Goal: Transaction & Acquisition: Purchase product/service

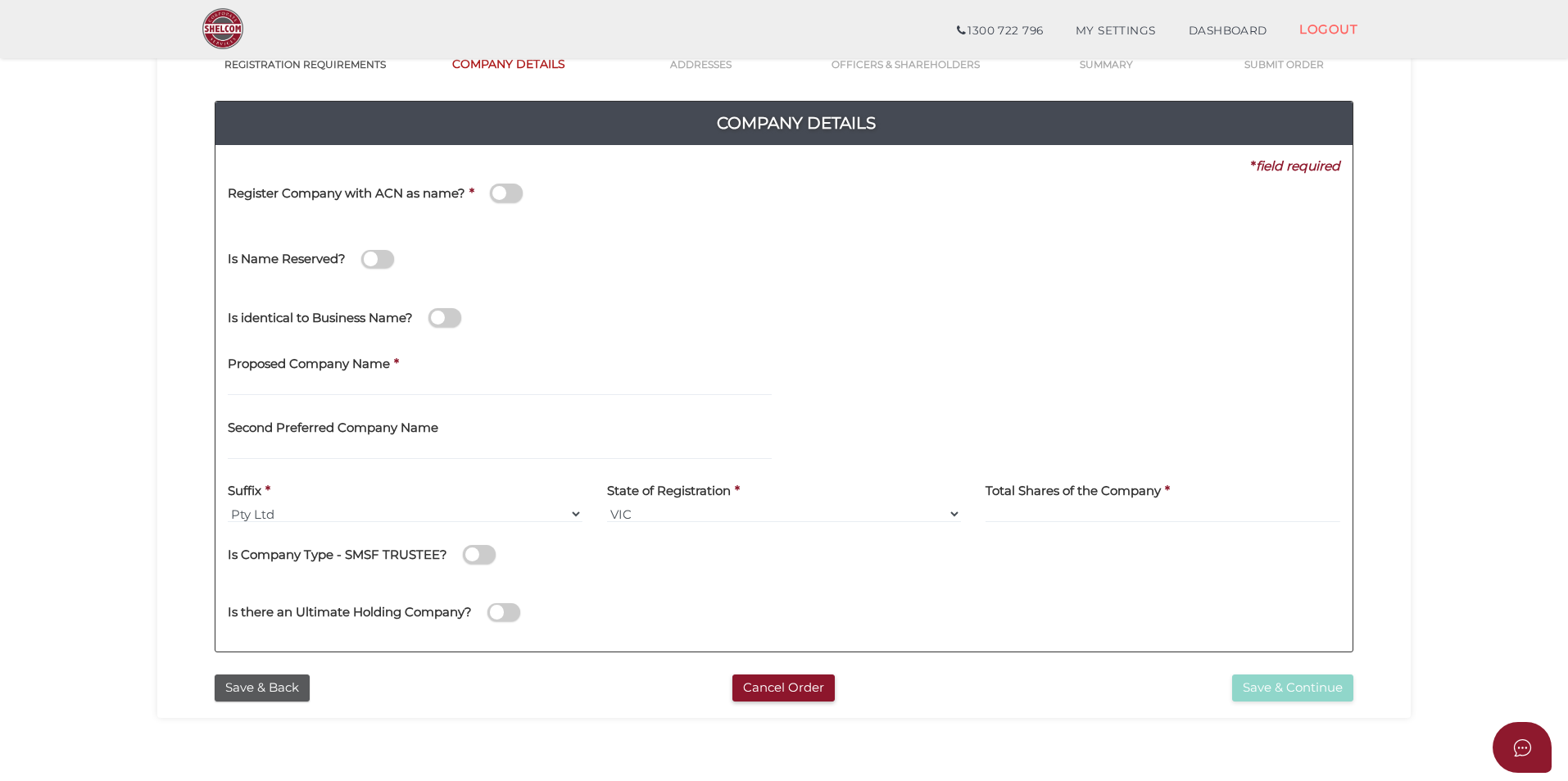
scroll to position [164, 0]
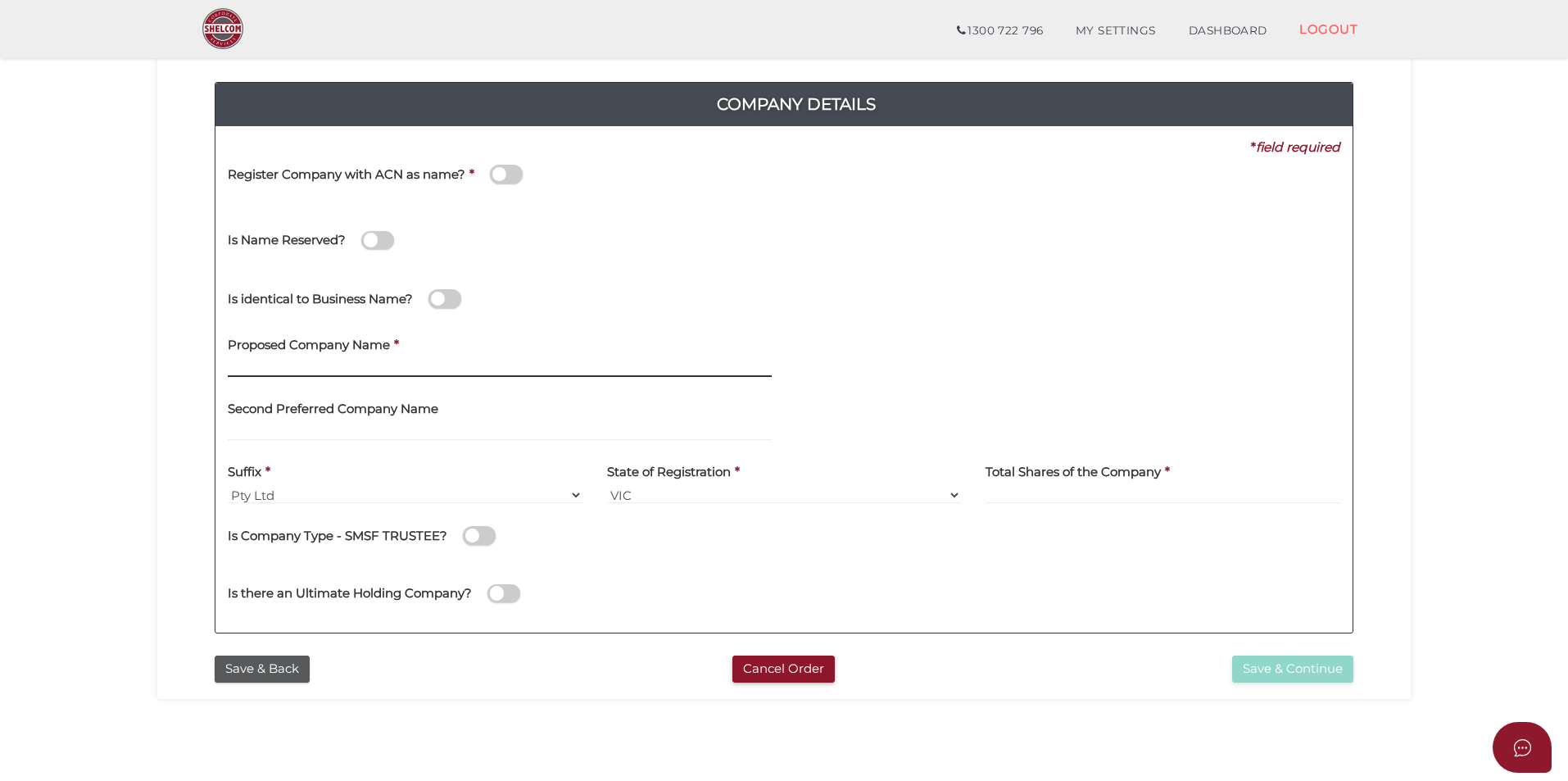
click at [346, 370] on input "text" at bounding box center [499, 368] width 544 height 18
type input "DT Lending Solutions"
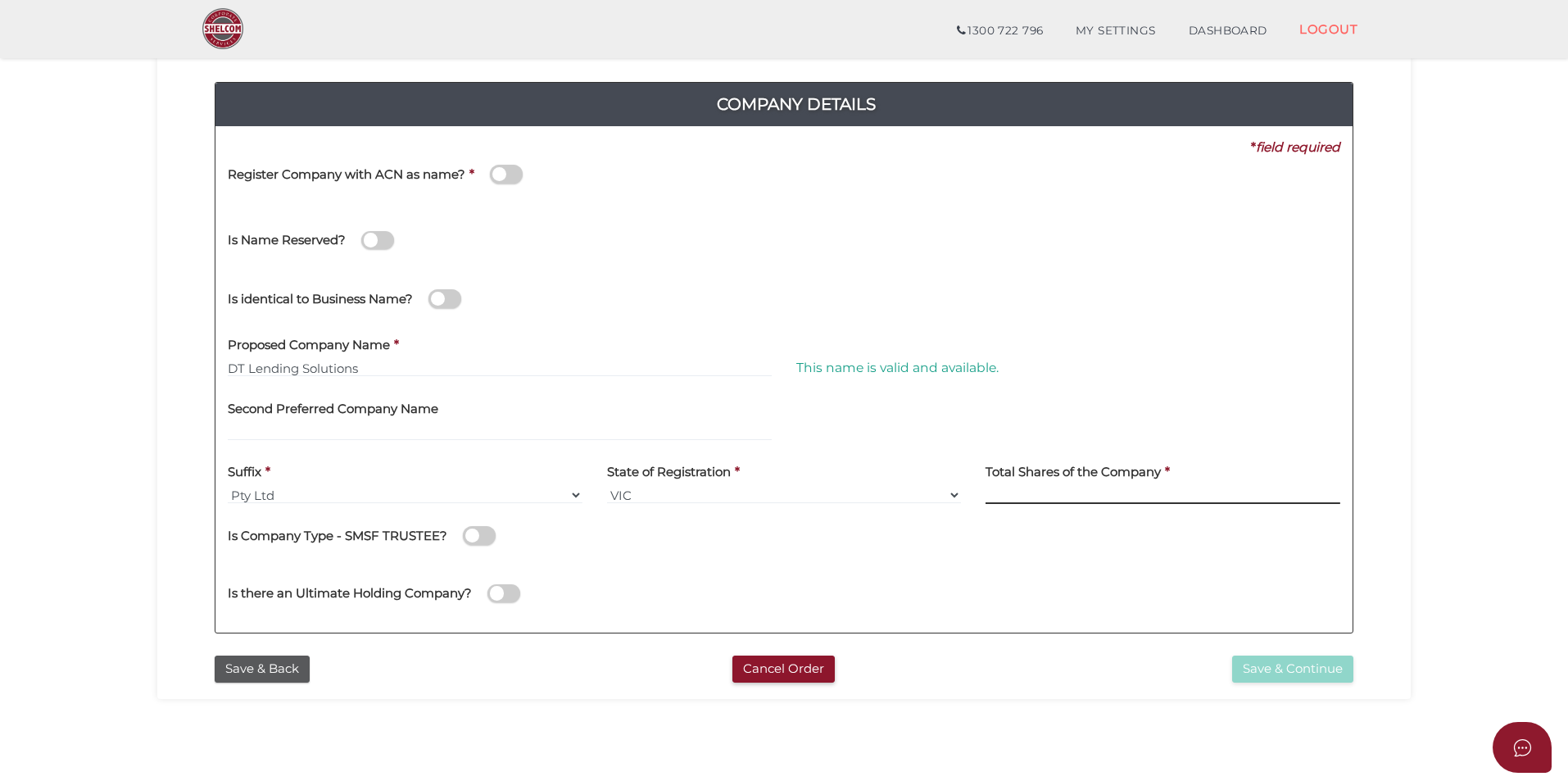
click at [1038, 499] on input at bounding box center [1162, 495] width 355 height 18
type input "100"
click at [1296, 668] on button "Save & Continue" at bounding box center [1292, 668] width 121 height 27
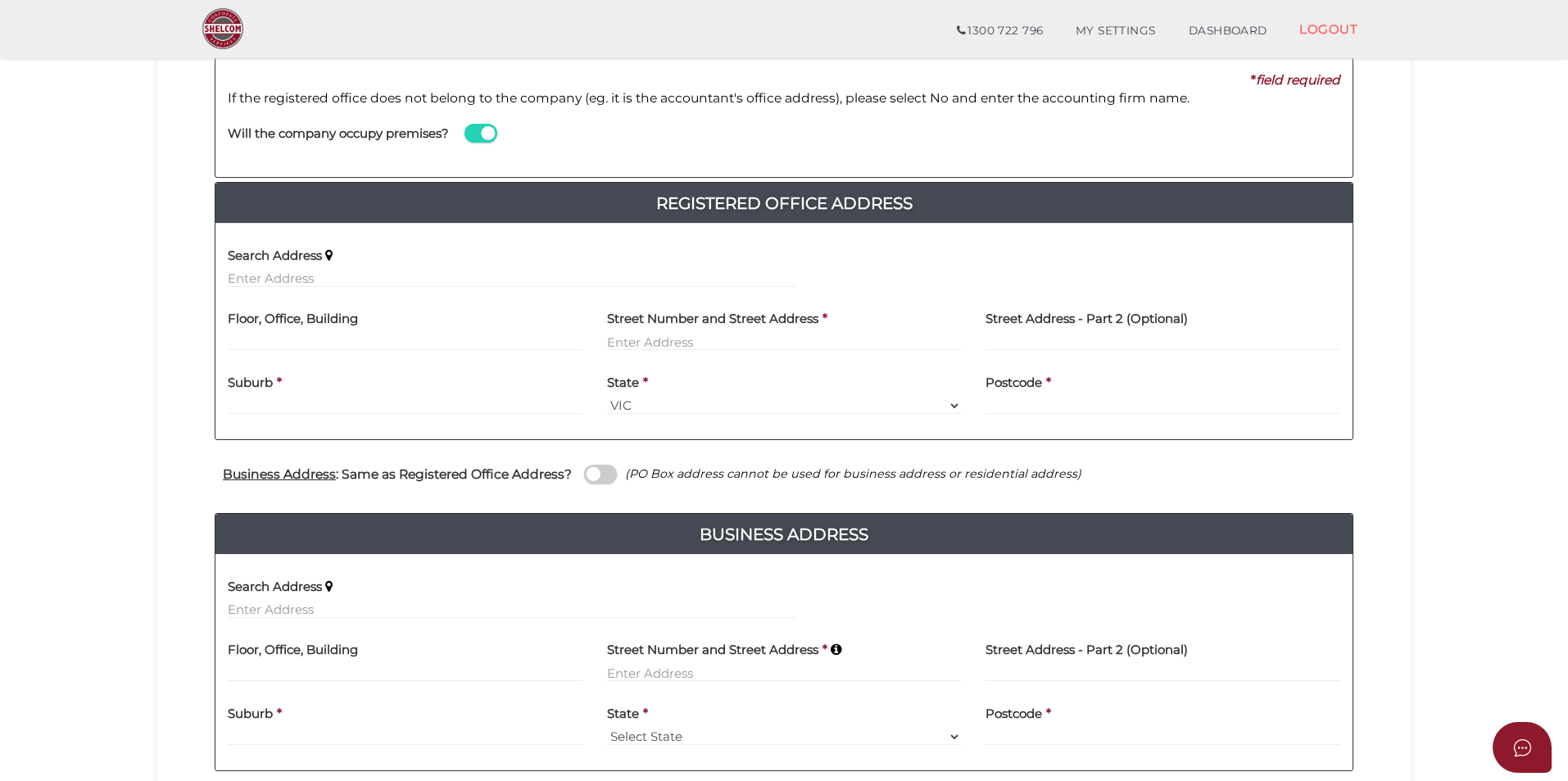
scroll to position [246, 0]
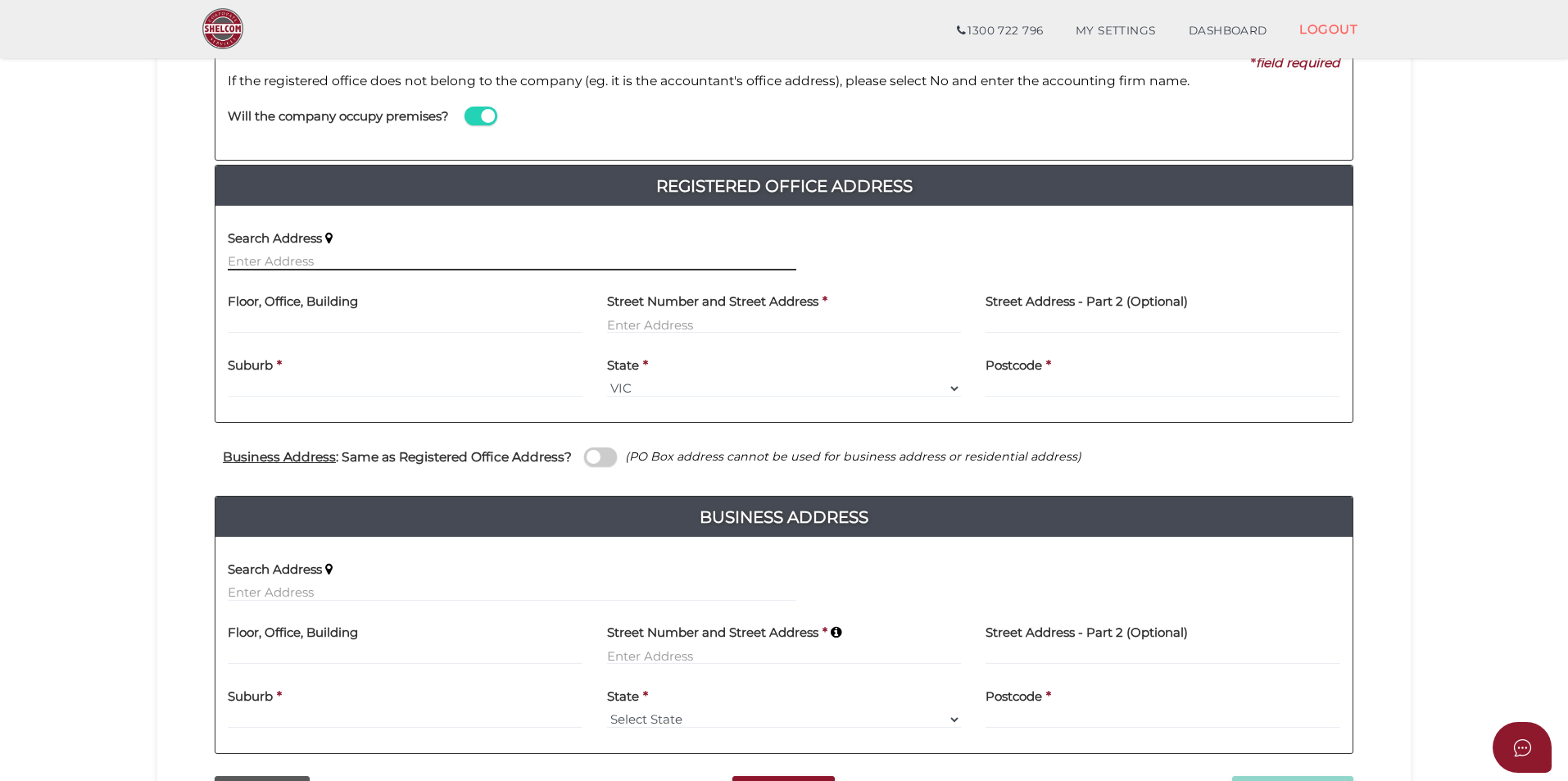
click at [340, 257] on input "text" at bounding box center [512, 262] width 568 height 18
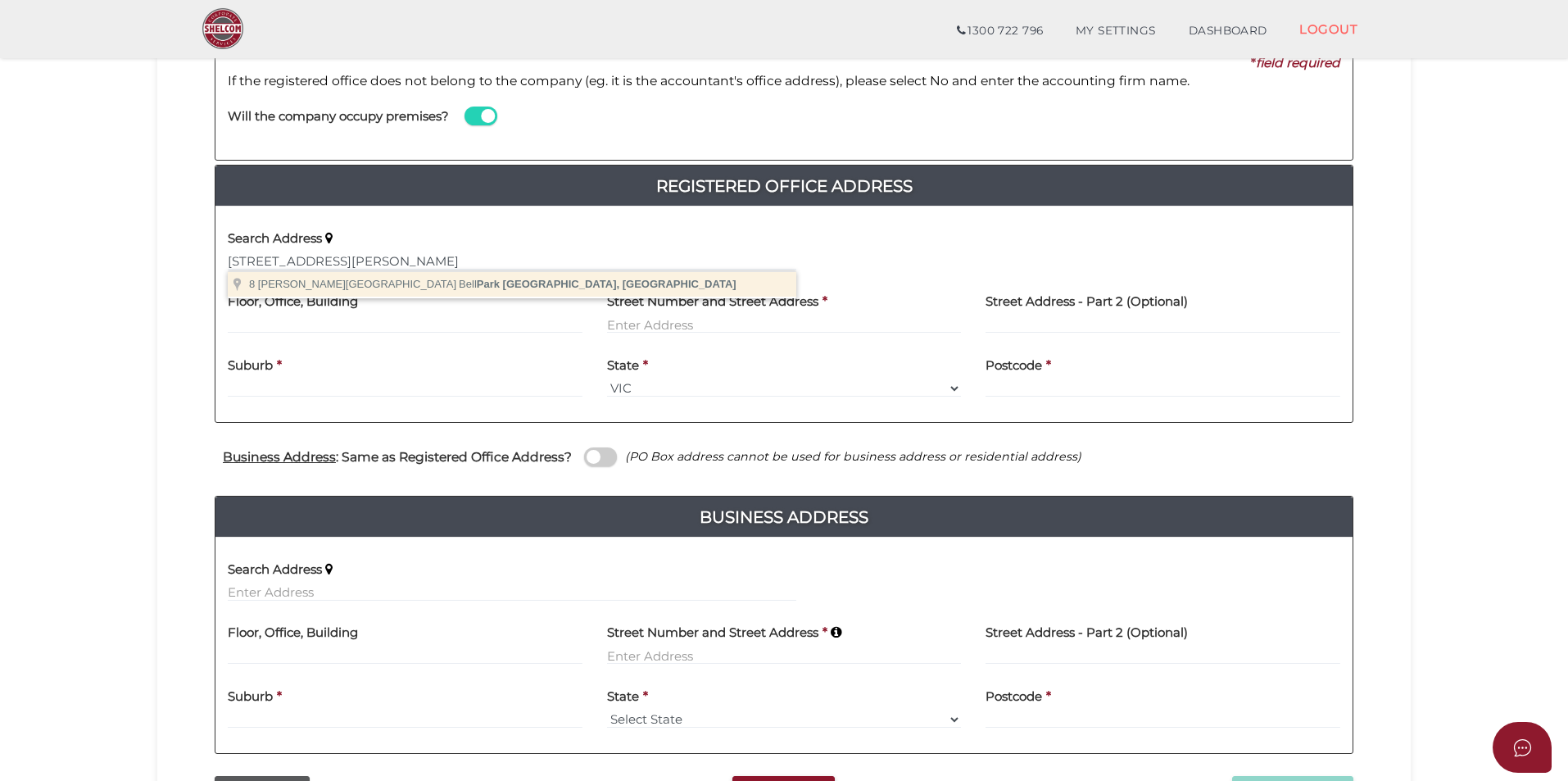
type input "8 Abele Street, Bell Park VIC, Australia"
type input "8 Abele Street"
type input "Bell Park"
select select "VIC"
type input "3215"
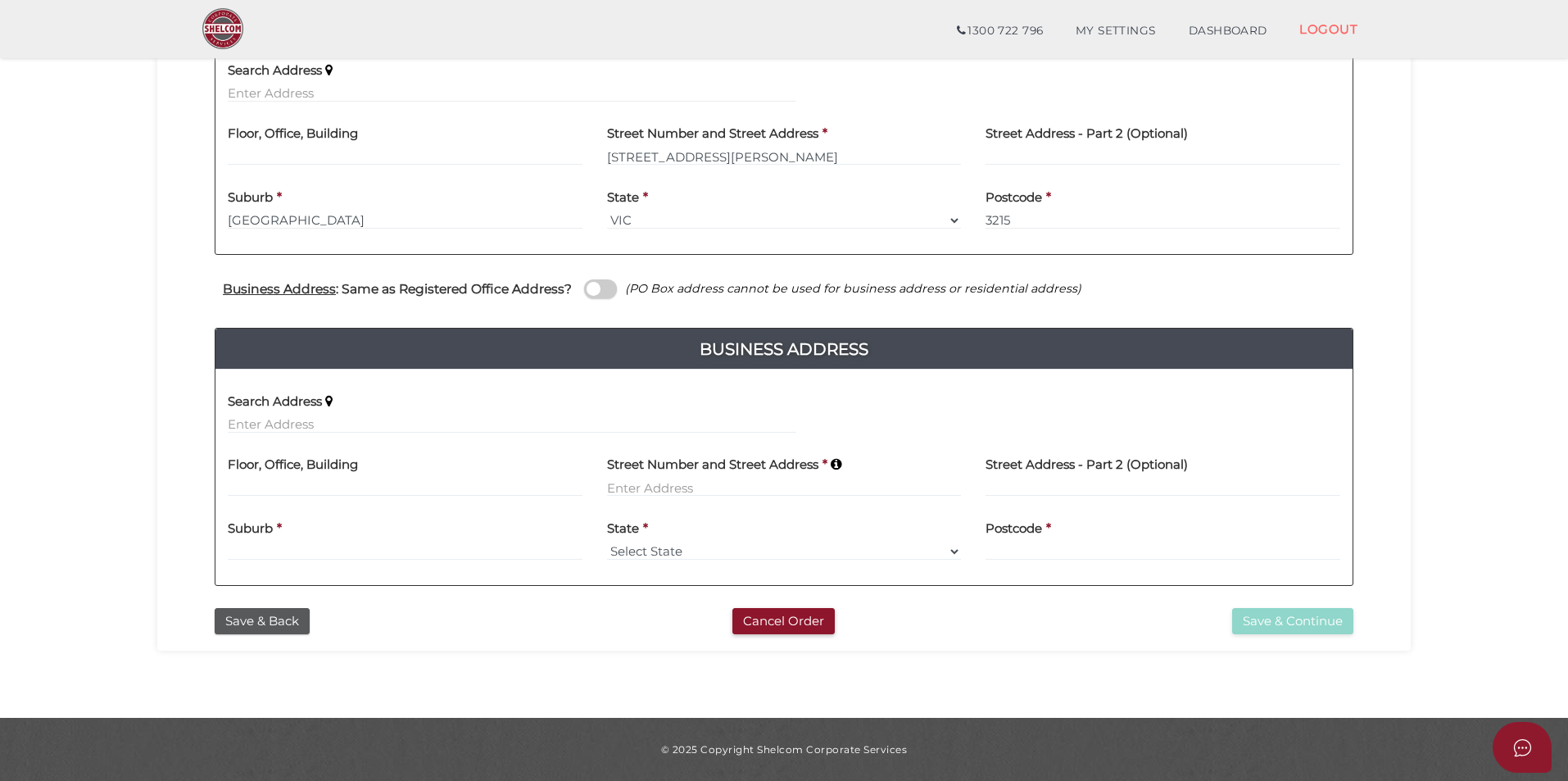
click at [598, 292] on span at bounding box center [601, 289] width 33 height 19
click at [0, 0] on input "checkbox" at bounding box center [0, 0] width 0 height 0
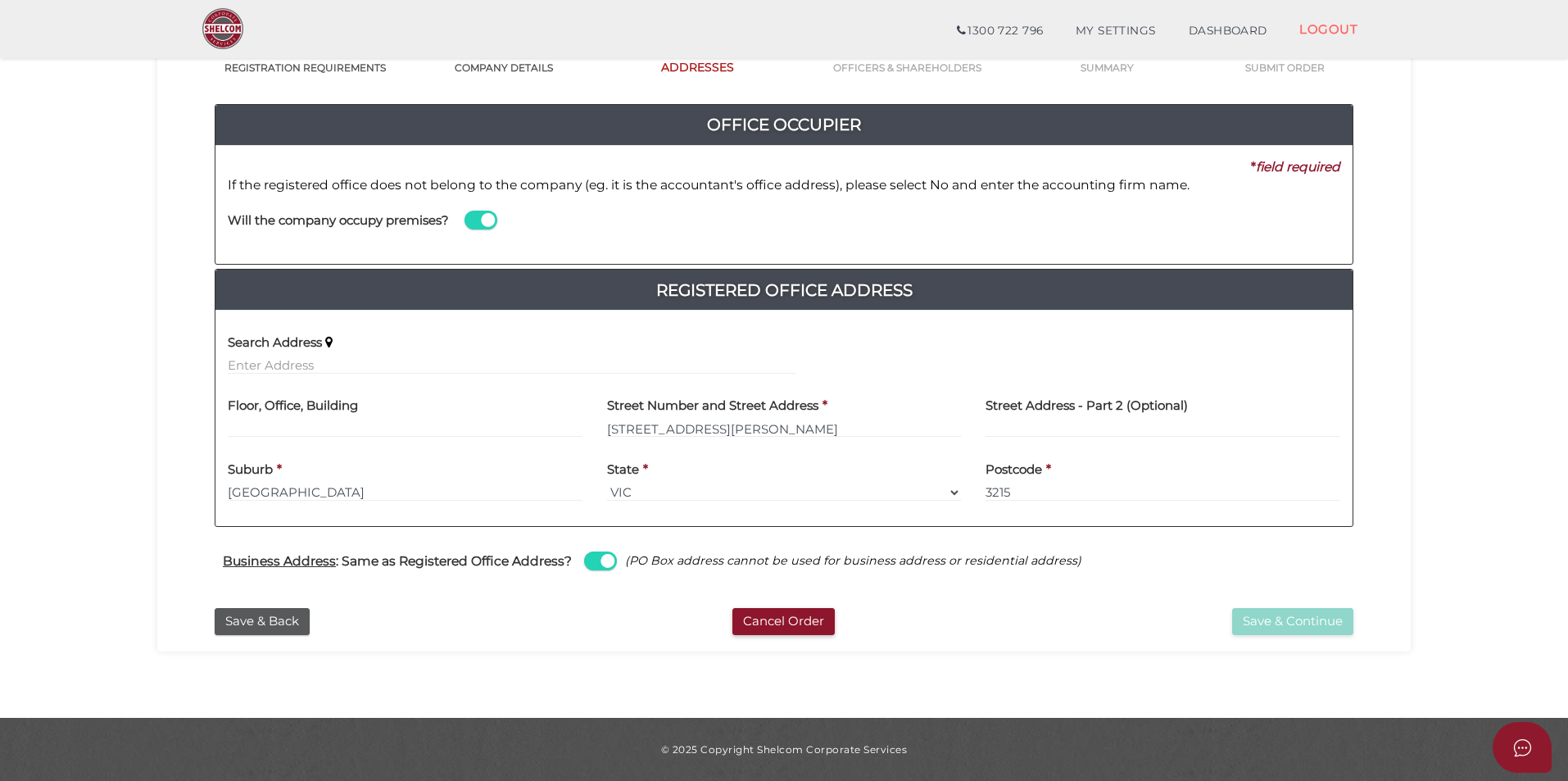
scroll to position [142, 0]
click at [1285, 624] on button "Save & Continue" at bounding box center [1292, 621] width 121 height 27
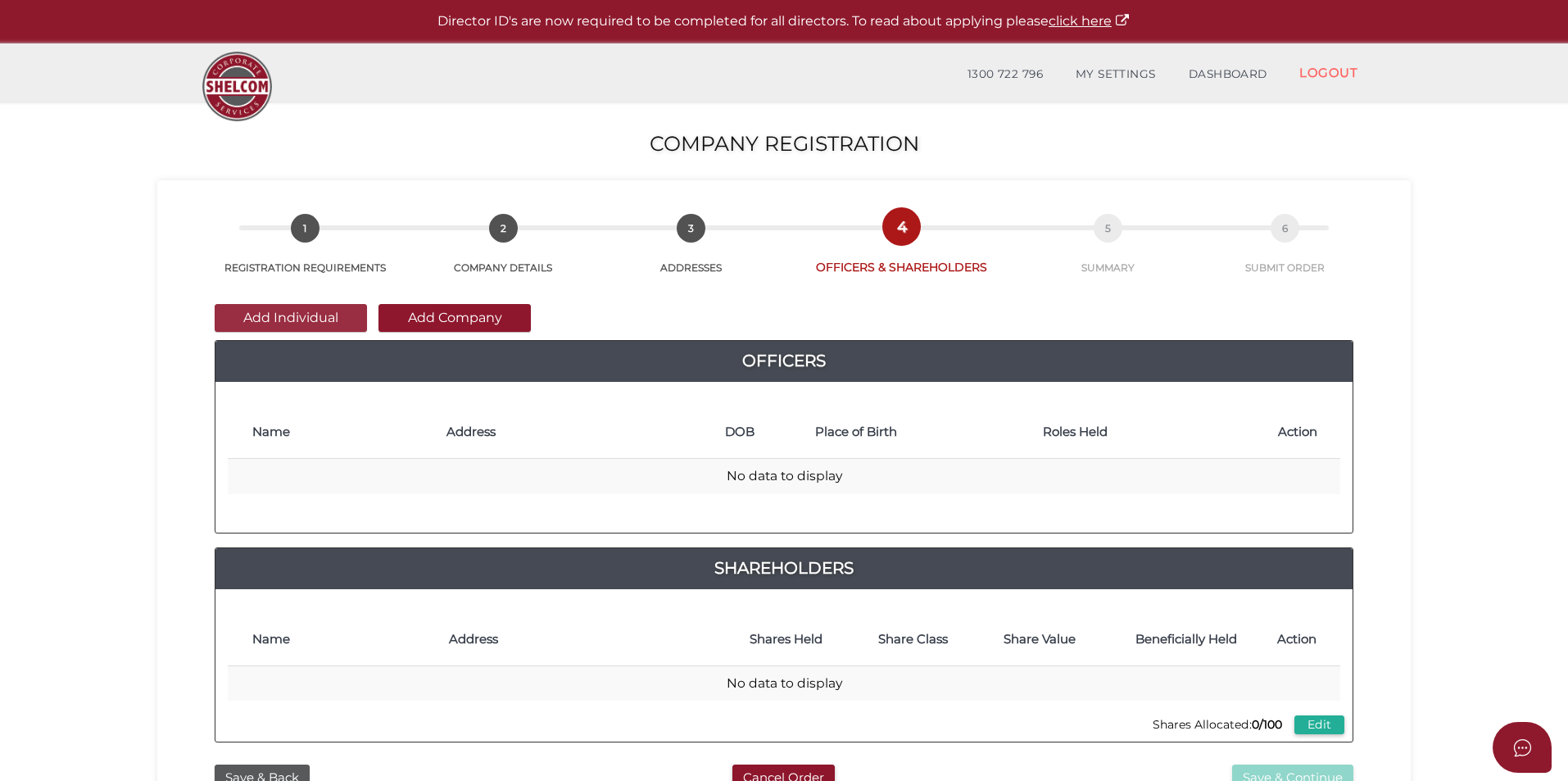
click at [290, 322] on button "Add Individual" at bounding box center [290, 318] width 152 height 28
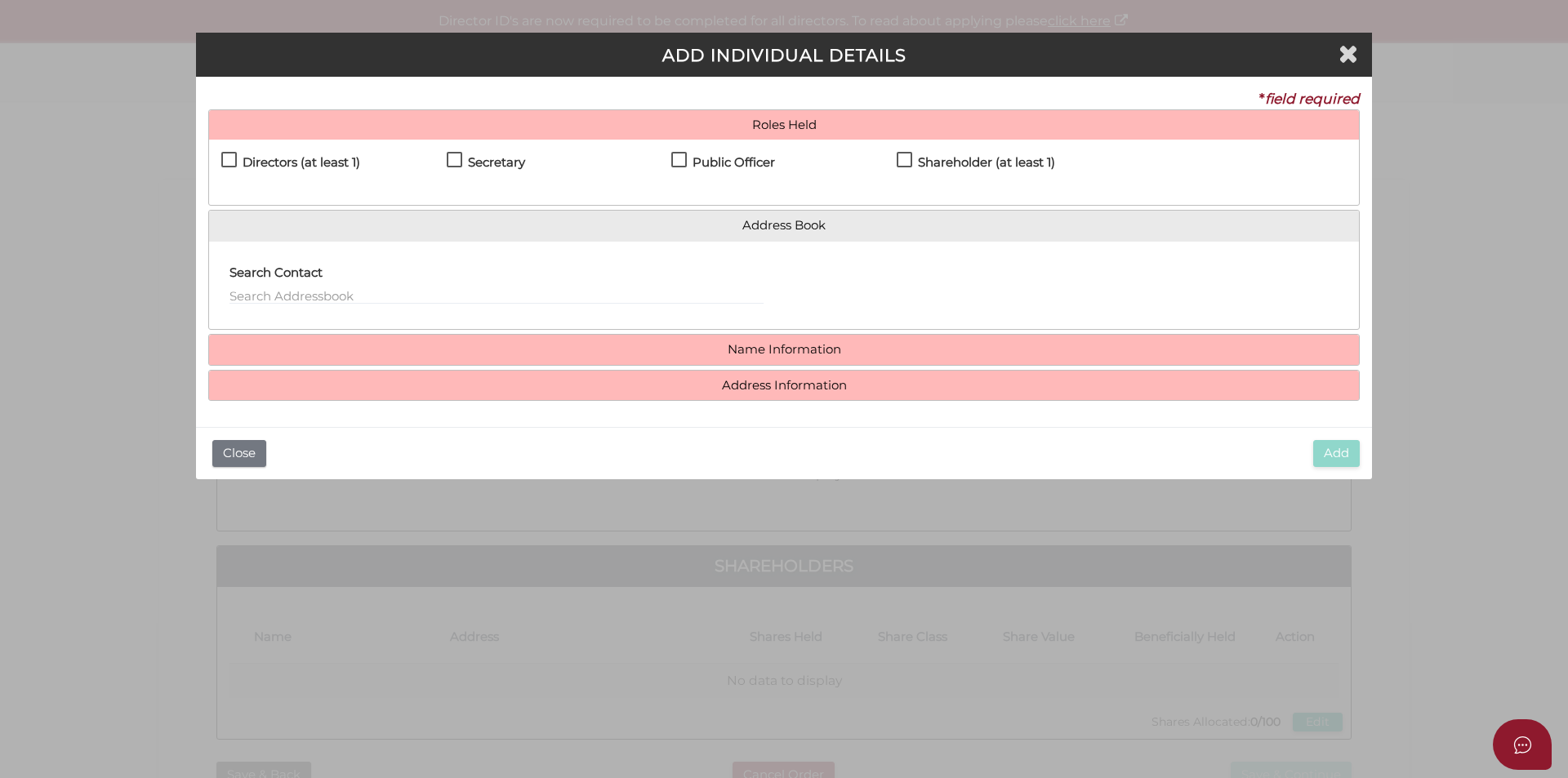
click at [296, 156] on h4 "Directors (at least 1)" at bounding box center [301, 162] width 117 height 14
checkbox input "true"
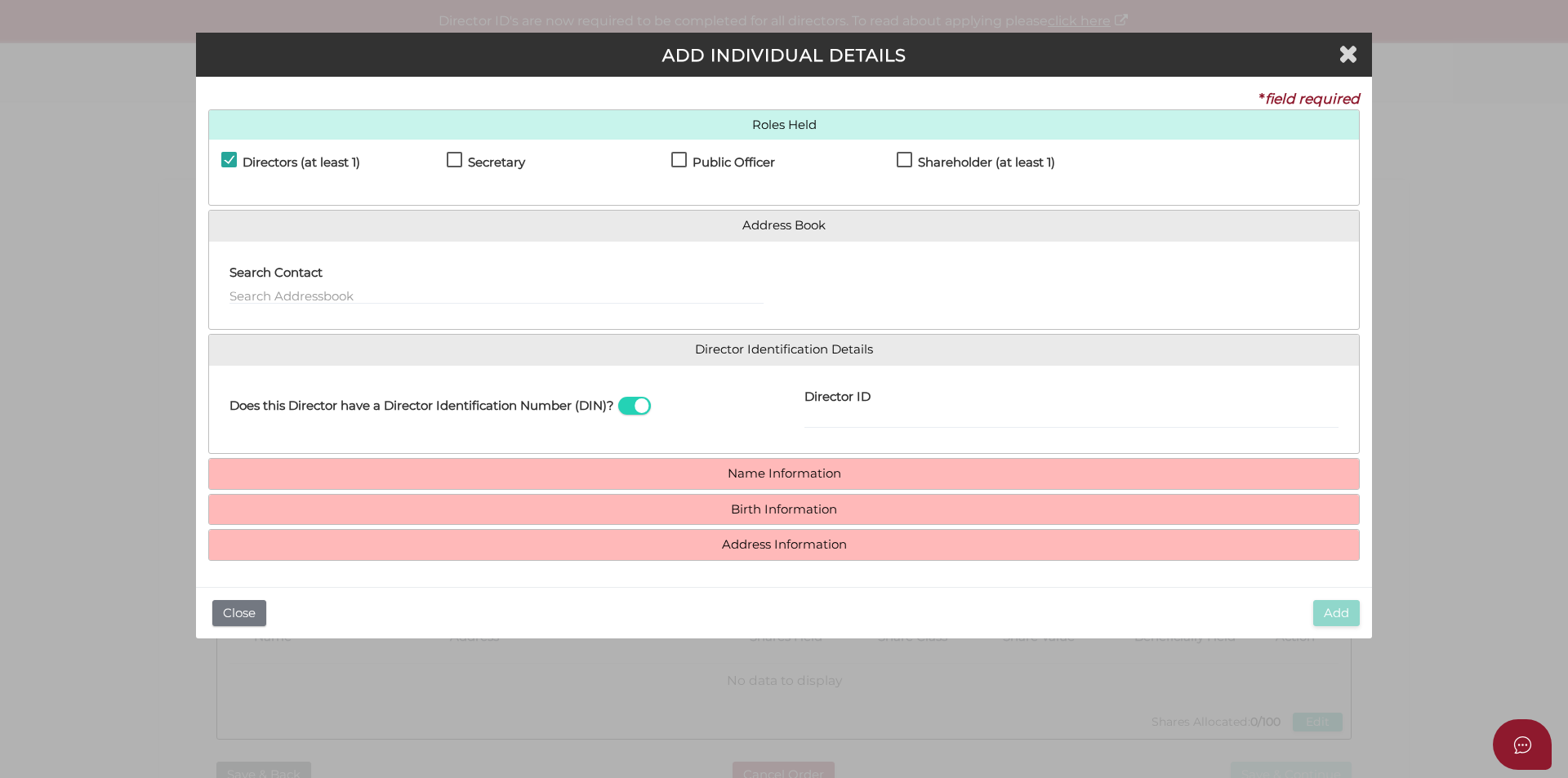
click at [486, 163] on h4 "Secretary" at bounding box center [496, 162] width 57 height 14
checkbox input "true"
click at [717, 160] on h4 "Public Officer" at bounding box center [733, 162] width 83 height 14
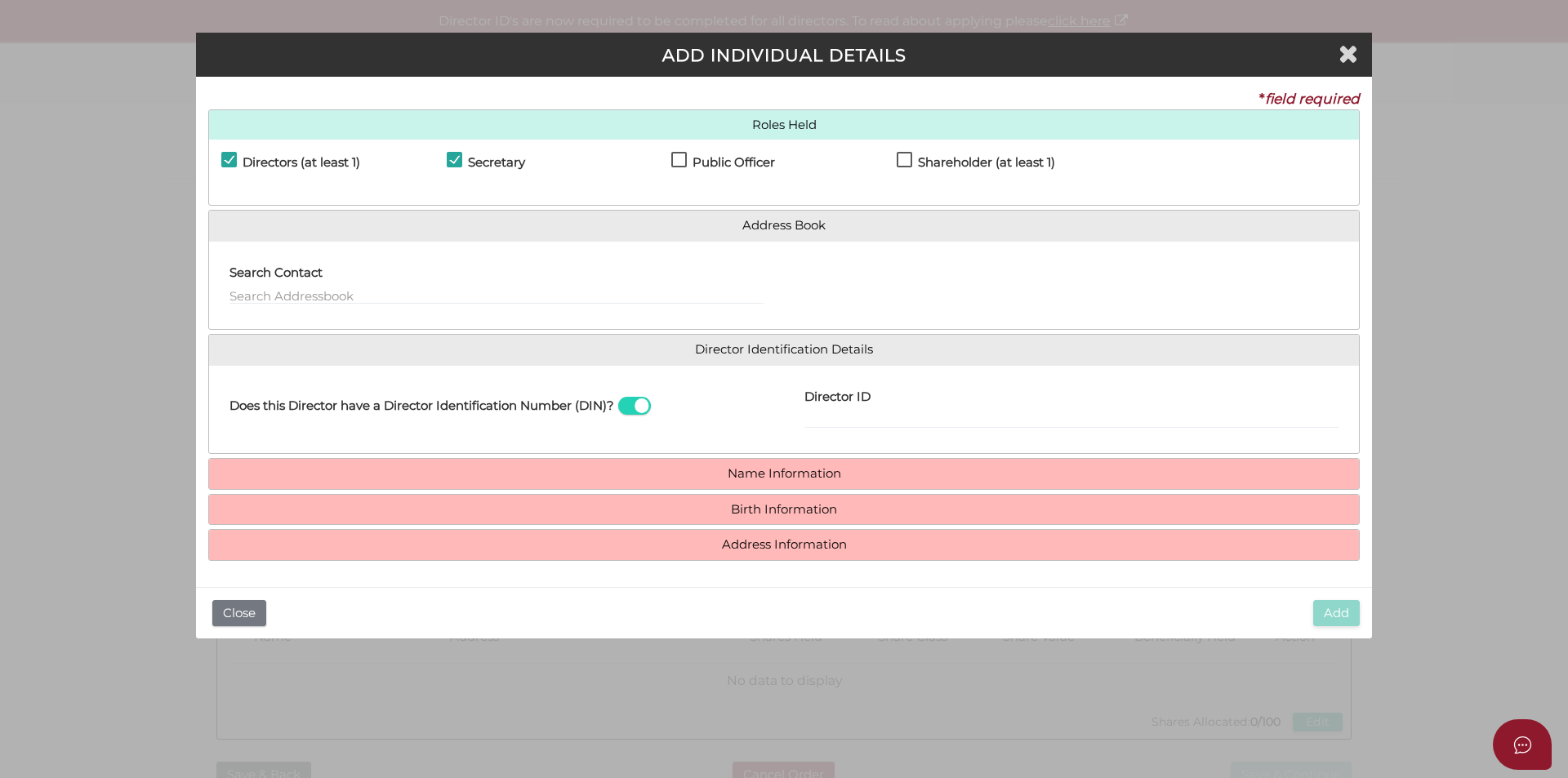
checkbox input "true"
click at [941, 160] on h4 "Shareholder (at least 1)" at bounding box center [986, 162] width 137 height 14
checkbox input "true"
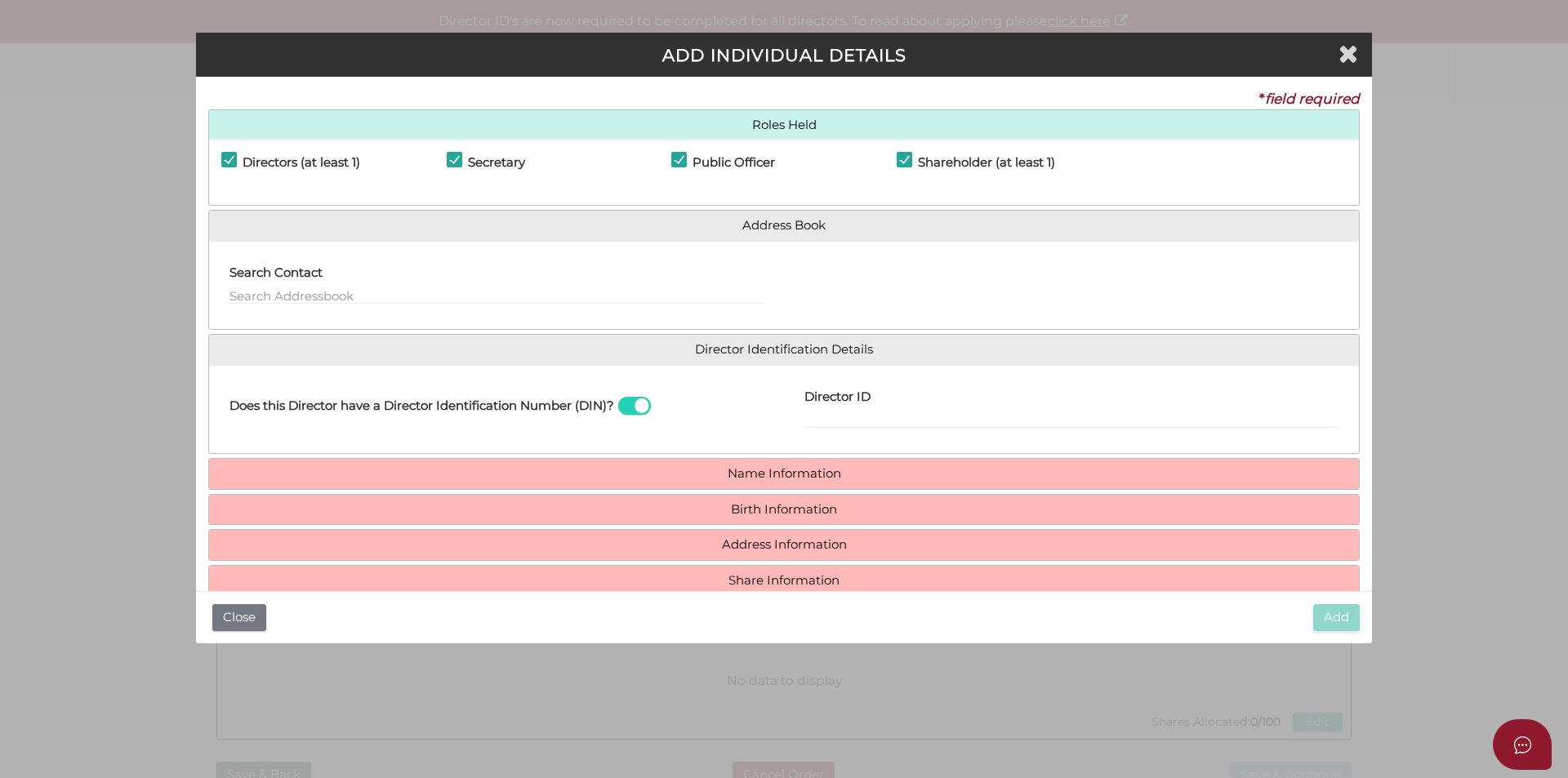
click at [642, 408] on span at bounding box center [635, 406] width 33 height 19
click at [0, 0] on input "checkbox" at bounding box center [0, 0] width 0 height 0
click at [841, 416] on input "Email Director About How To Apply for DIN" at bounding box center [1071, 420] width 534 height 18
type input "trogrlicod@gmail.com"
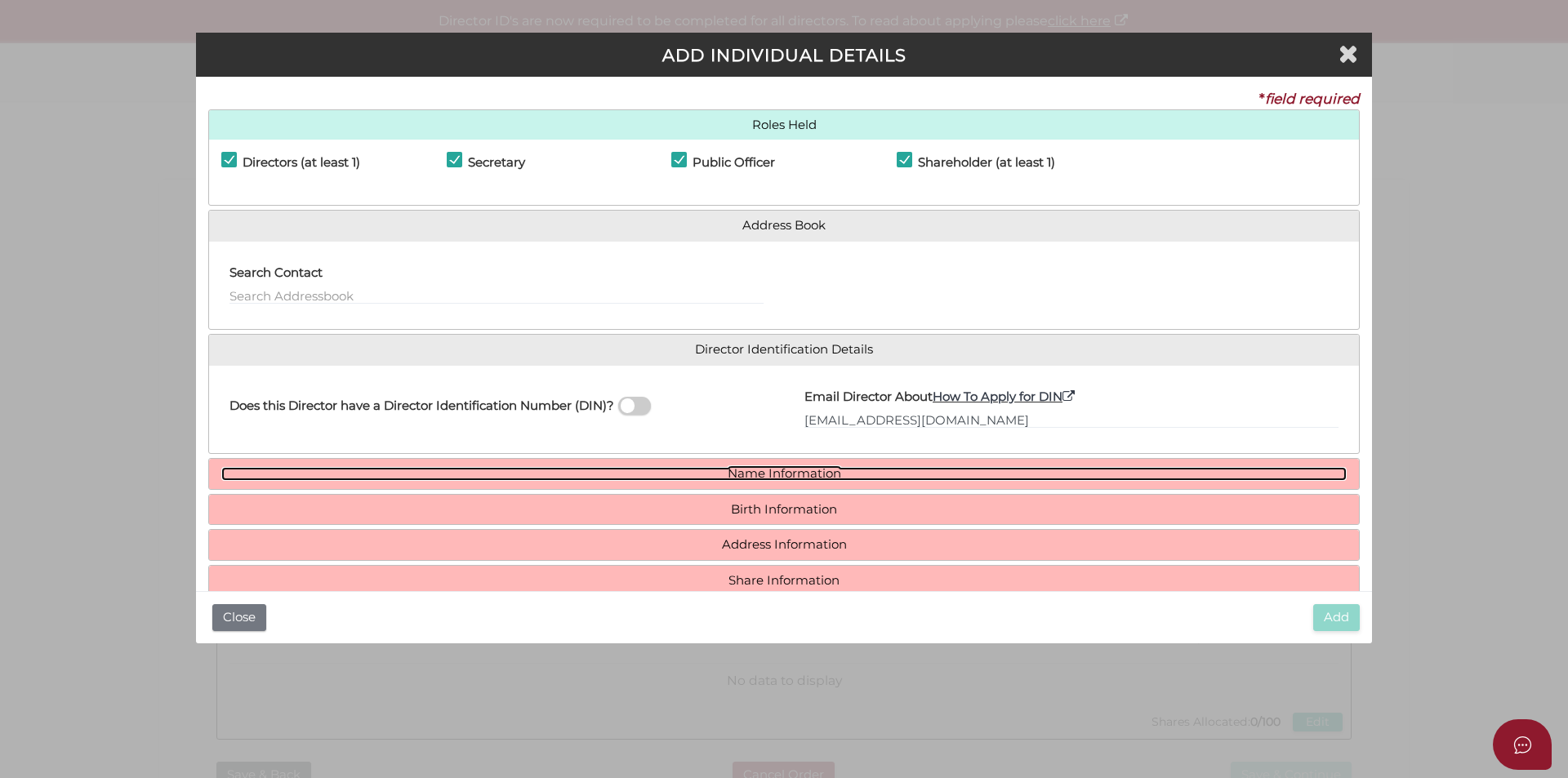
click at [771, 470] on link "Name Information" at bounding box center [784, 473] width 1125 height 14
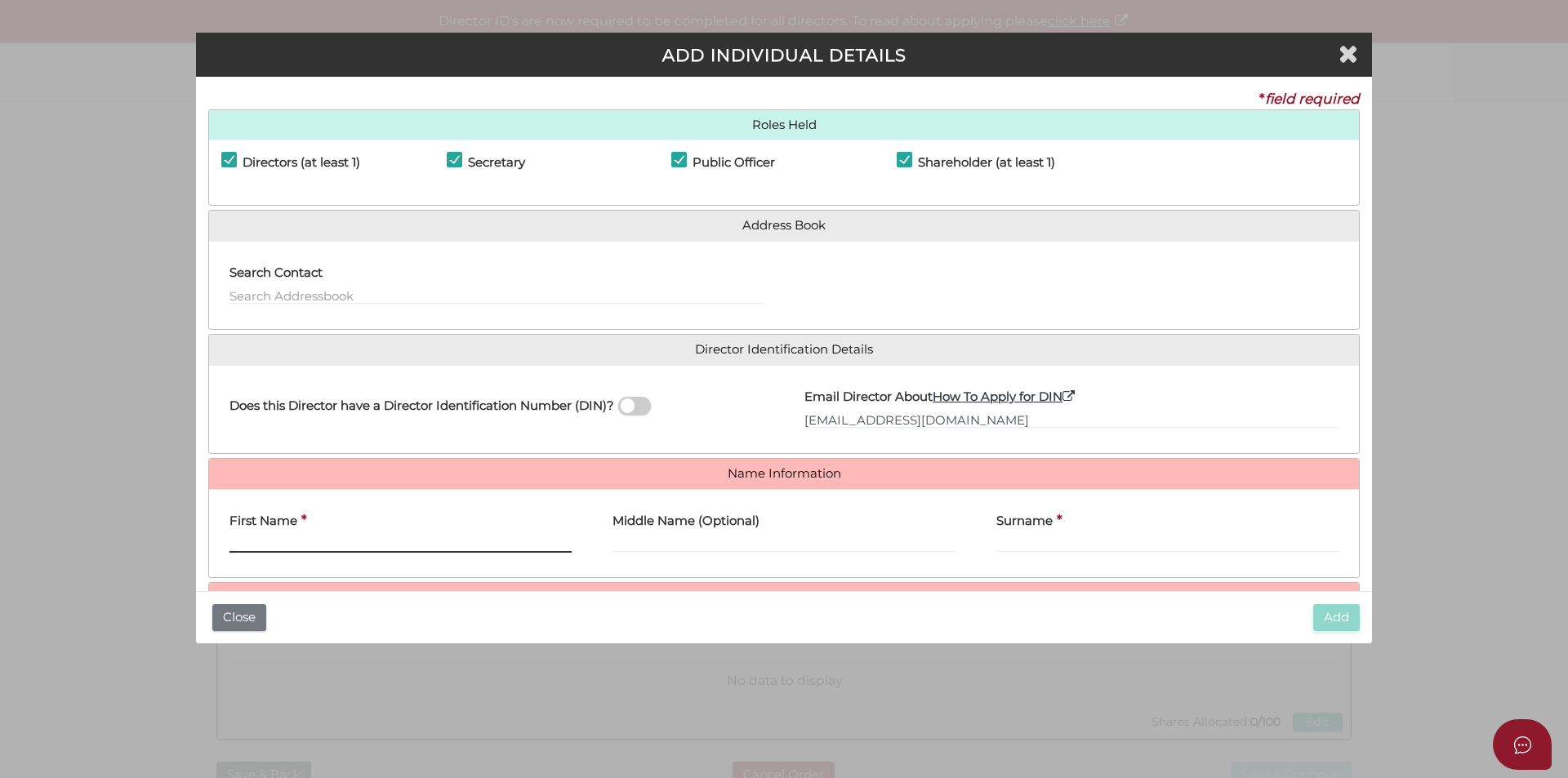
click at [479, 536] on input "First Name" at bounding box center [400, 544] width 342 height 18
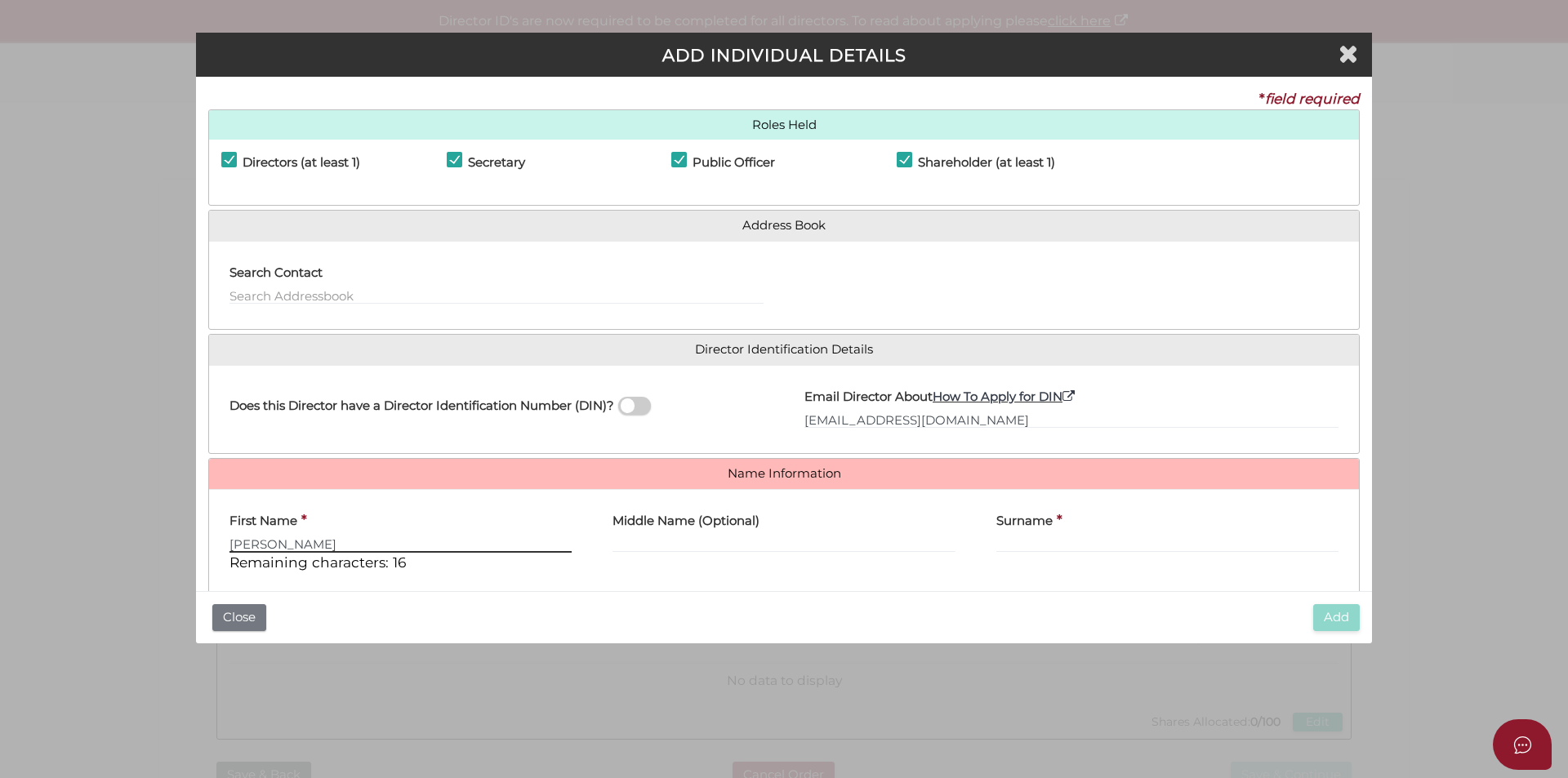
type input "Dario"
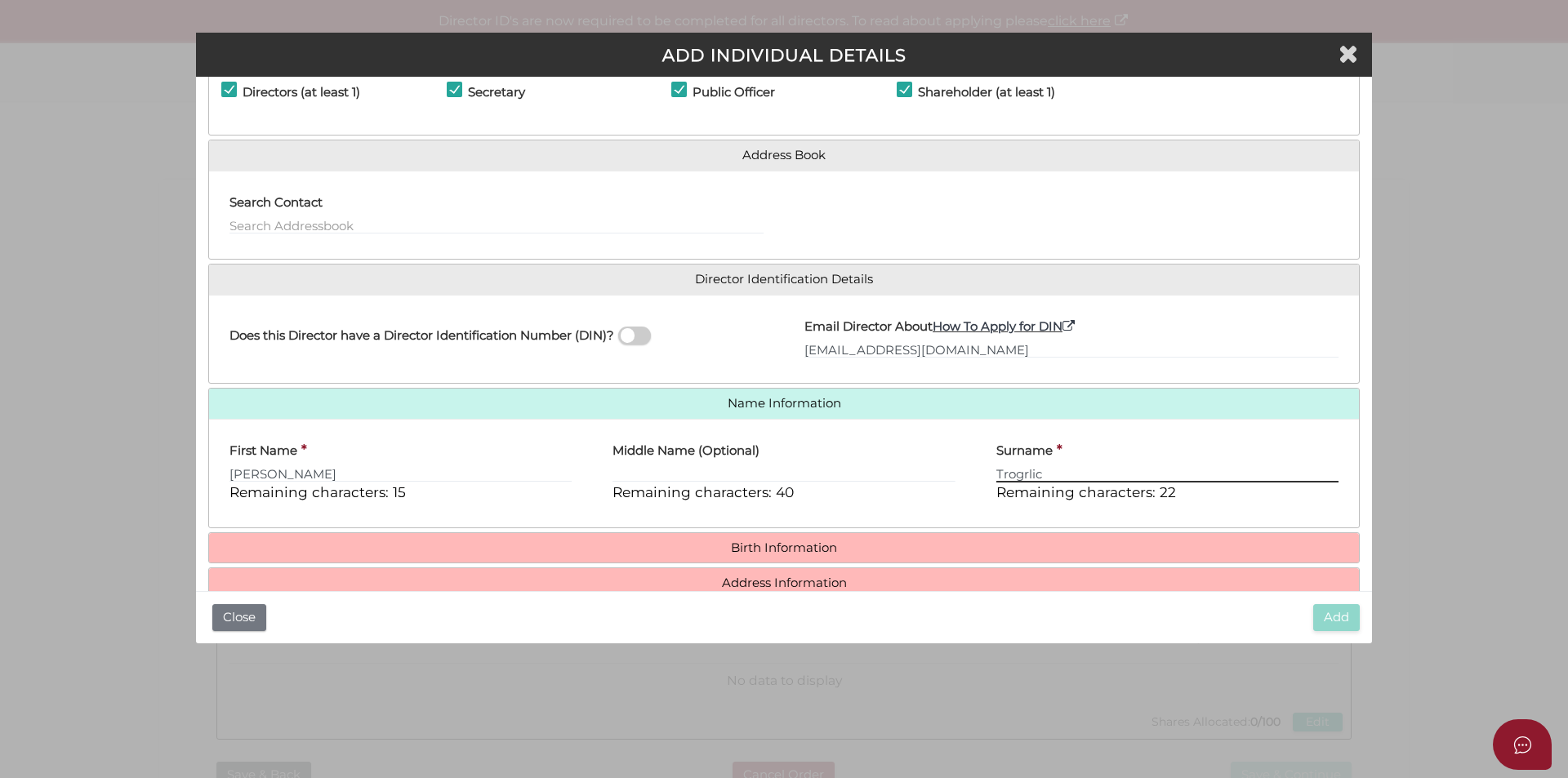
scroll to position [139, 0]
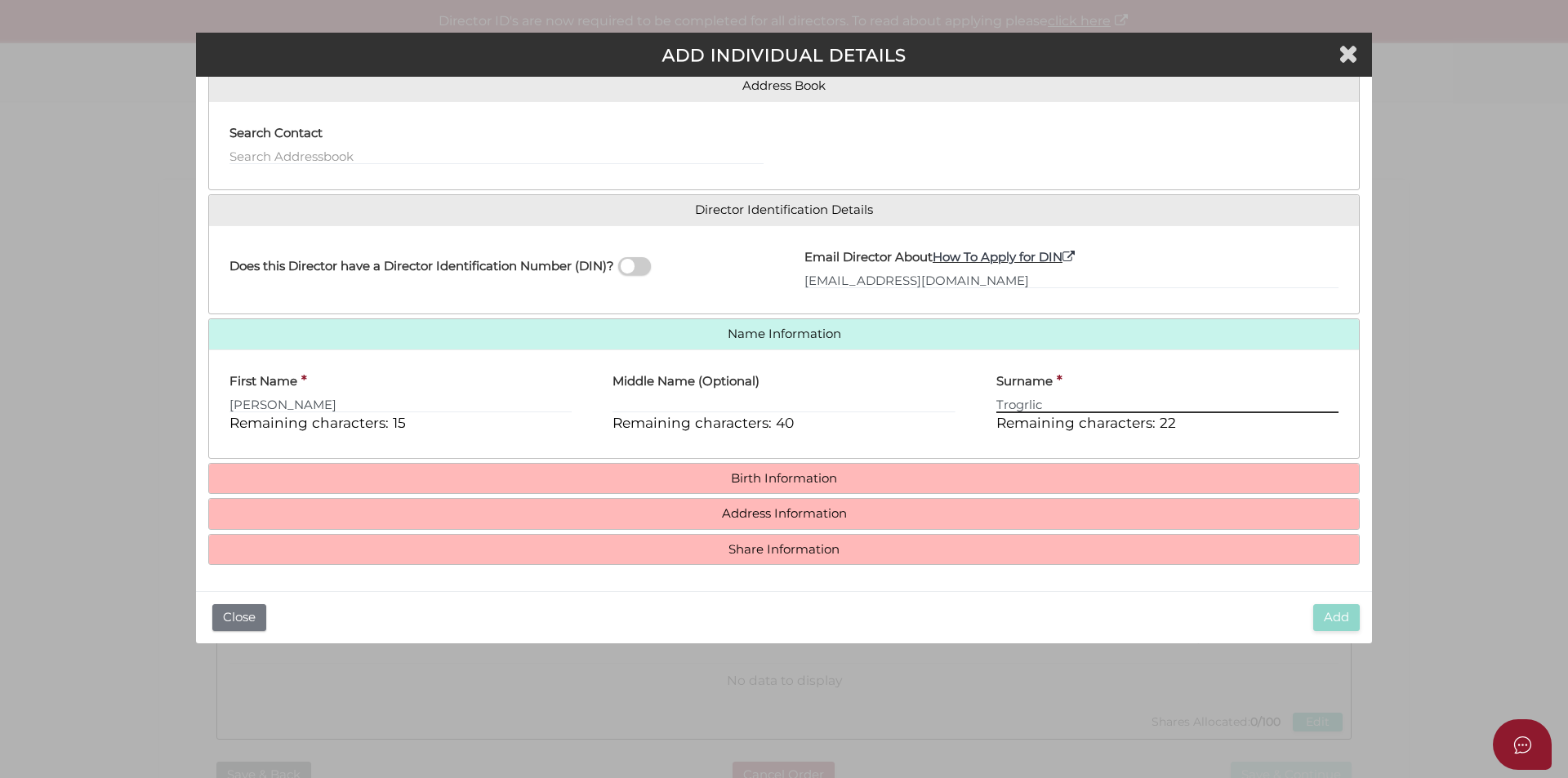
type input "Trogrlic"
click at [745, 467] on h4 "Birth Information" at bounding box center [784, 479] width 1150 height 30
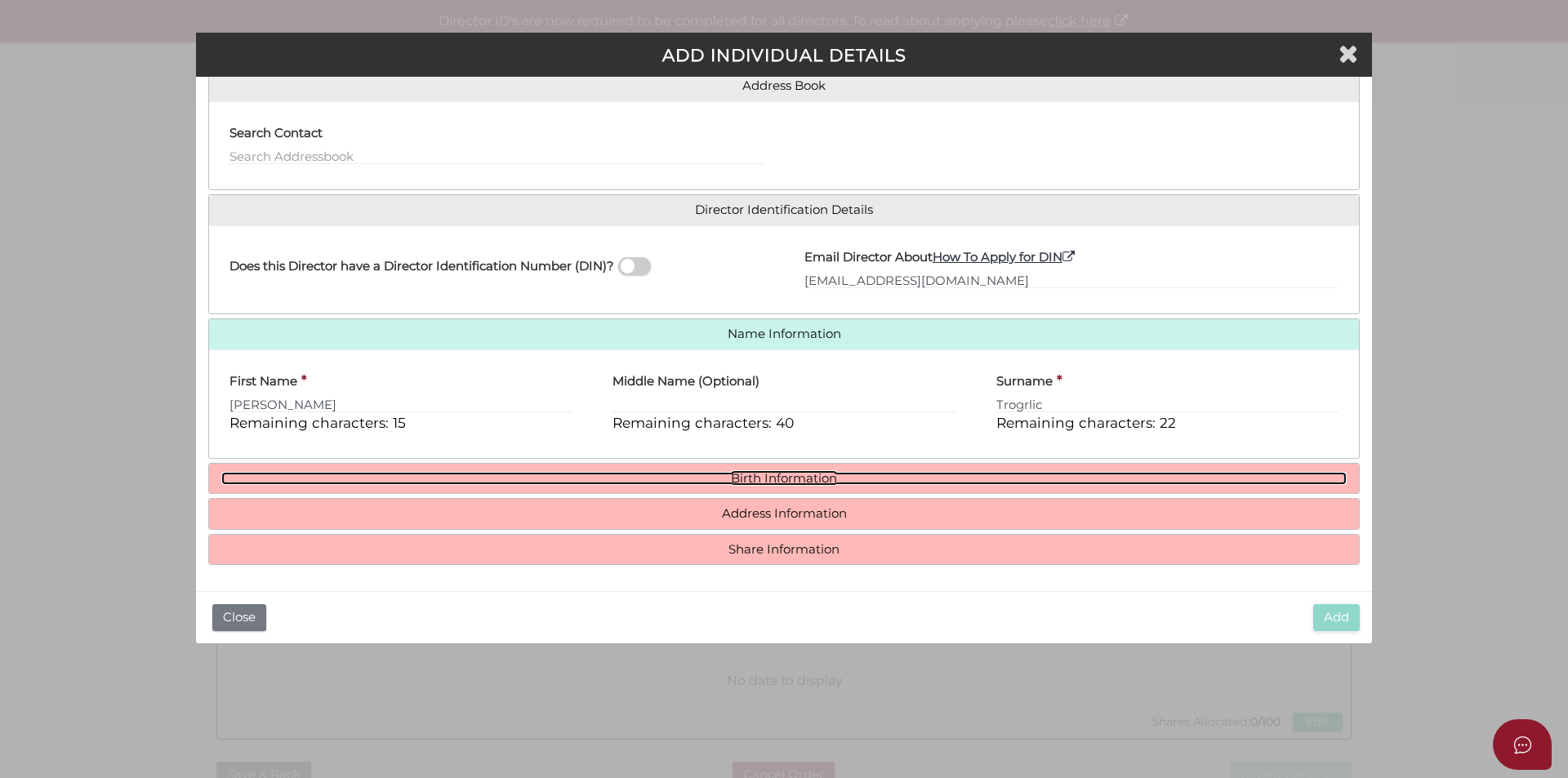
click at [744, 476] on link "Birth Information" at bounding box center [784, 478] width 1125 height 14
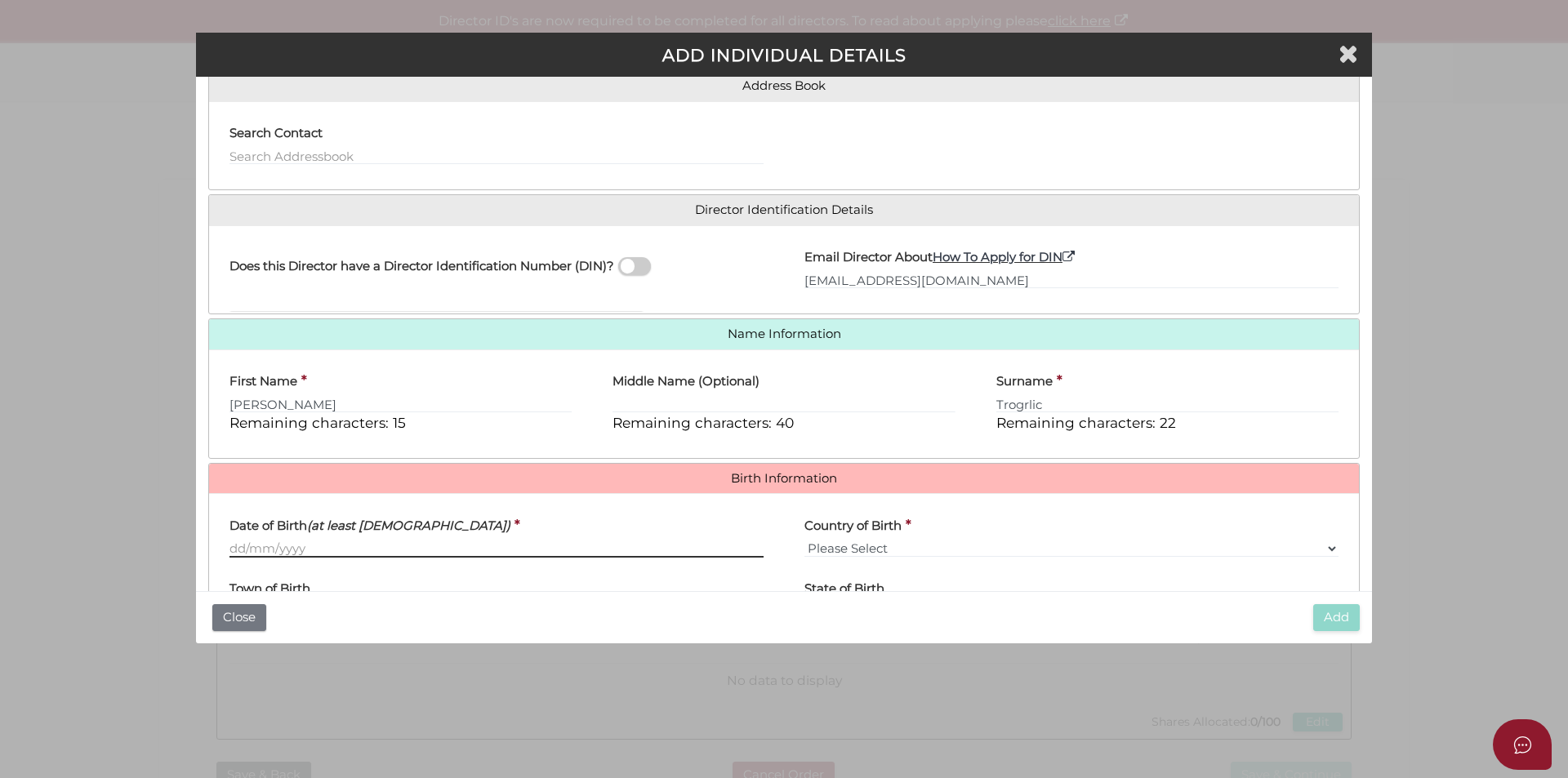
click at [371, 551] on input "Date of Birth (at least 18 years old)" at bounding box center [496, 548] width 534 height 18
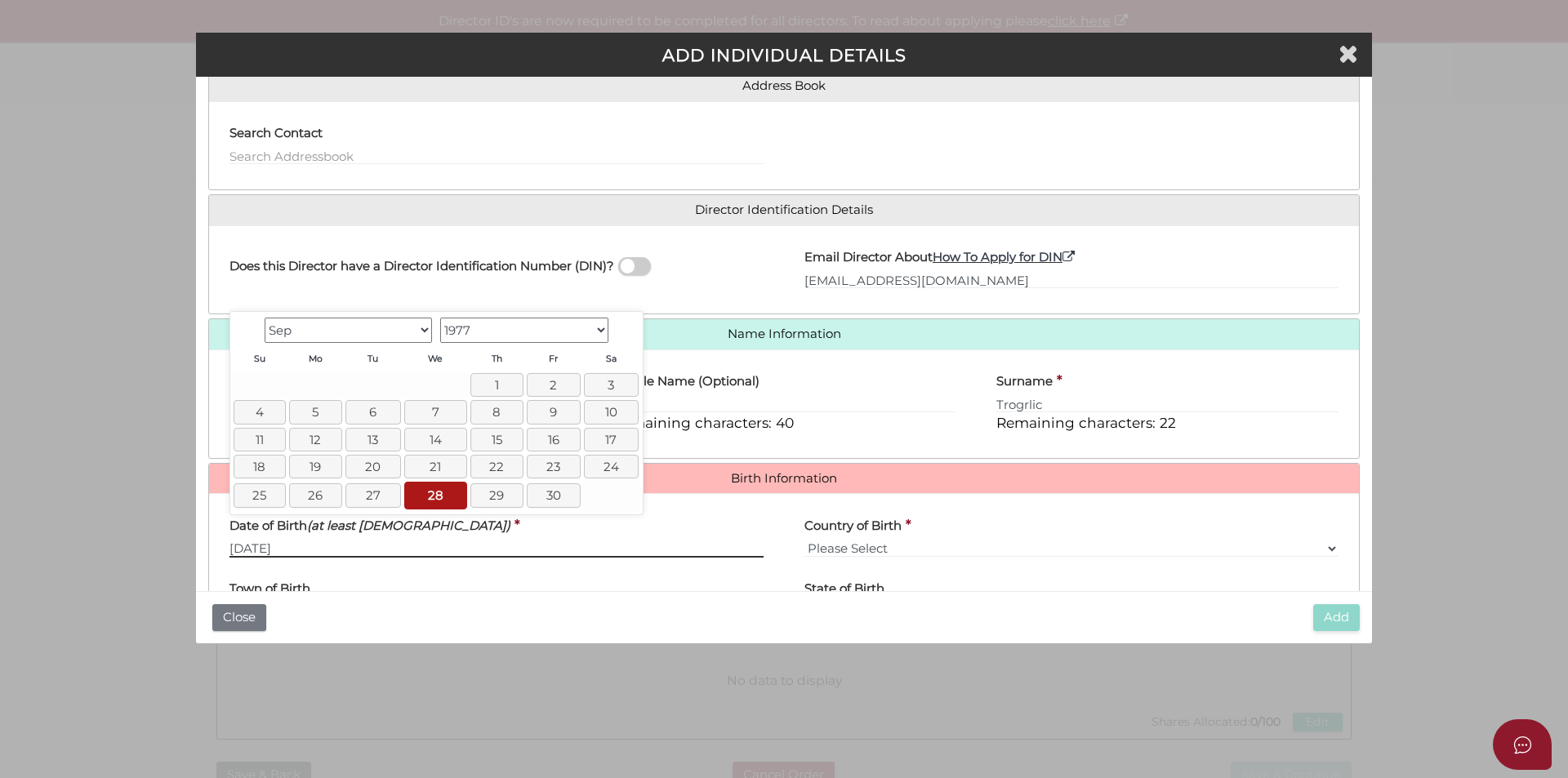
type input "28/09/1977"
click at [903, 547] on select "Please Select v Australia Afghanistan Albania Algeria American Samoa Andorra An…" at bounding box center [1071, 548] width 534 height 18
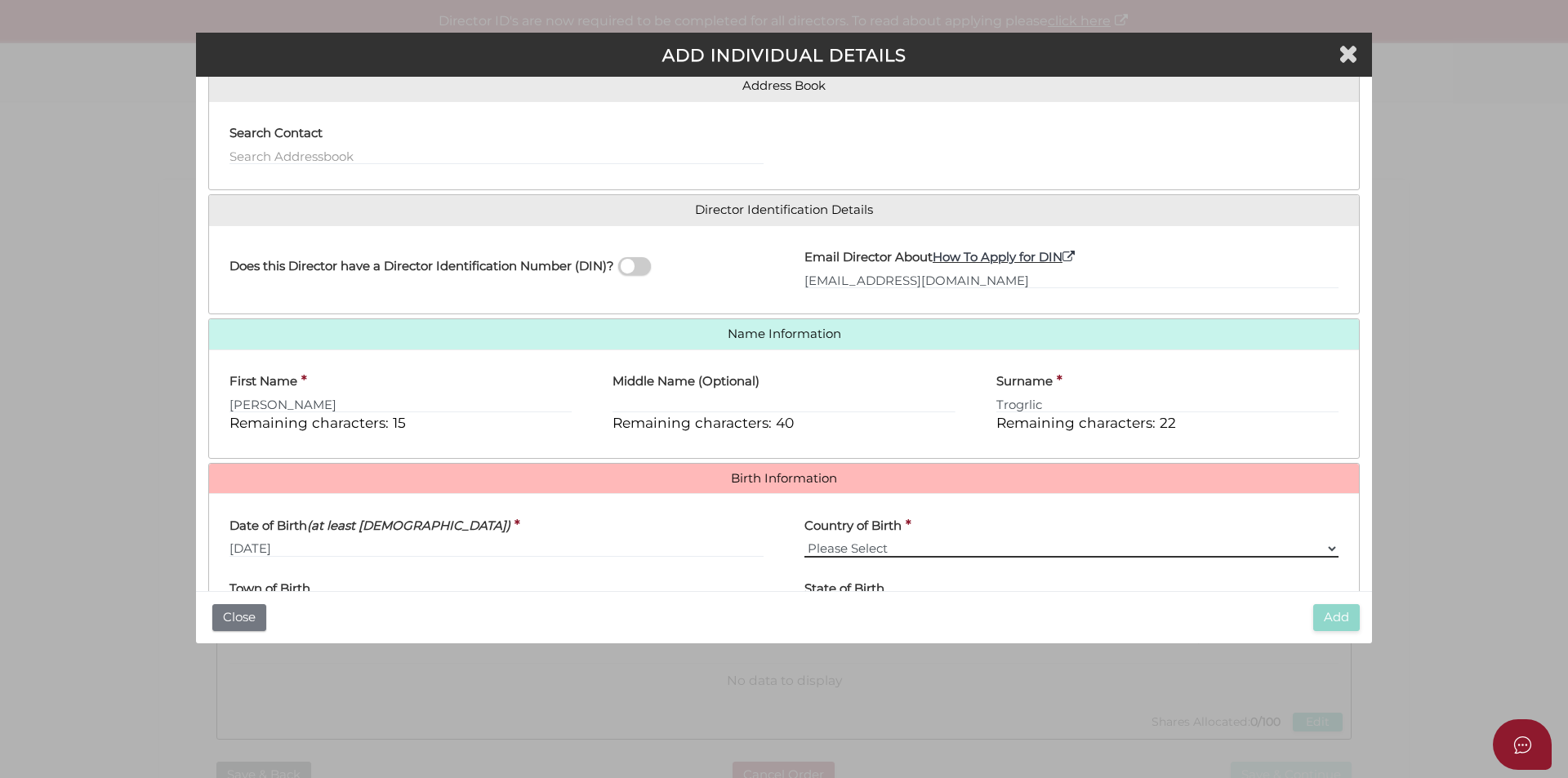
select select "[GEOGRAPHIC_DATA]"
click at [805, 539] on select "Please Select v Australia Afghanistan Albania Algeria American Samoa Andorra An…" at bounding box center [1071, 548] width 534 height 18
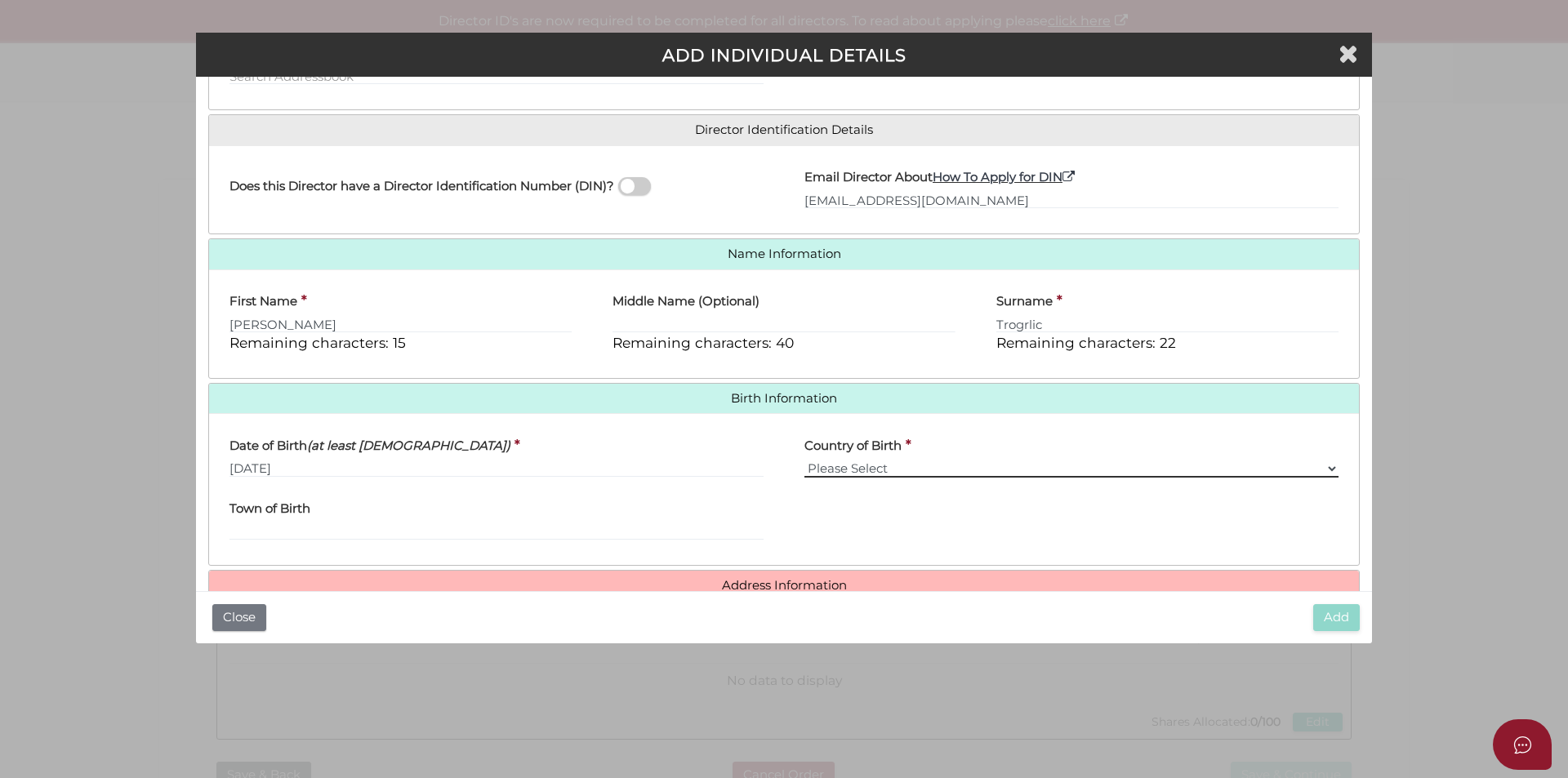
scroll to position [291, 0]
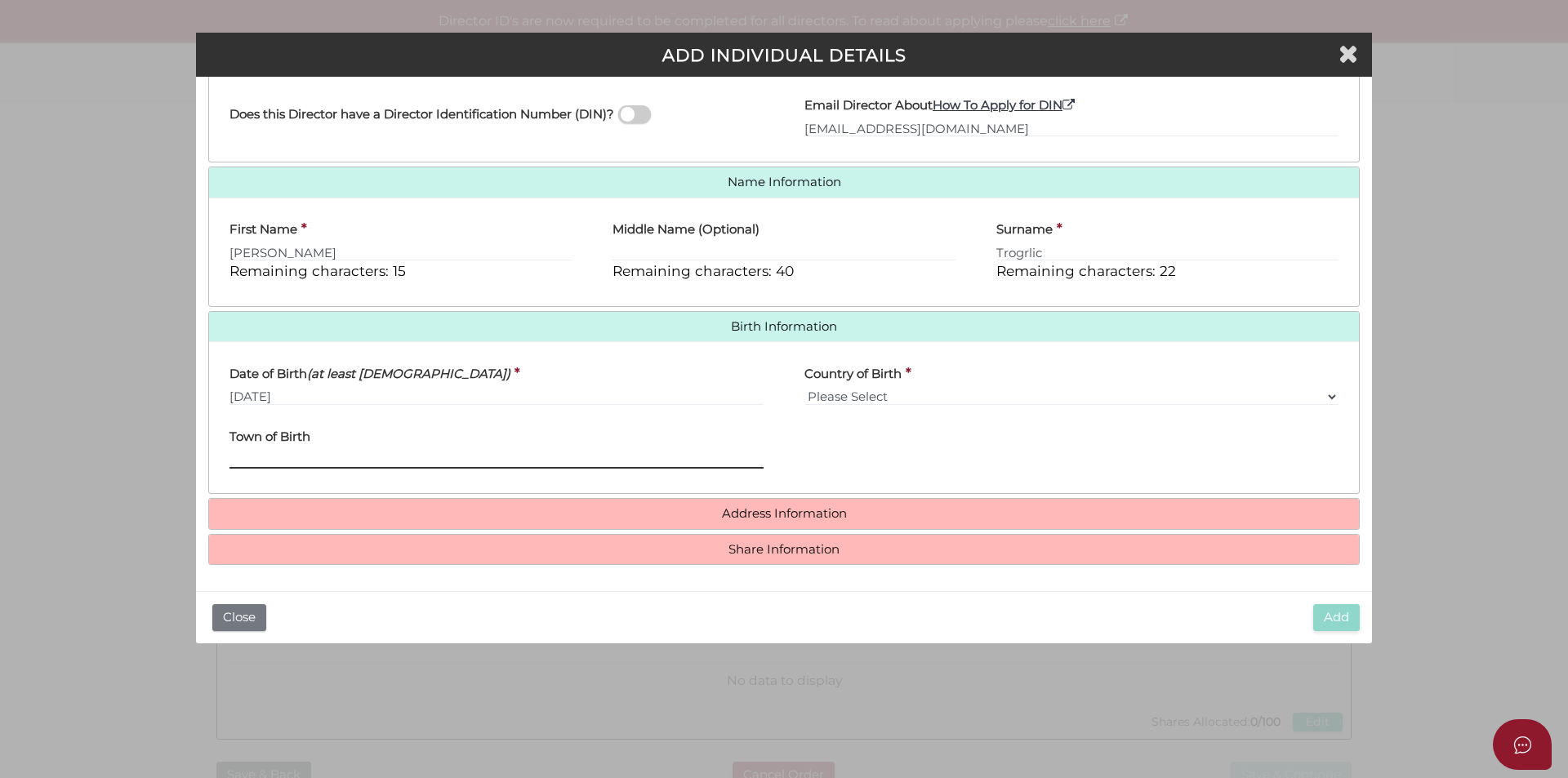
click at [491, 457] on input "Town of Birth" at bounding box center [496, 460] width 534 height 18
type input "Sarajevo"
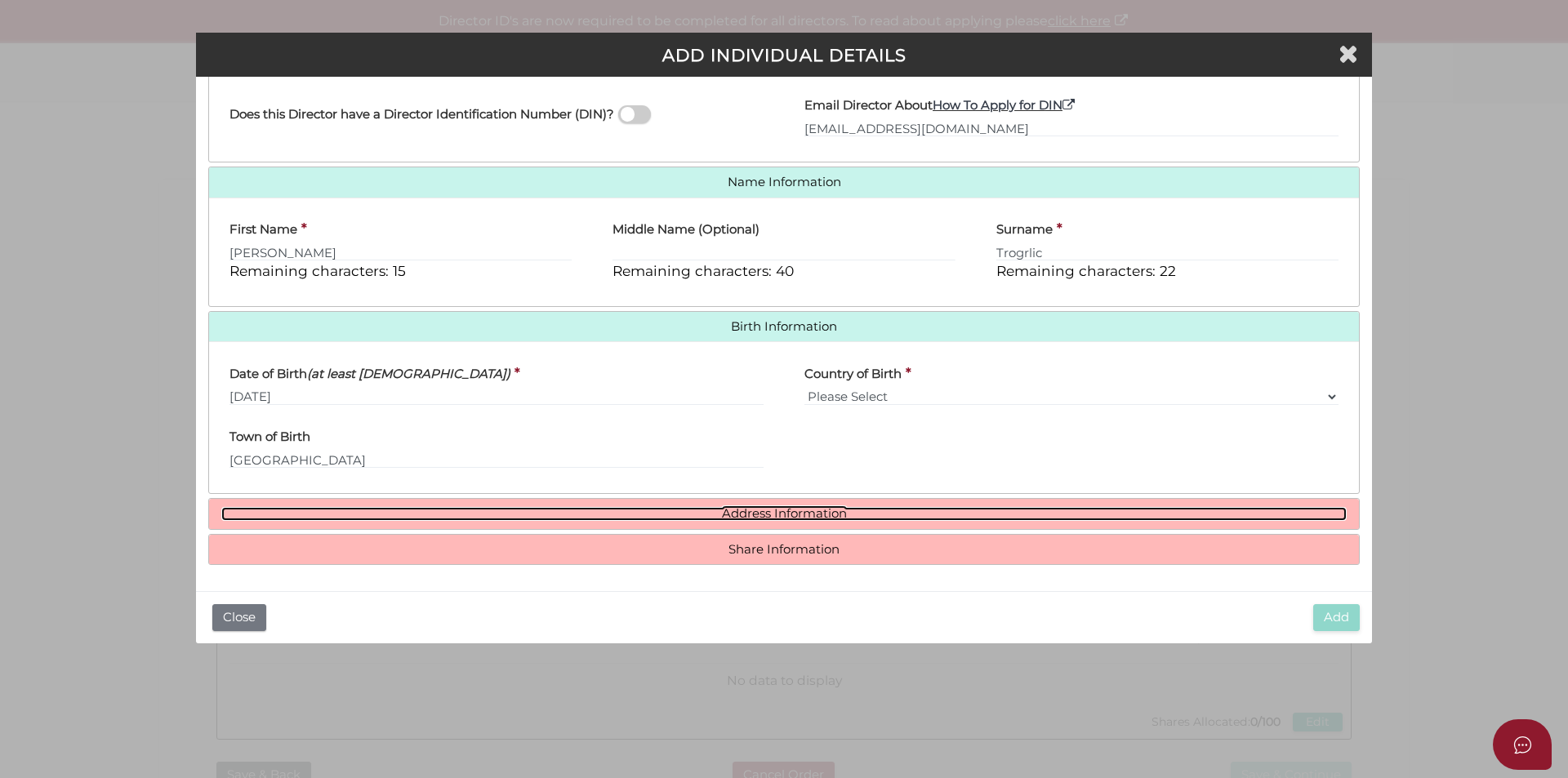
click at [815, 508] on link "Address Information" at bounding box center [784, 513] width 1125 height 14
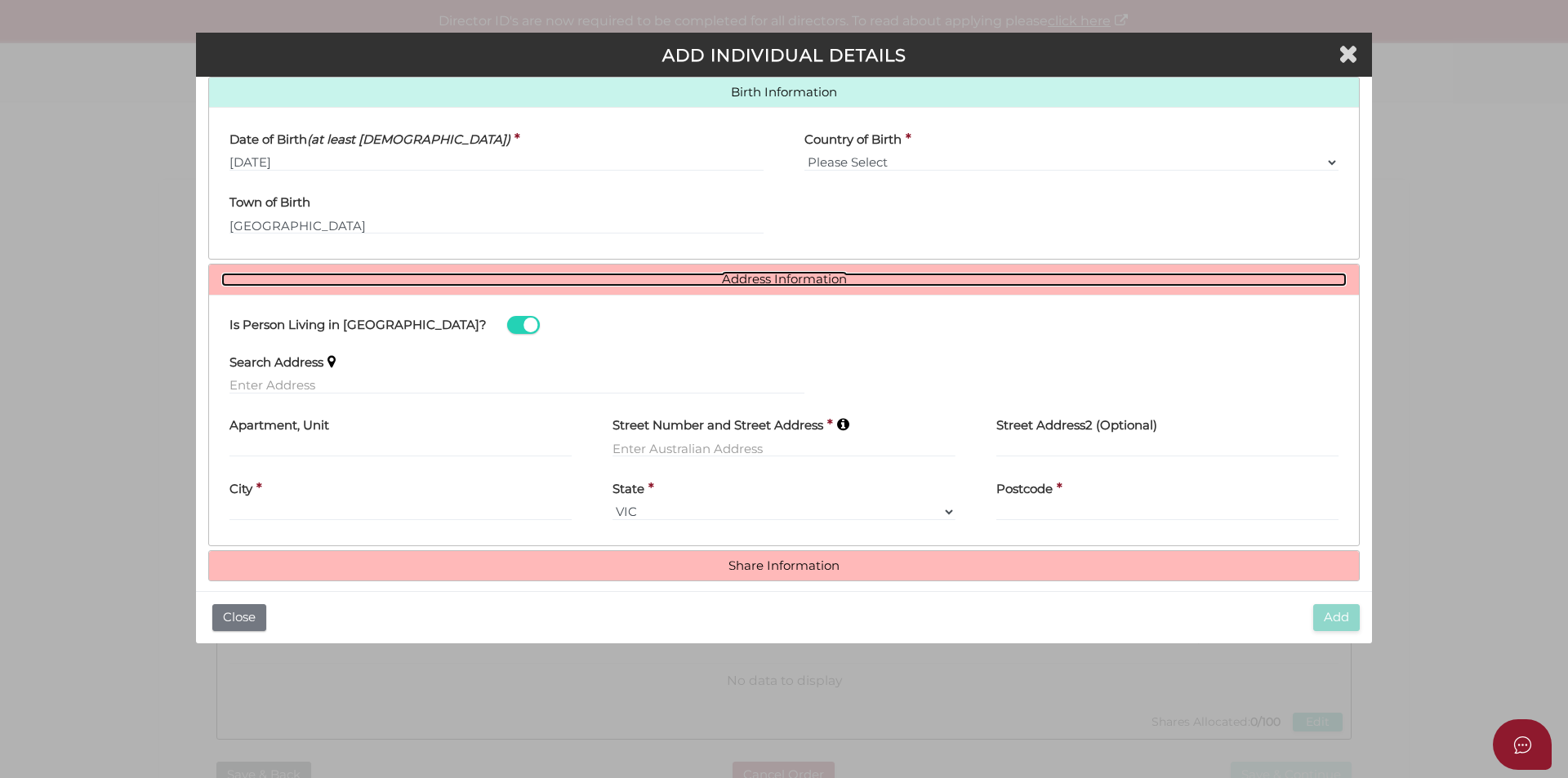
scroll to position [536, 0]
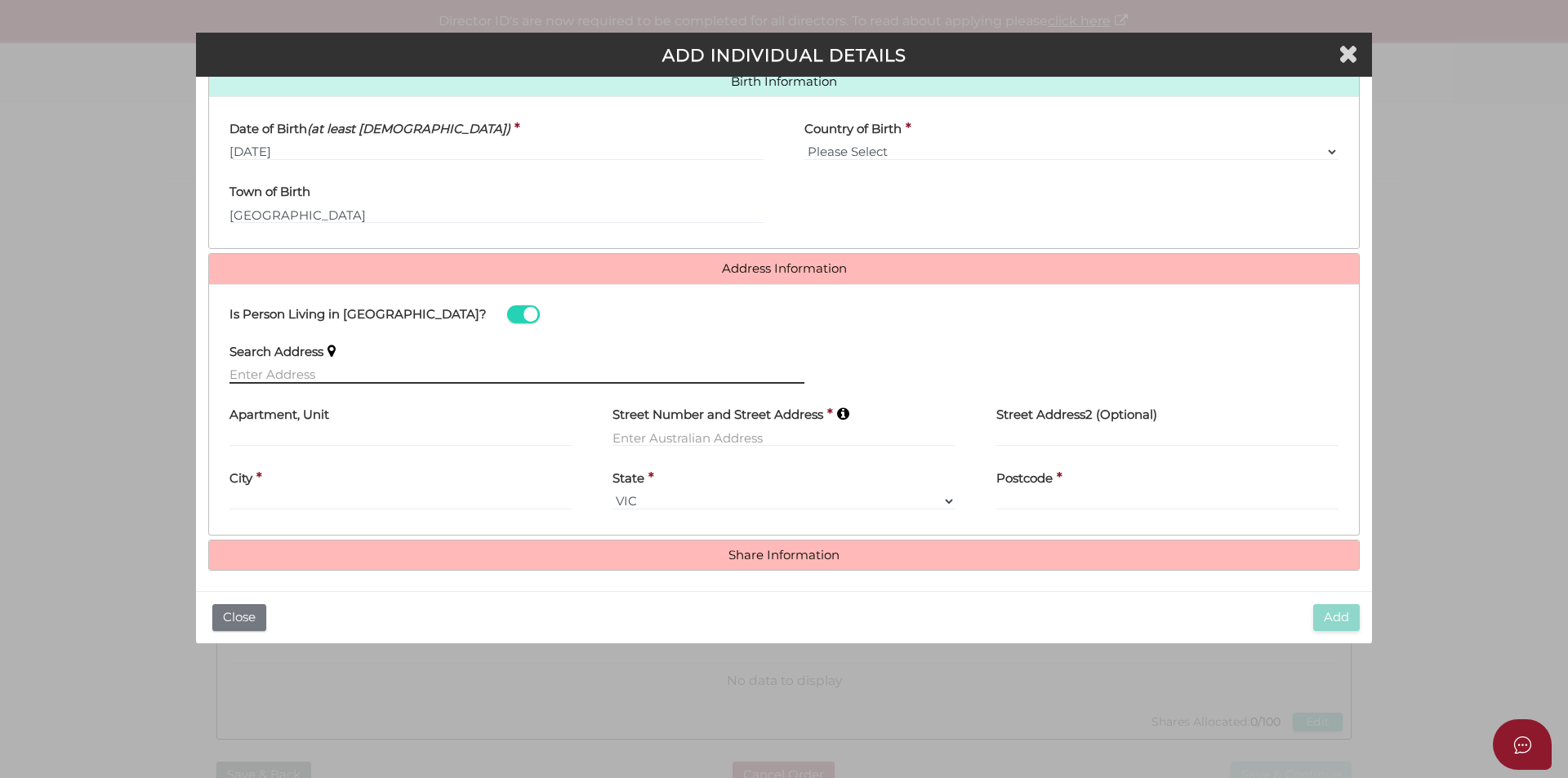
click at [408, 380] on input "text" at bounding box center [517, 375] width 575 height 18
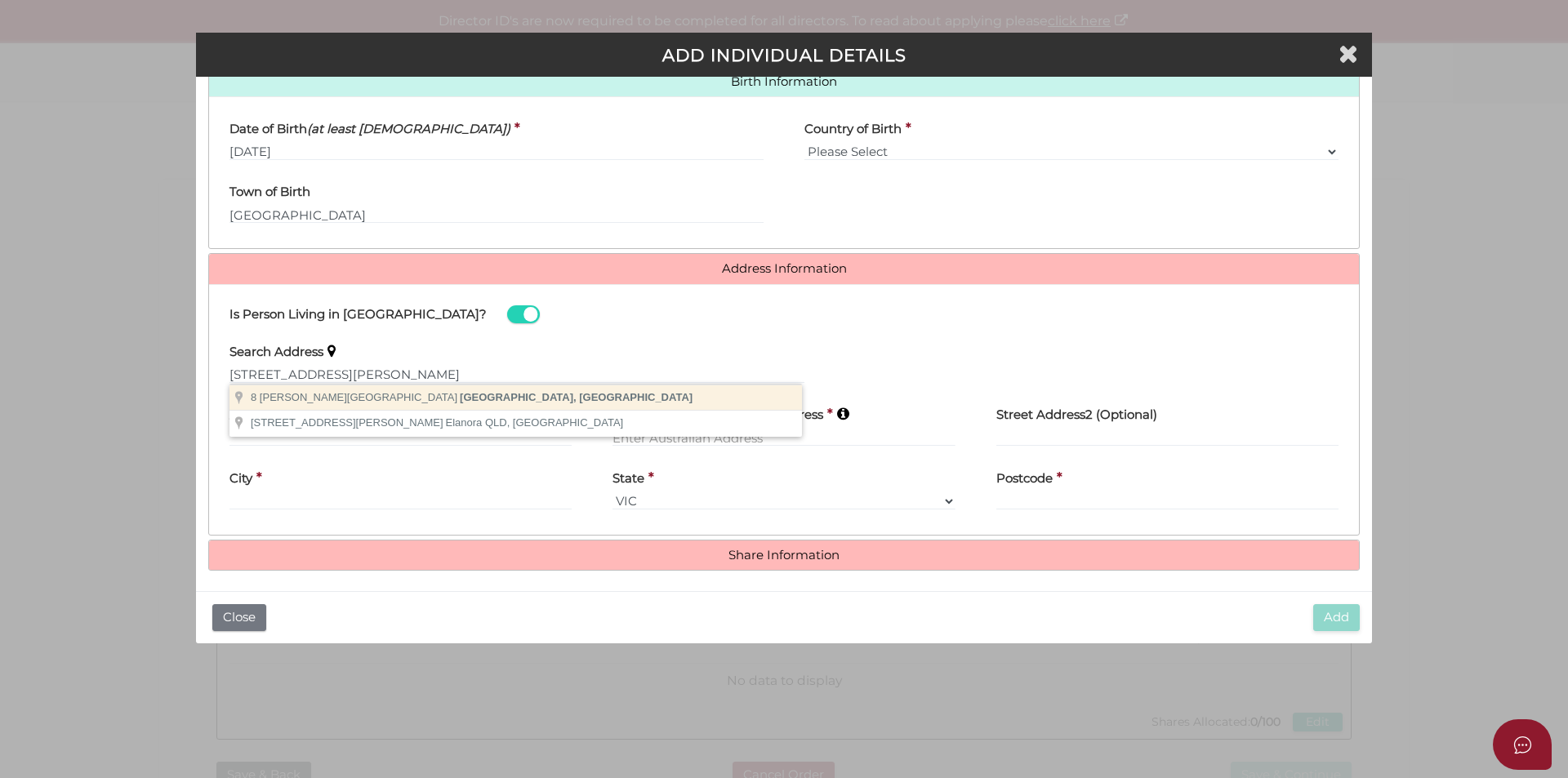
type input "8 Abele Street, Bell Park VIC, Australia"
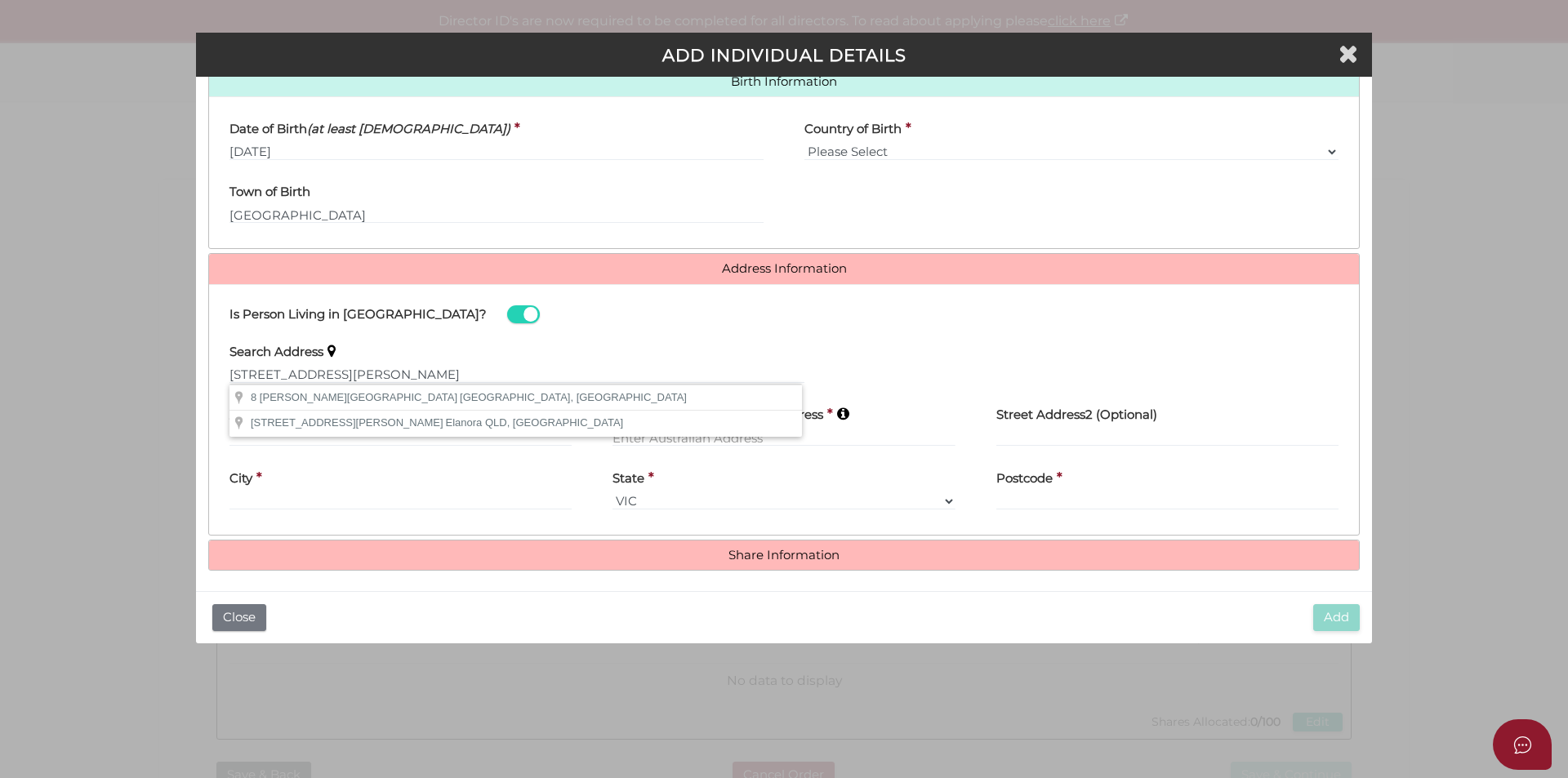
type input "8 Abele Street"
type input "Bell Park"
select select "VIC"
type input "3215"
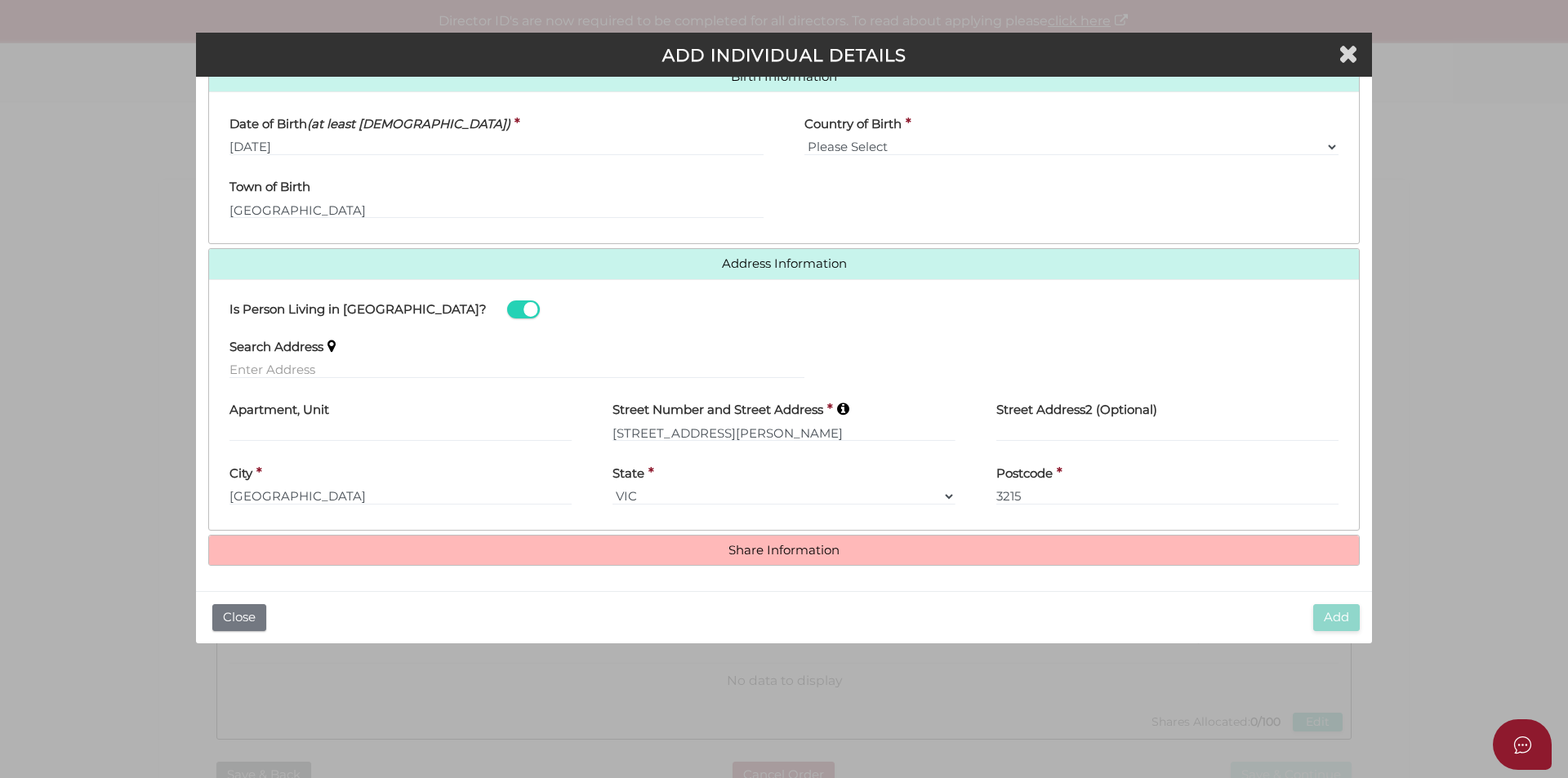
scroll to position [542, 0]
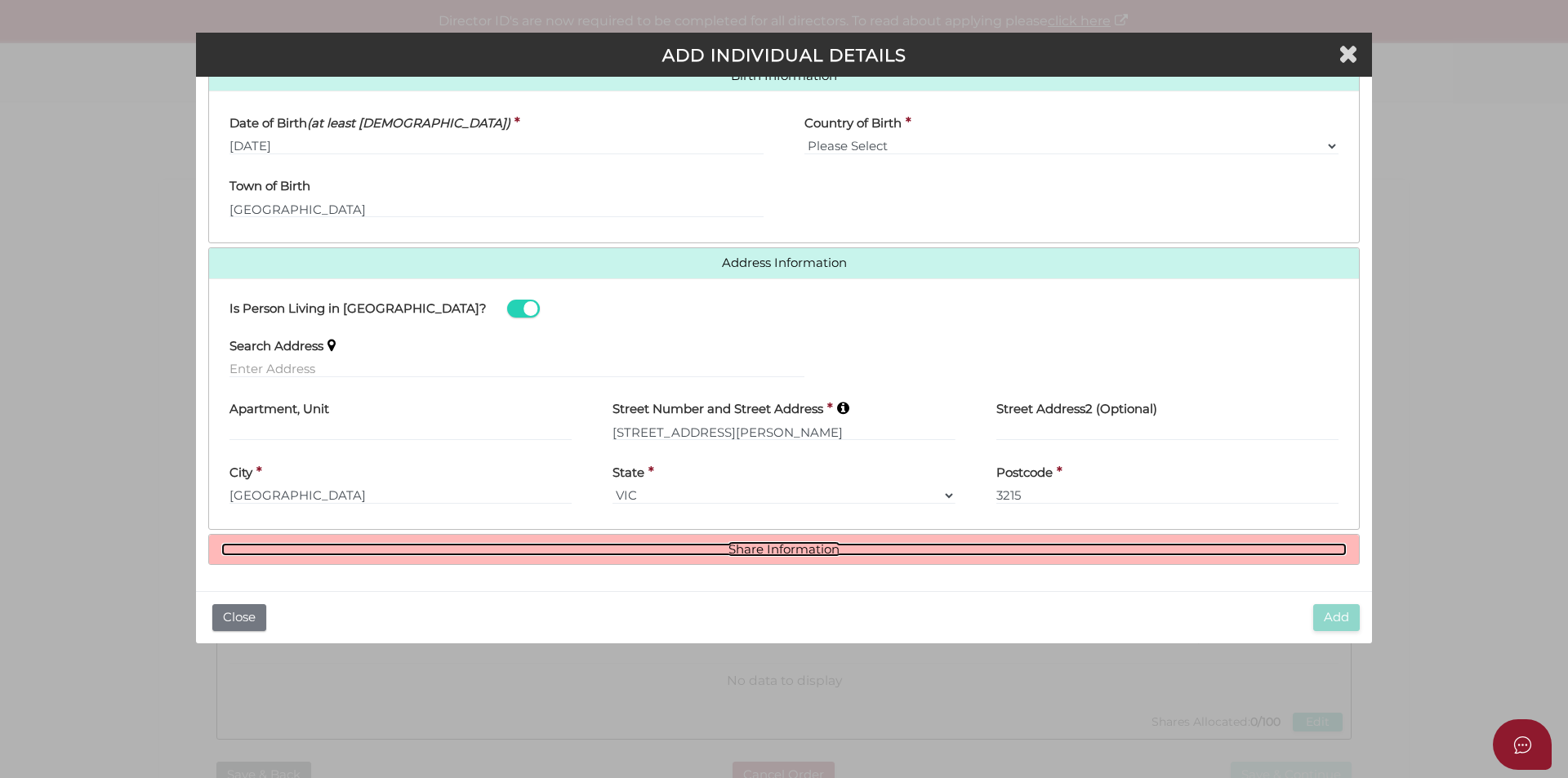
click at [727, 550] on link "Share Information" at bounding box center [784, 549] width 1125 height 14
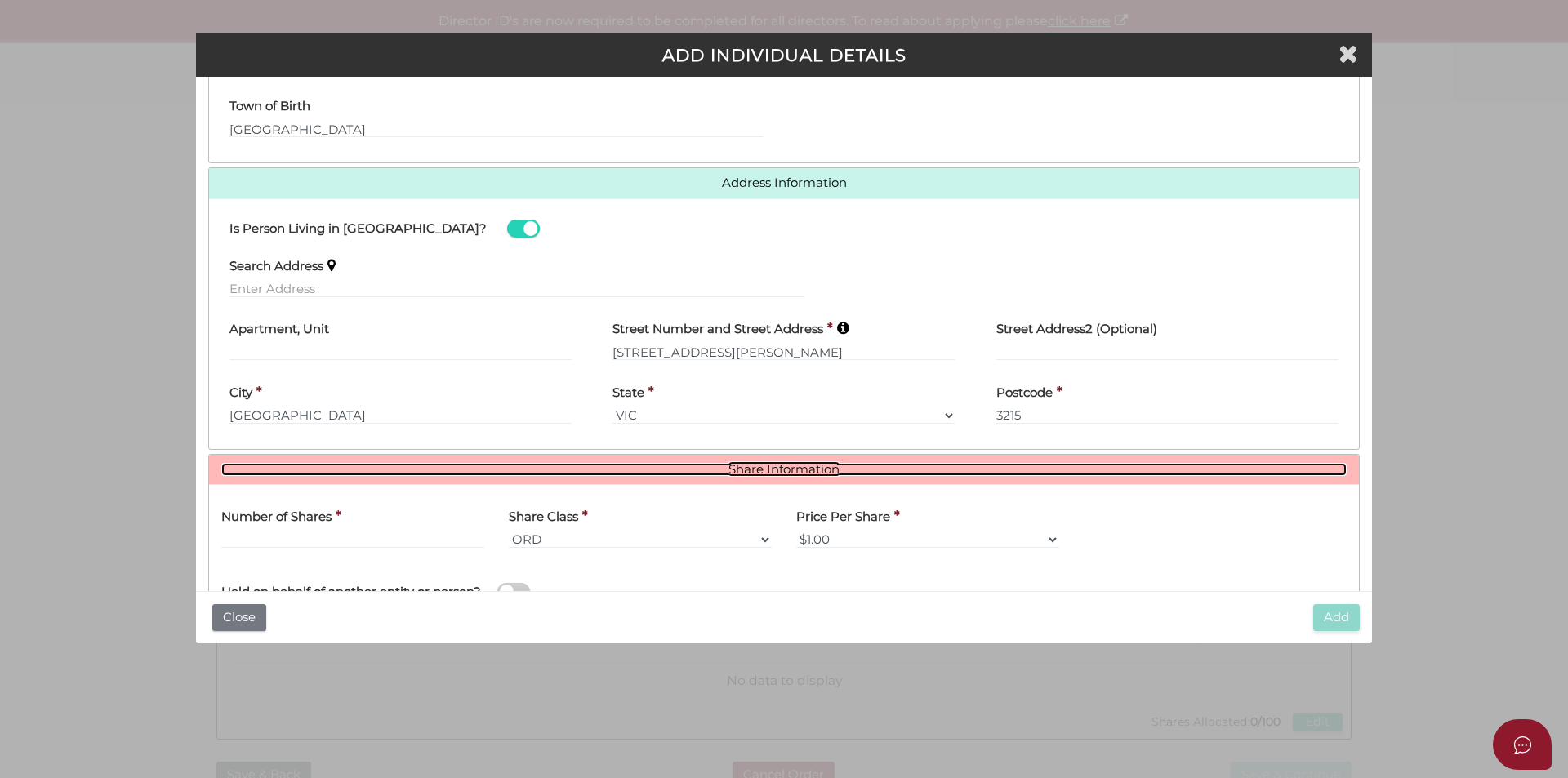
scroll to position [741, 0]
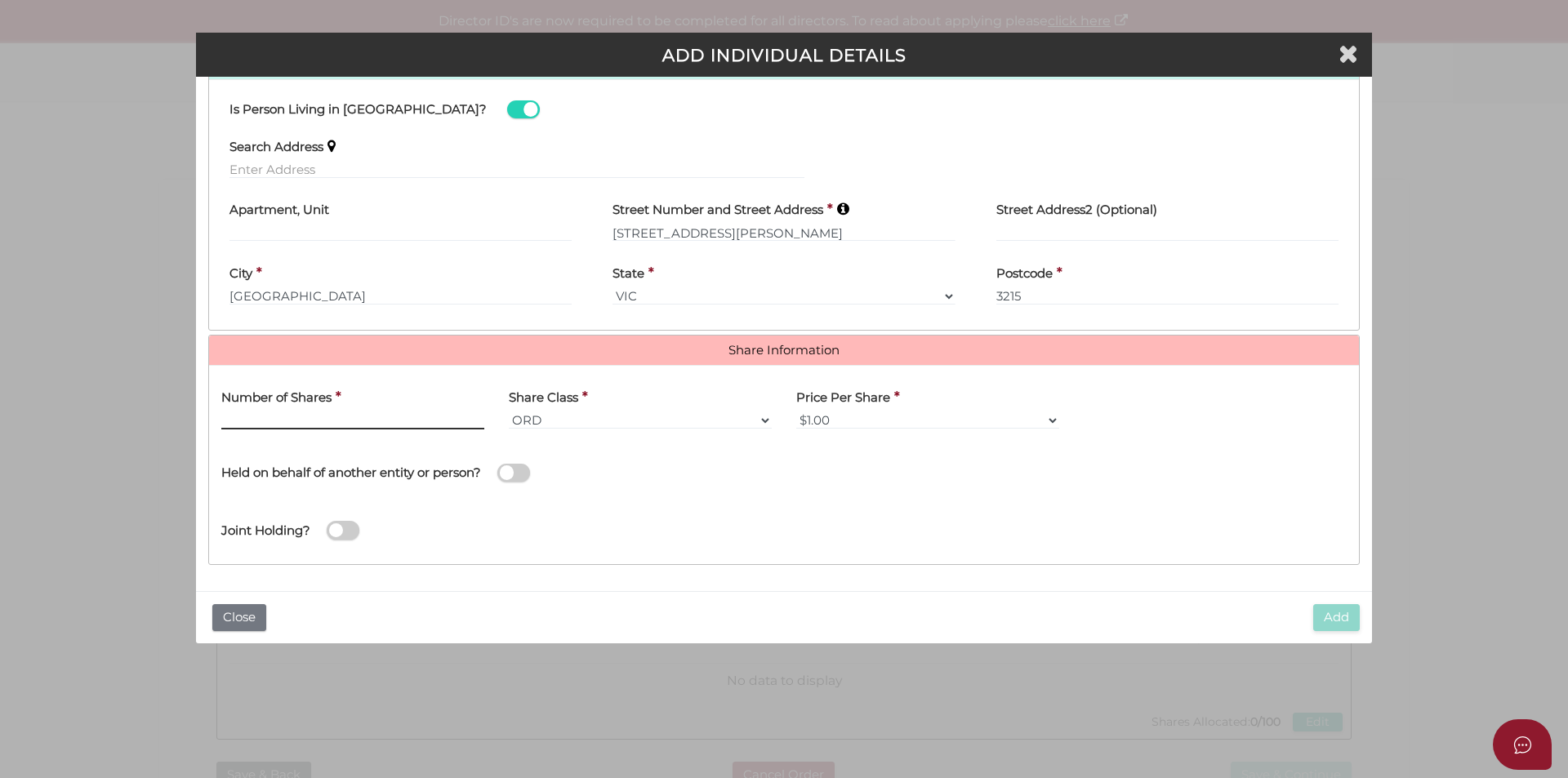
click at [358, 418] on input "text" at bounding box center [353, 421] width 263 height 18
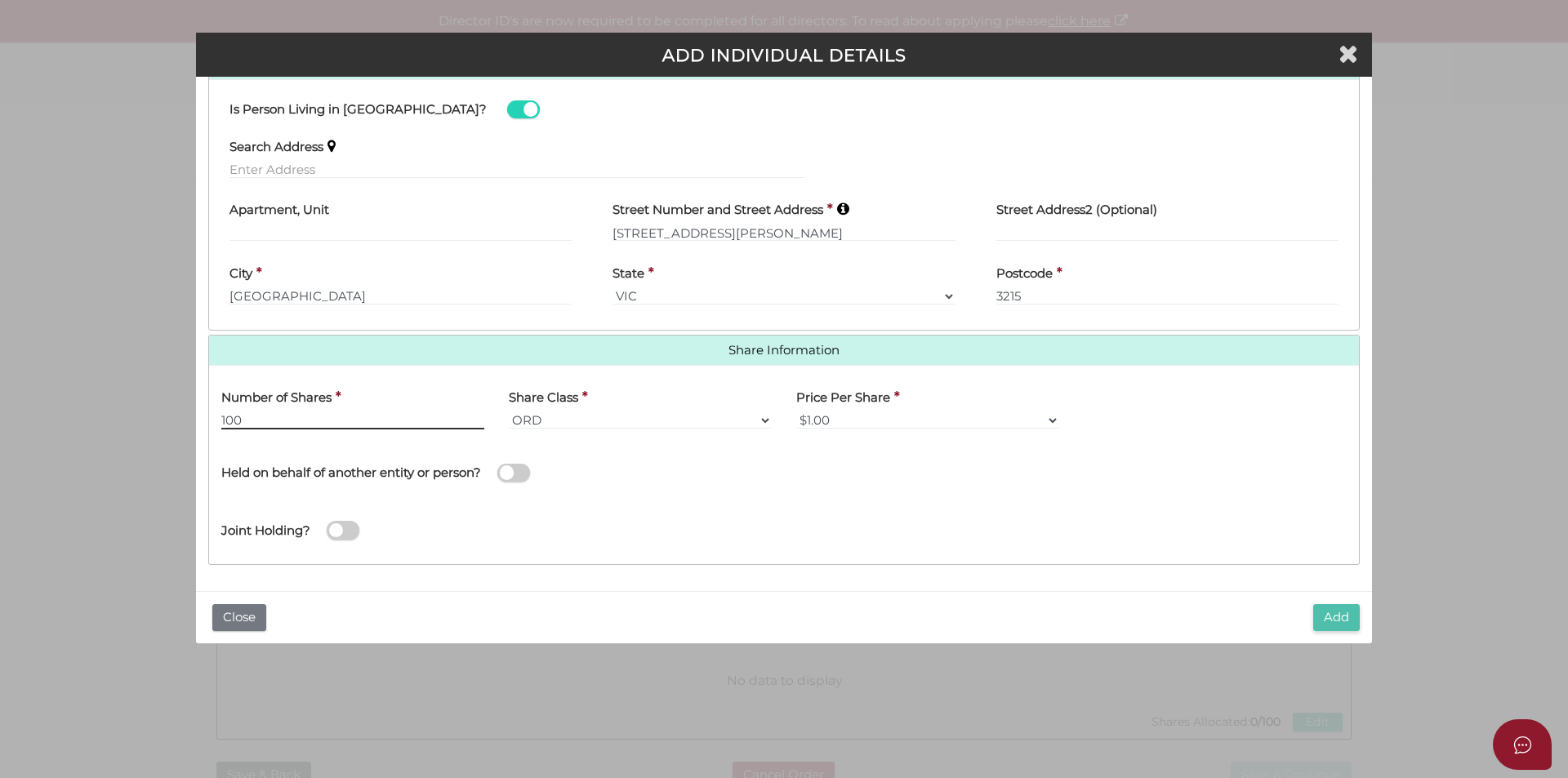
type input "100"
click at [1326, 613] on button "Add" at bounding box center [1336, 617] width 47 height 27
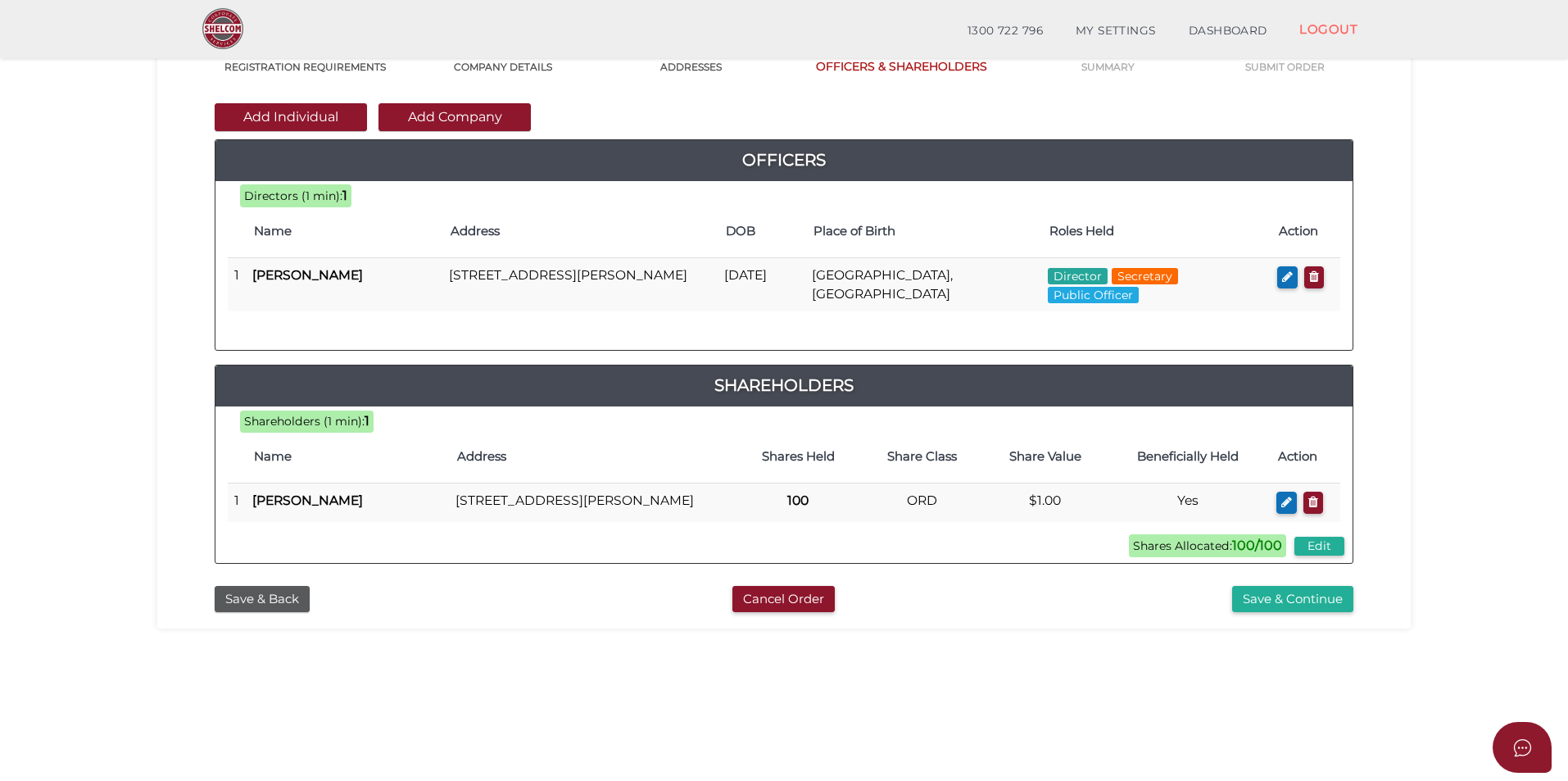
scroll to position [246, 0]
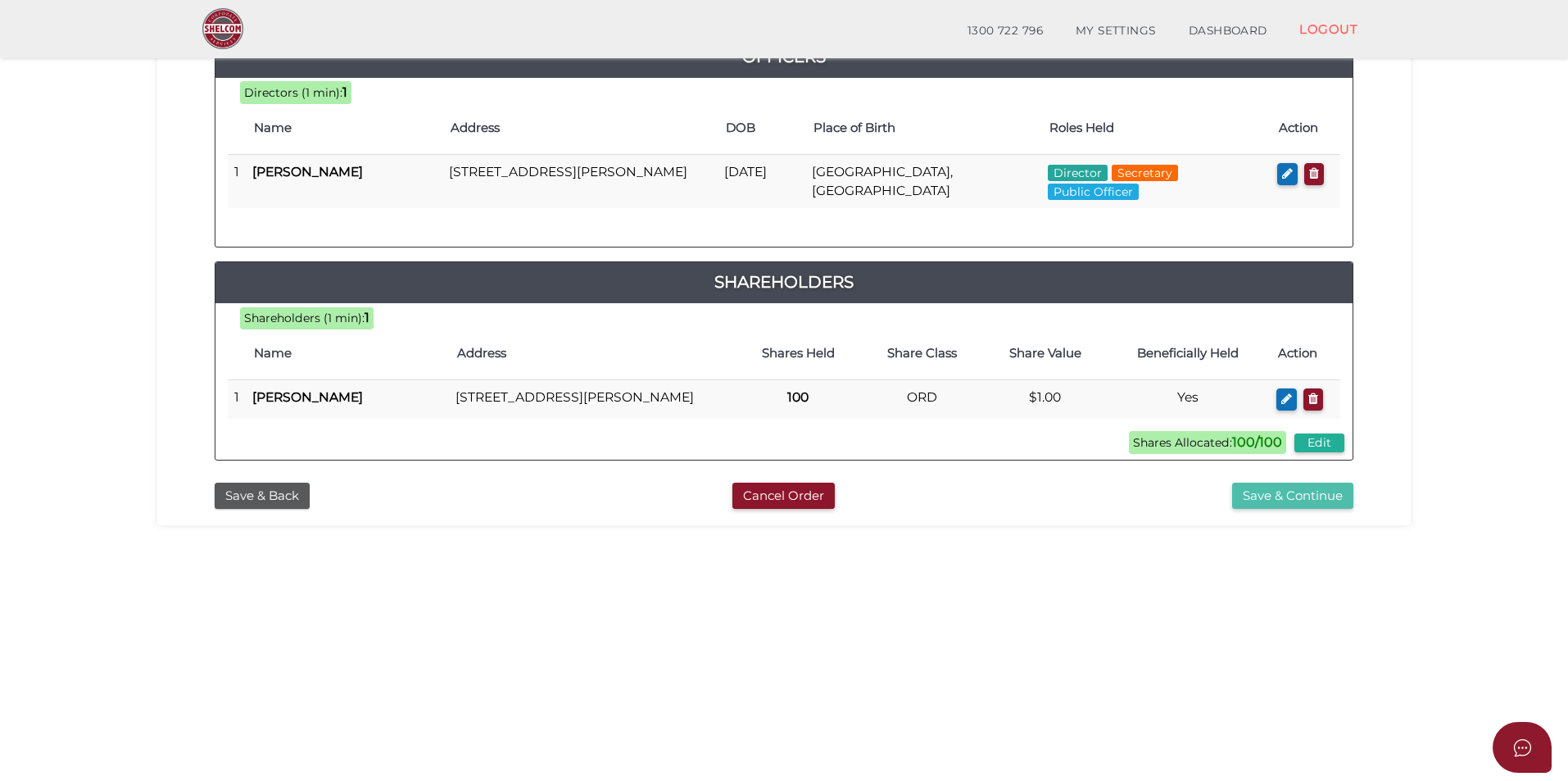
click at [1259, 509] on button "Save & Continue" at bounding box center [1292, 495] width 121 height 27
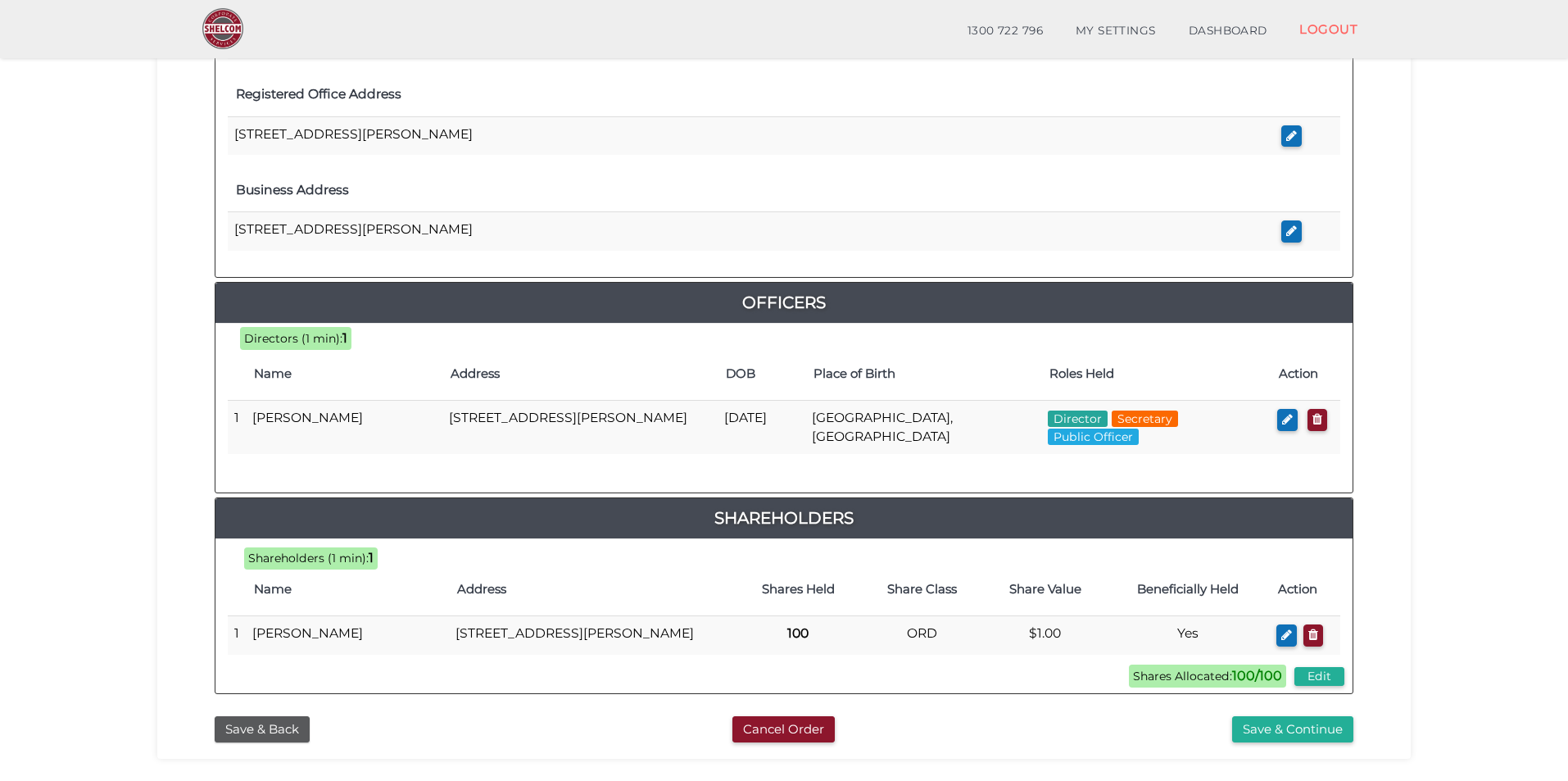
scroll to position [655, 0]
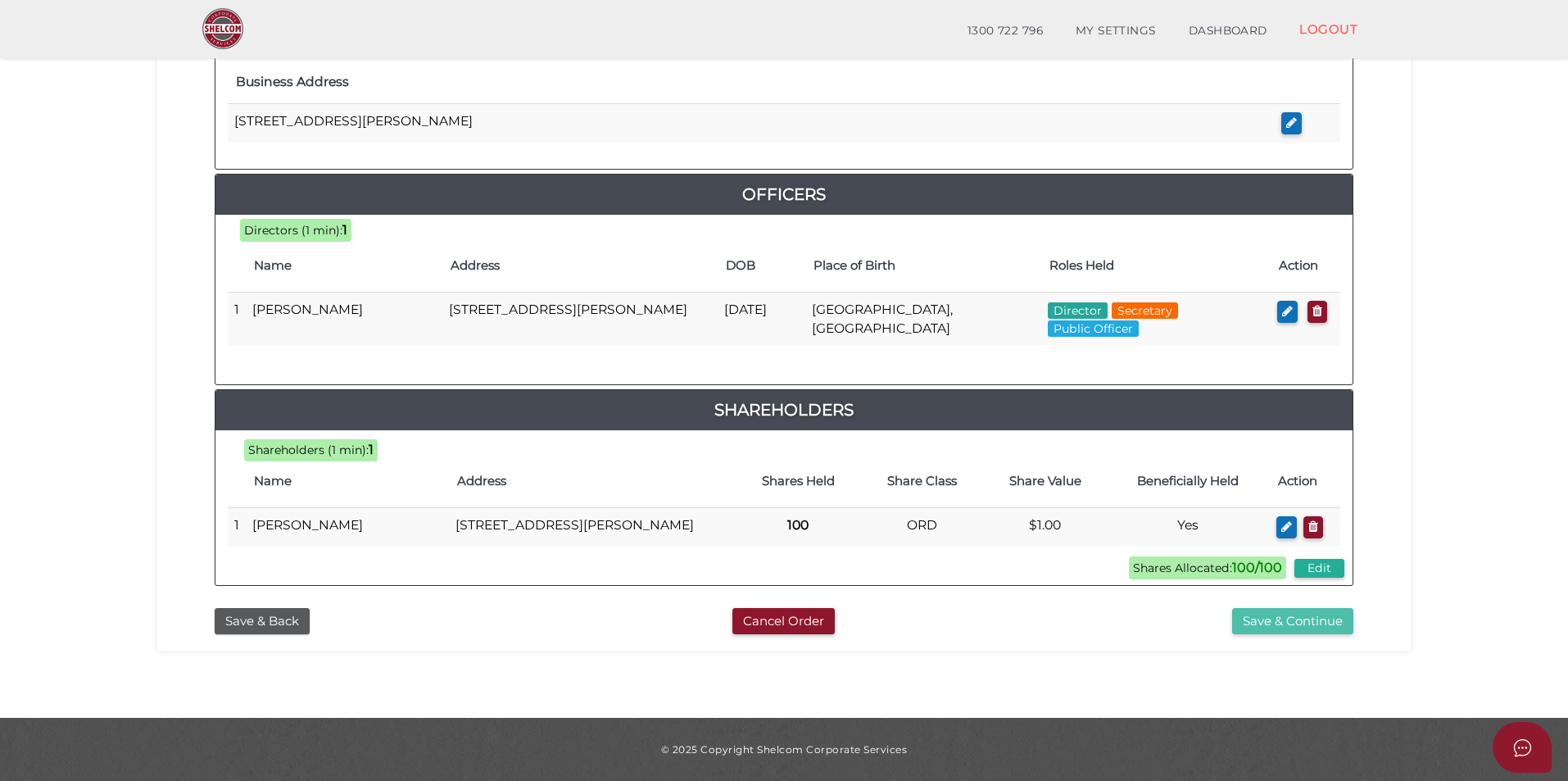
click at [1273, 628] on button "Save & Continue" at bounding box center [1292, 621] width 121 height 27
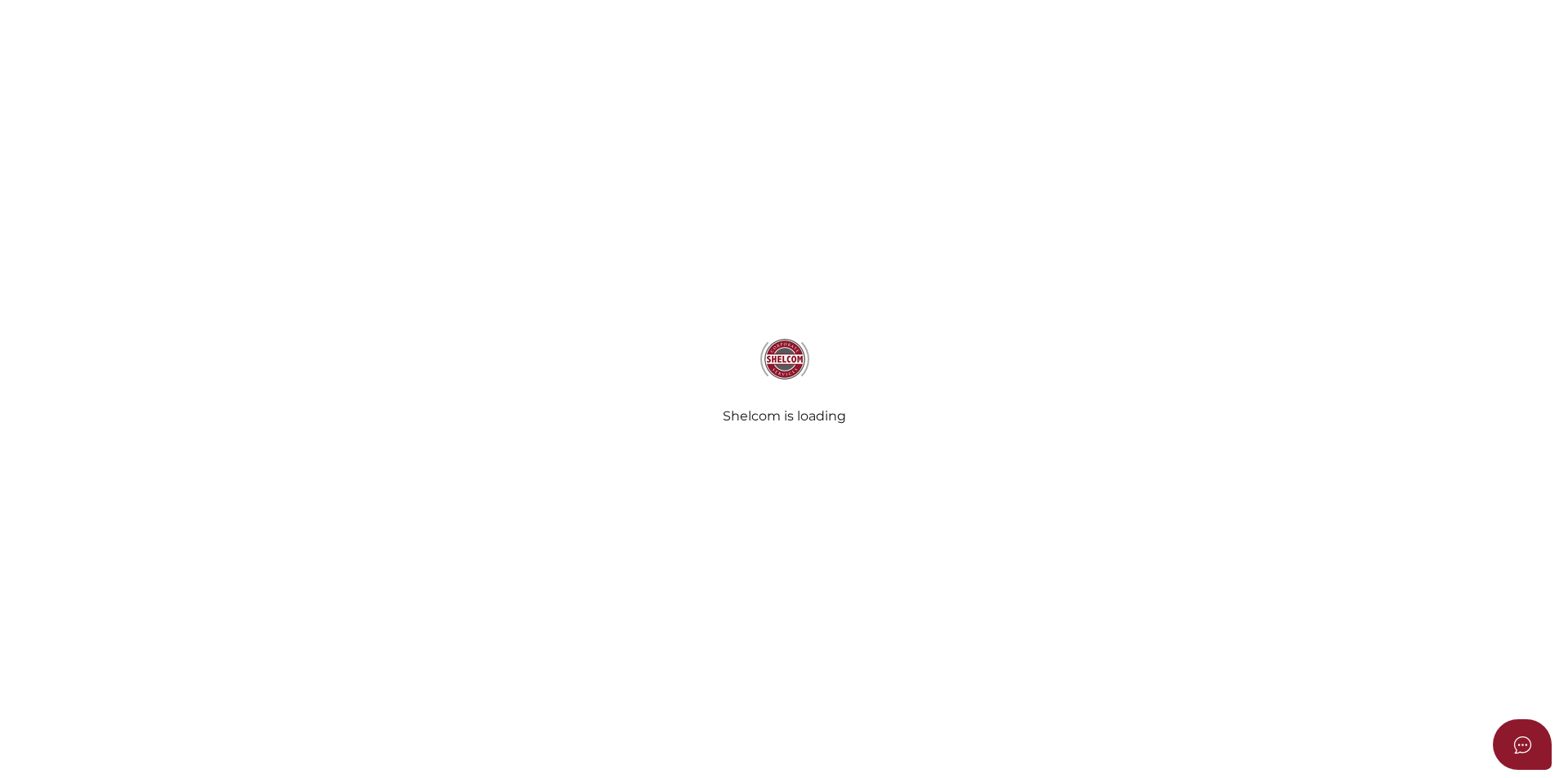
select select "Comb Binding"
select select "No"
radio input "true"
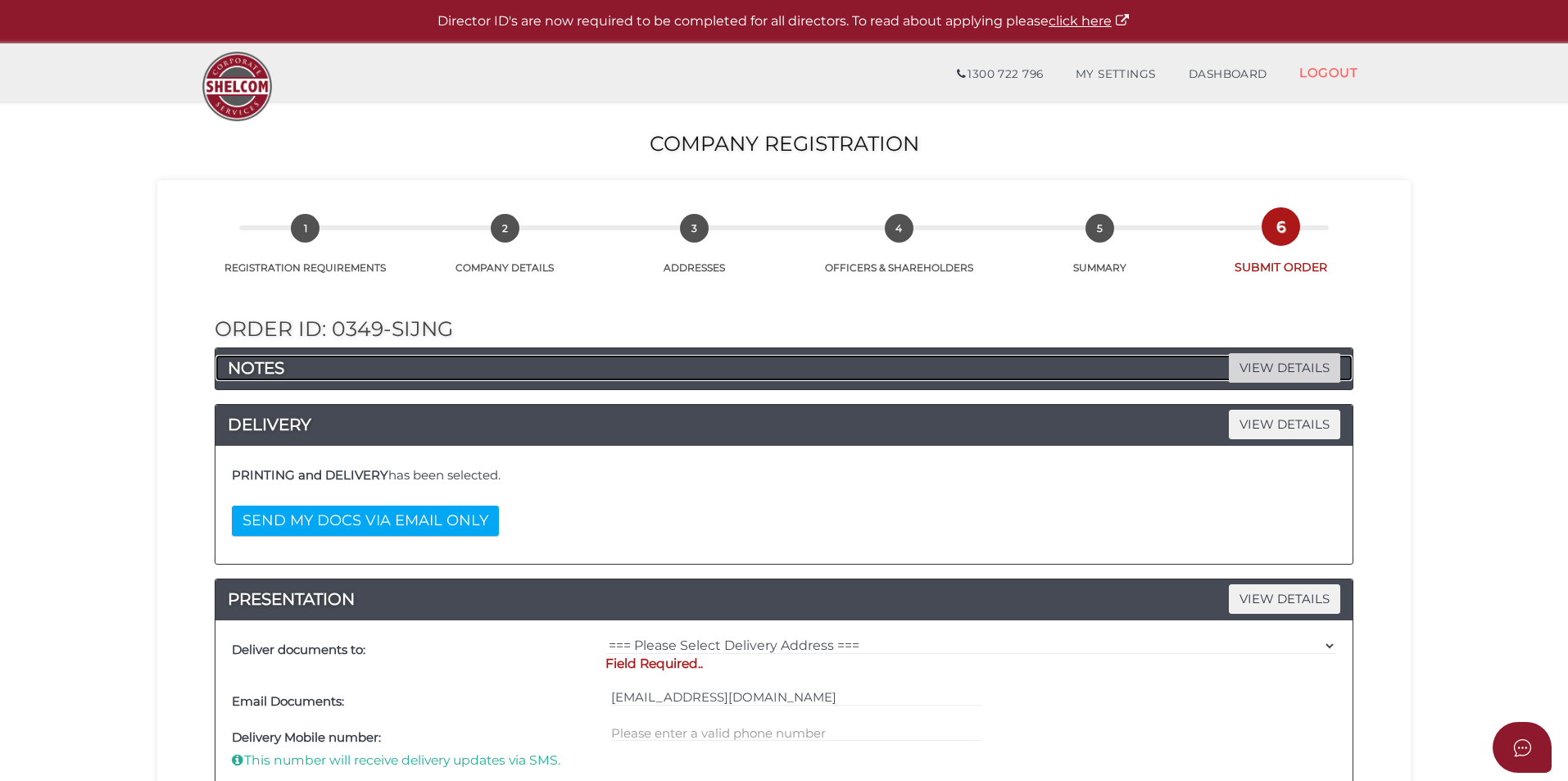
click at [1294, 357] on span "VIEW DETAILS" at bounding box center [1283, 367] width 111 height 29
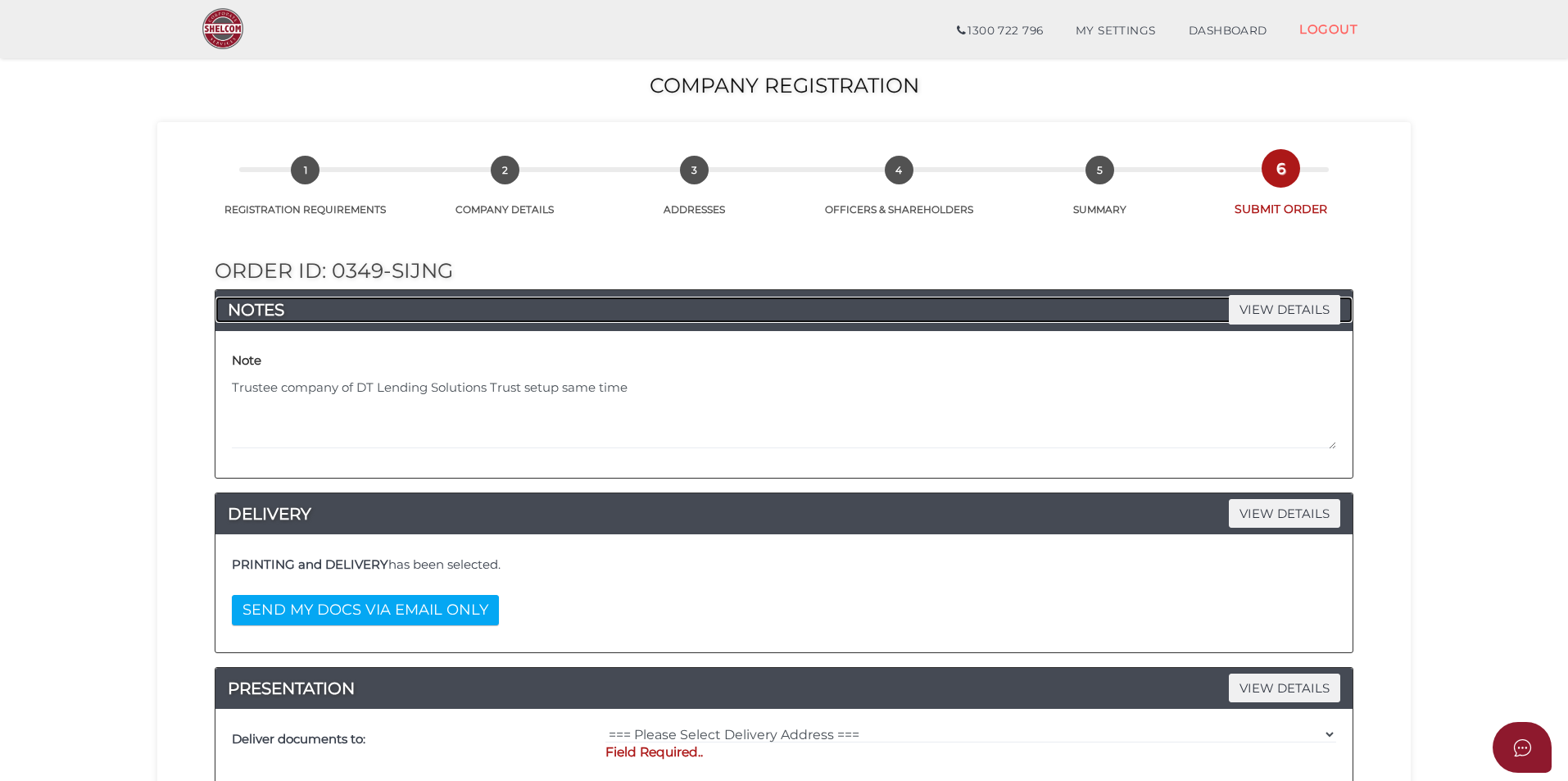
scroll to position [491, 0]
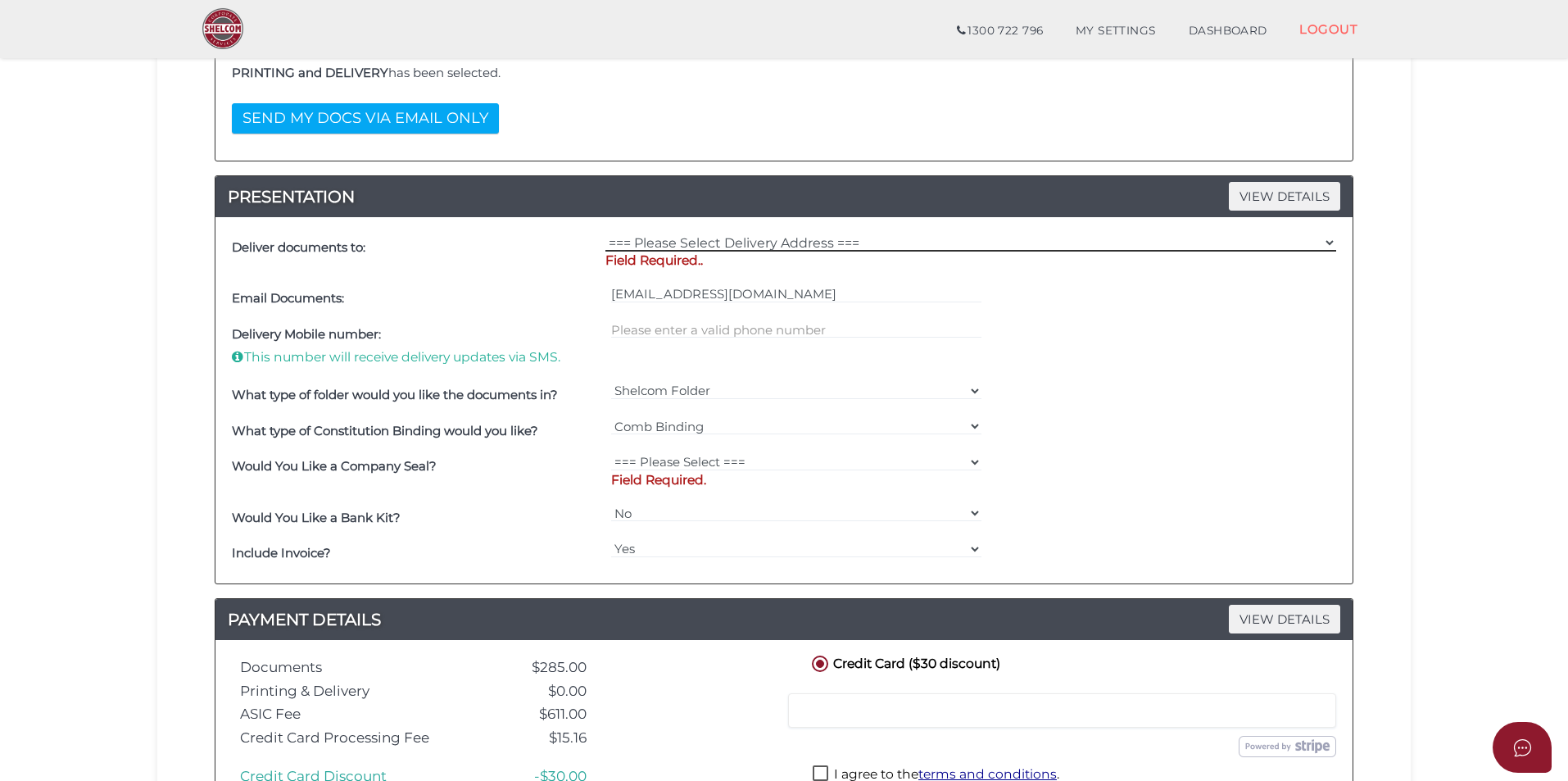
click at [696, 238] on select "=== Please Select Delivery Address === (User Address - Samuel Ervin) 6 Wallowa …" at bounding box center [971, 243] width 731 height 18
select select "0"
click at [605, 234] on select "=== Please Select Delivery Address === (User Address - Samuel Ervin) 6 Wallowa …" at bounding box center [971, 243] width 731 height 18
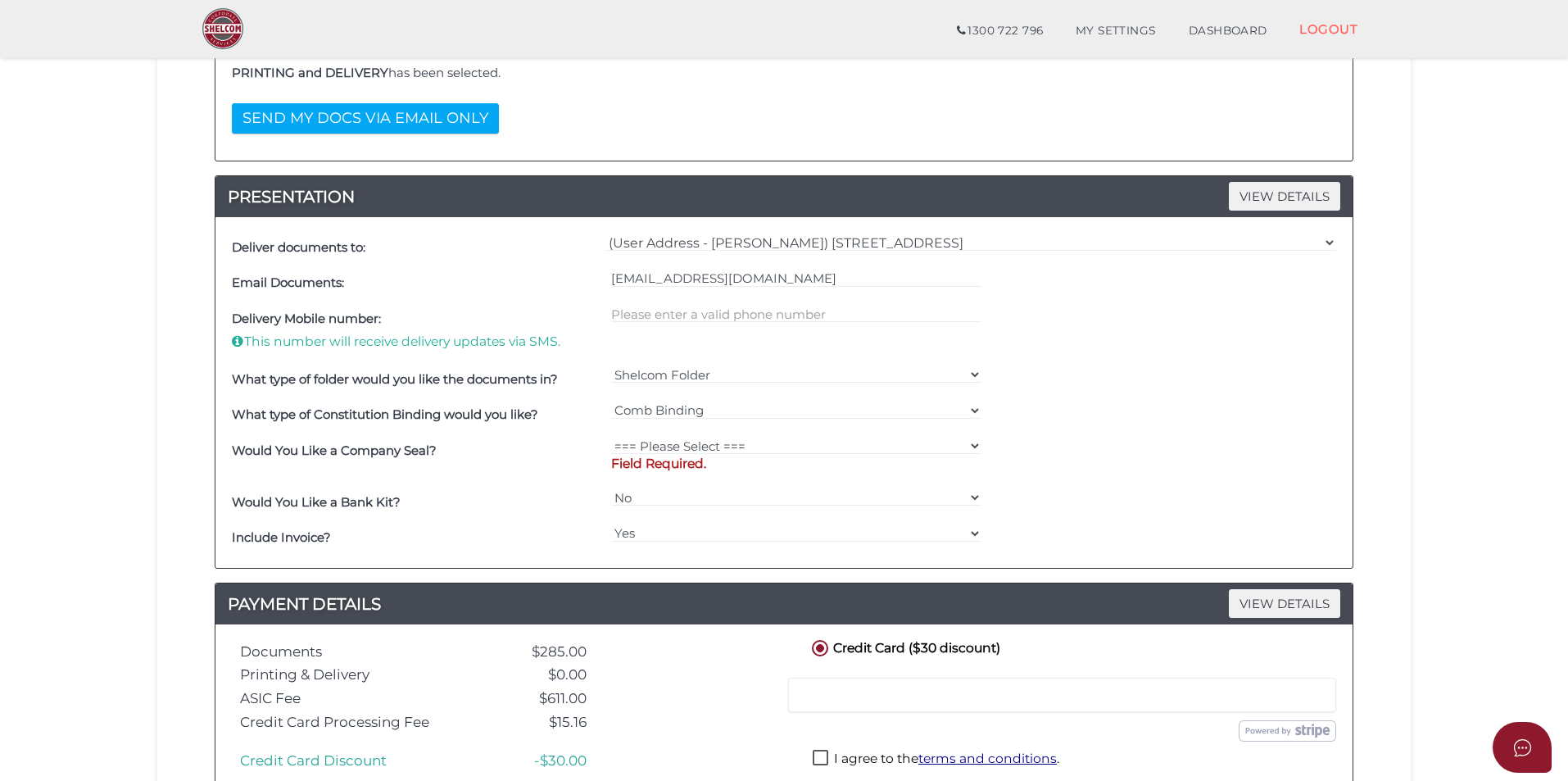
click at [671, 329] on div at bounding box center [796, 331] width 379 height 61
click at [671, 315] on input "text" at bounding box center [796, 314] width 371 height 18
type input "0409217062"
click at [727, 443] on select "=== Please Select === Fold Seal $50 No Seal" at bounding box center [796, 446] width 371 height 18
select select "0"
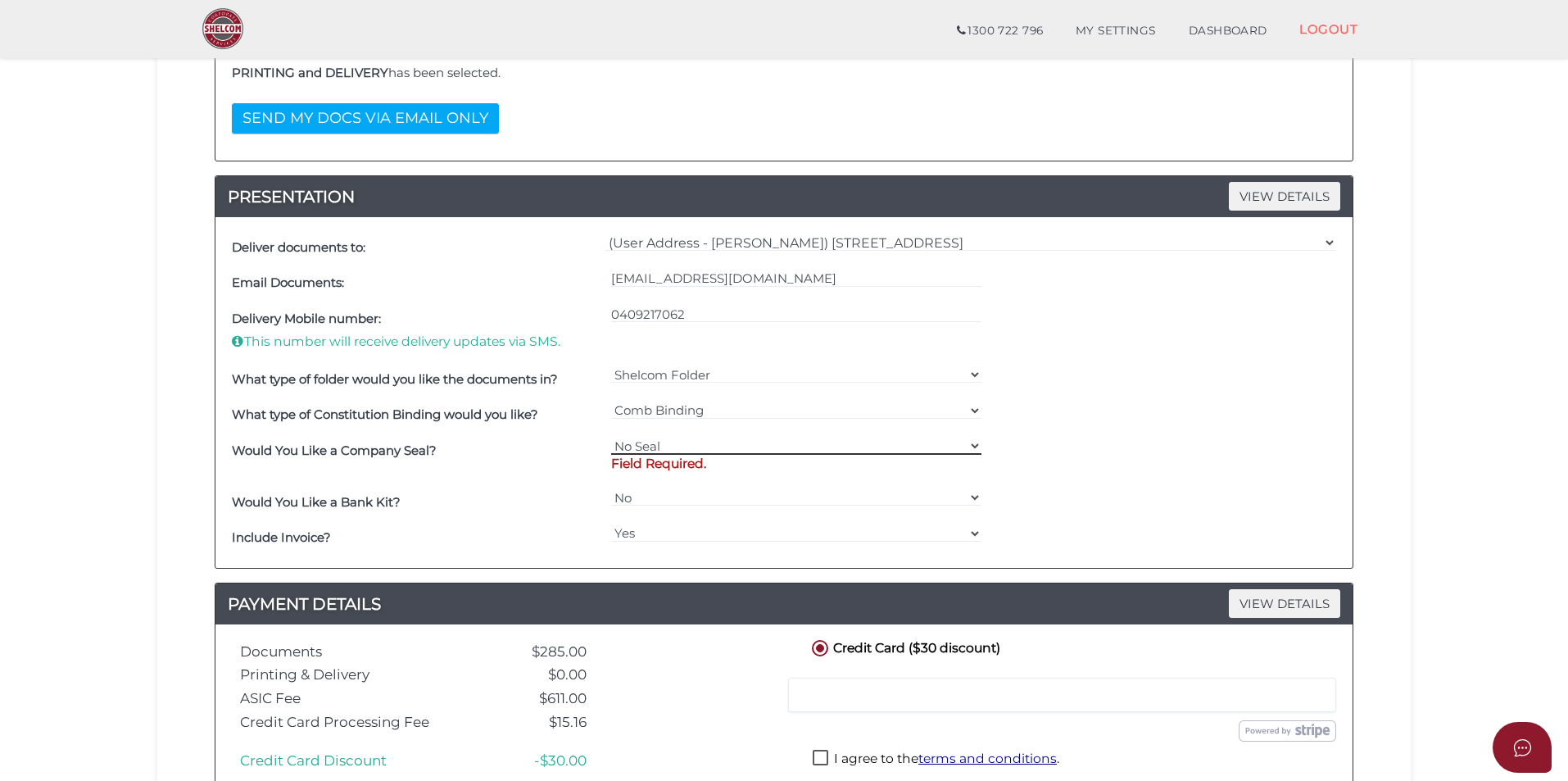
click at [611, 437] on select "=== Please Select === Fold Seal $50 No Seal" at bounding box center [796, 446] width 371 height 18
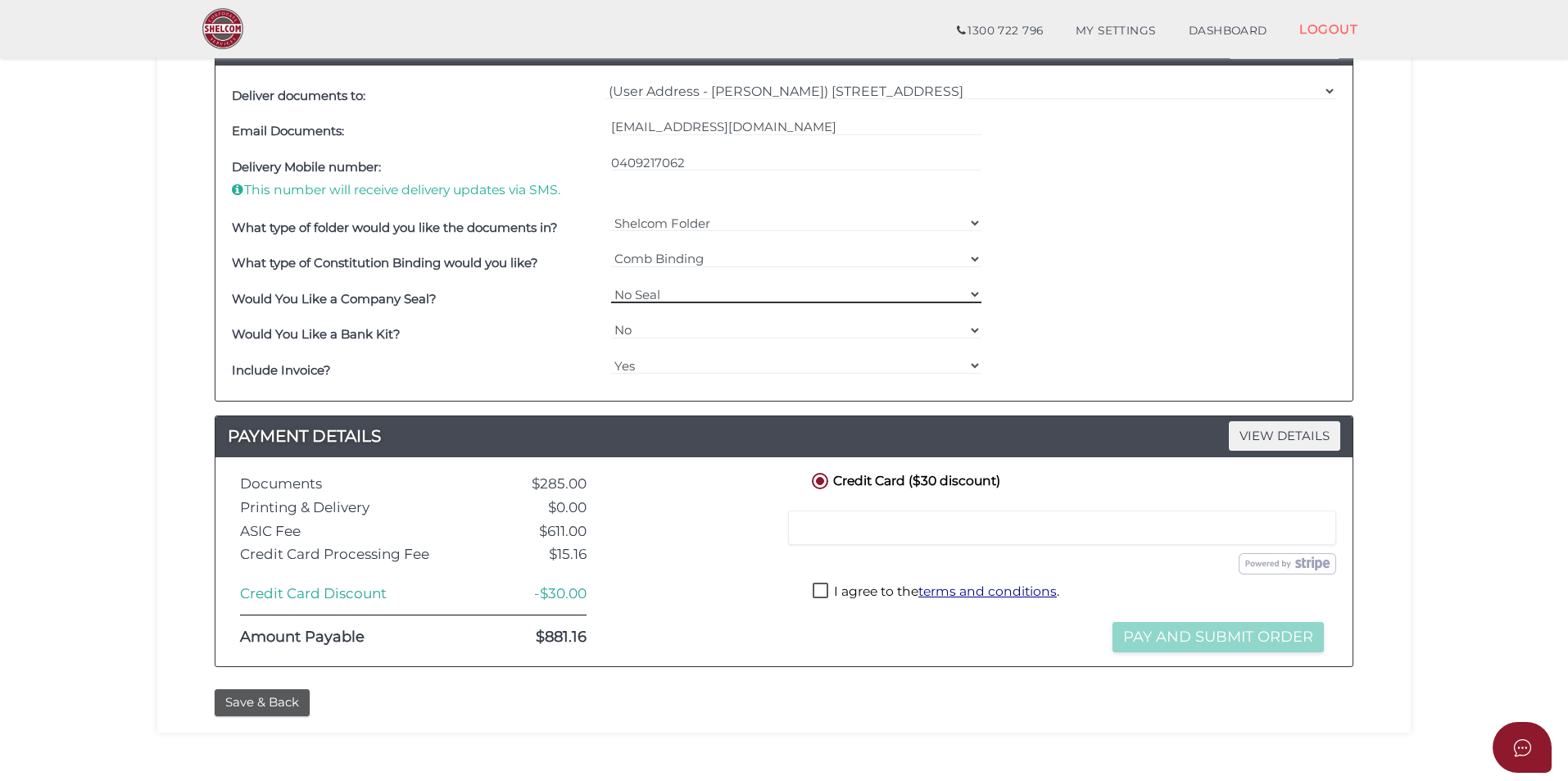
scroll to position [725, 0]
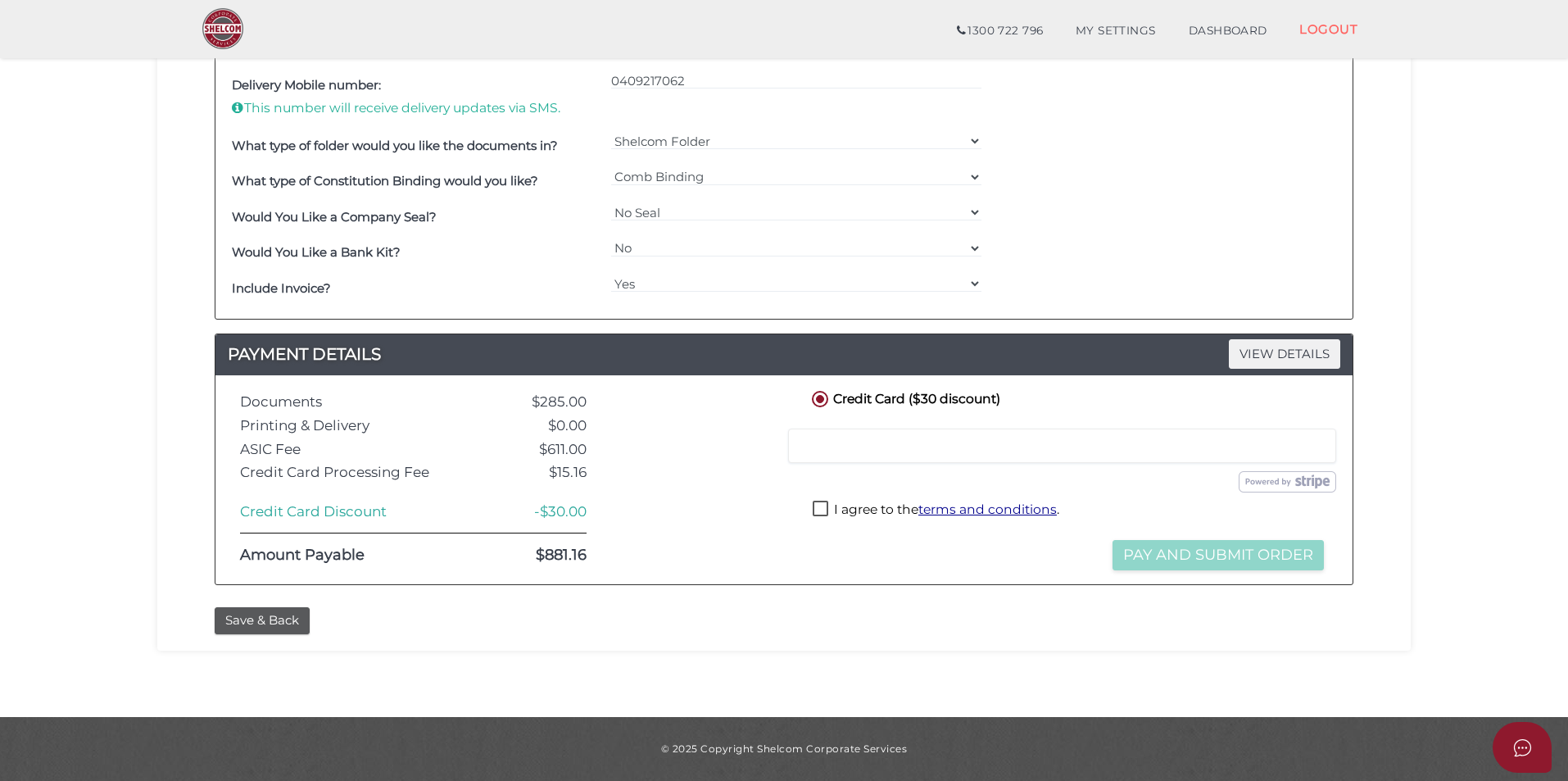
click at [963, 464] on div "Credit or Debit Card Loading saved cards... Select a saved card" at bounding box center [1068, 446] width 568 height 43
click at [962, 458] on div at bounding box center [1062, 446] width 548 height 35
click at [963, 458] on div at bounding box center [1062, 446] width 548 height 35
click at [838, 504] on label "I agree to the terms and conditions ." at bounding box center [936, 510] width 247 height 21
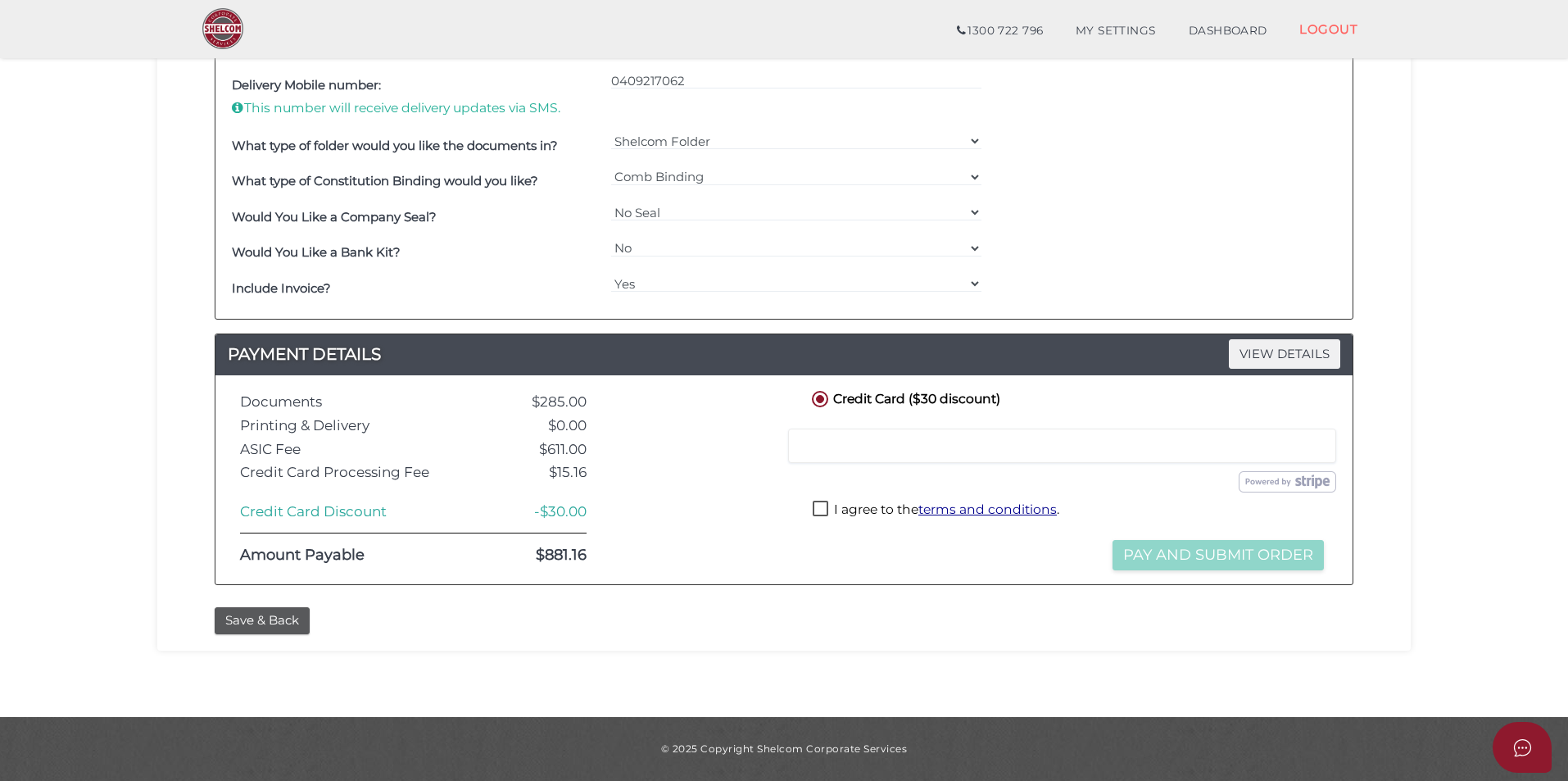
checkbox input "true"
click at [1148, 556] on button "Pay and Submit Order" at bounding box center [1218, 555] width 211 height 30
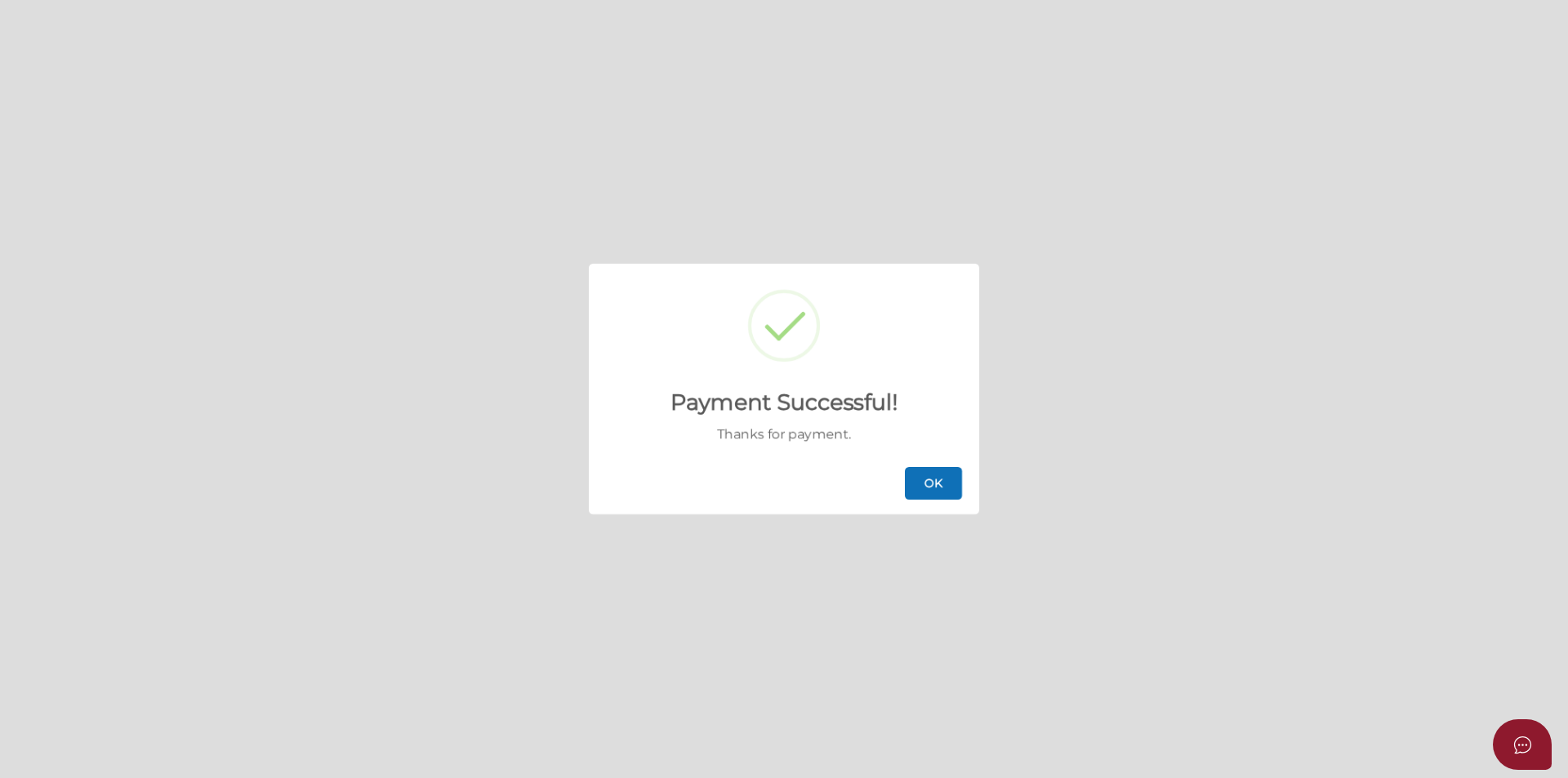
click at [924, 480] on button "OK" at bounding box center [933, 483] width 57 height 33
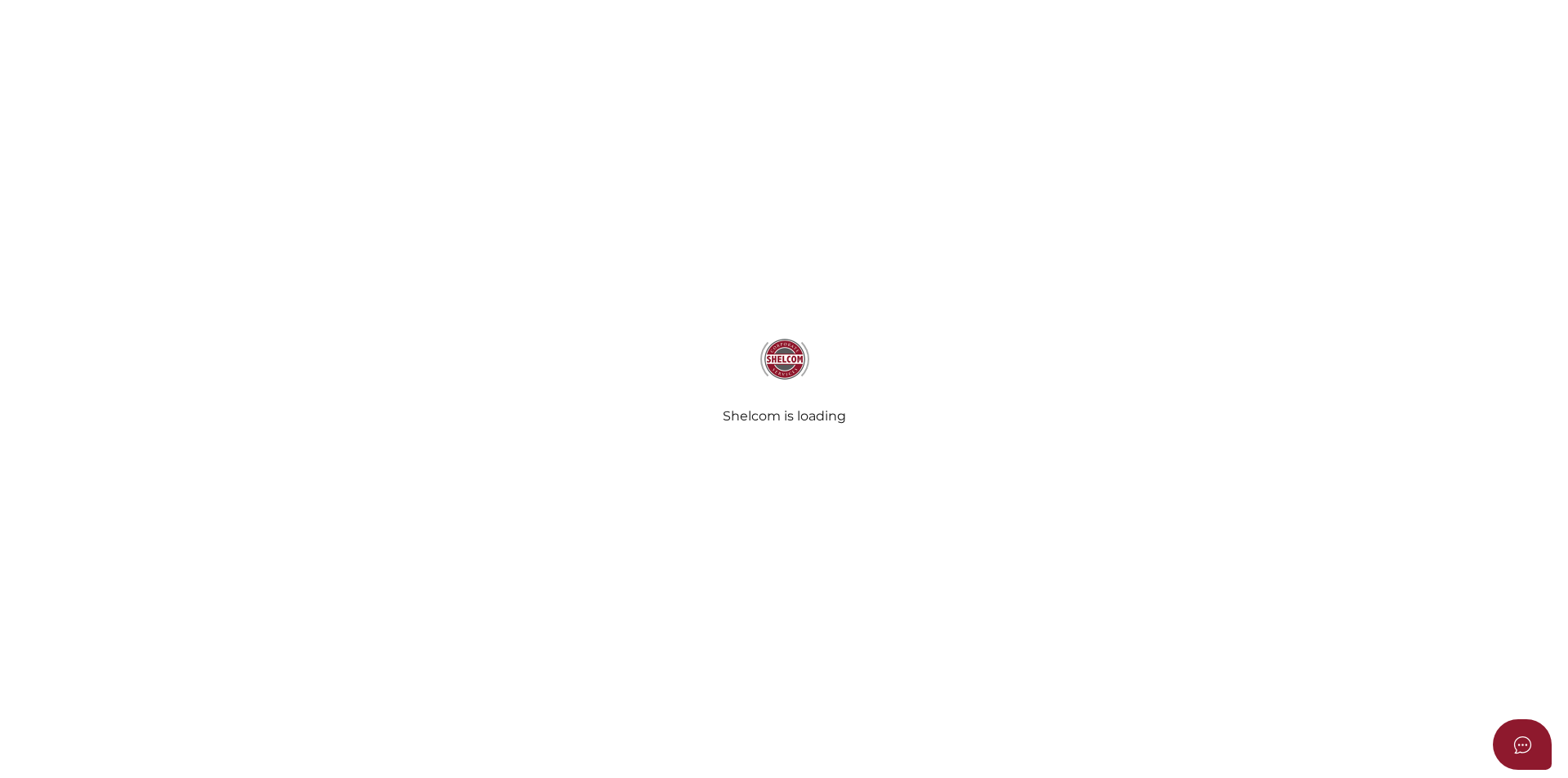
select select
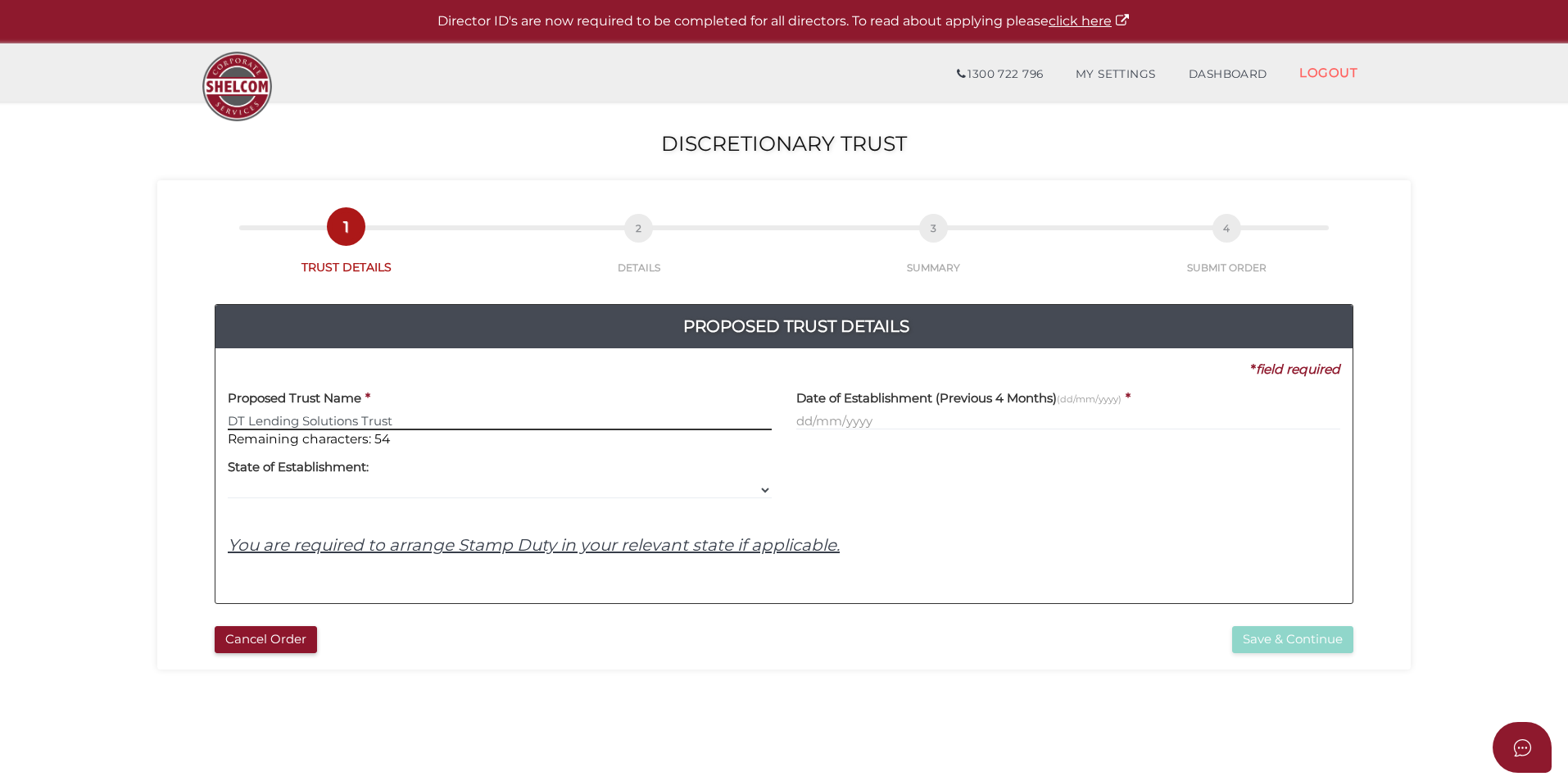
type input "DT Lending Solutions Trust"
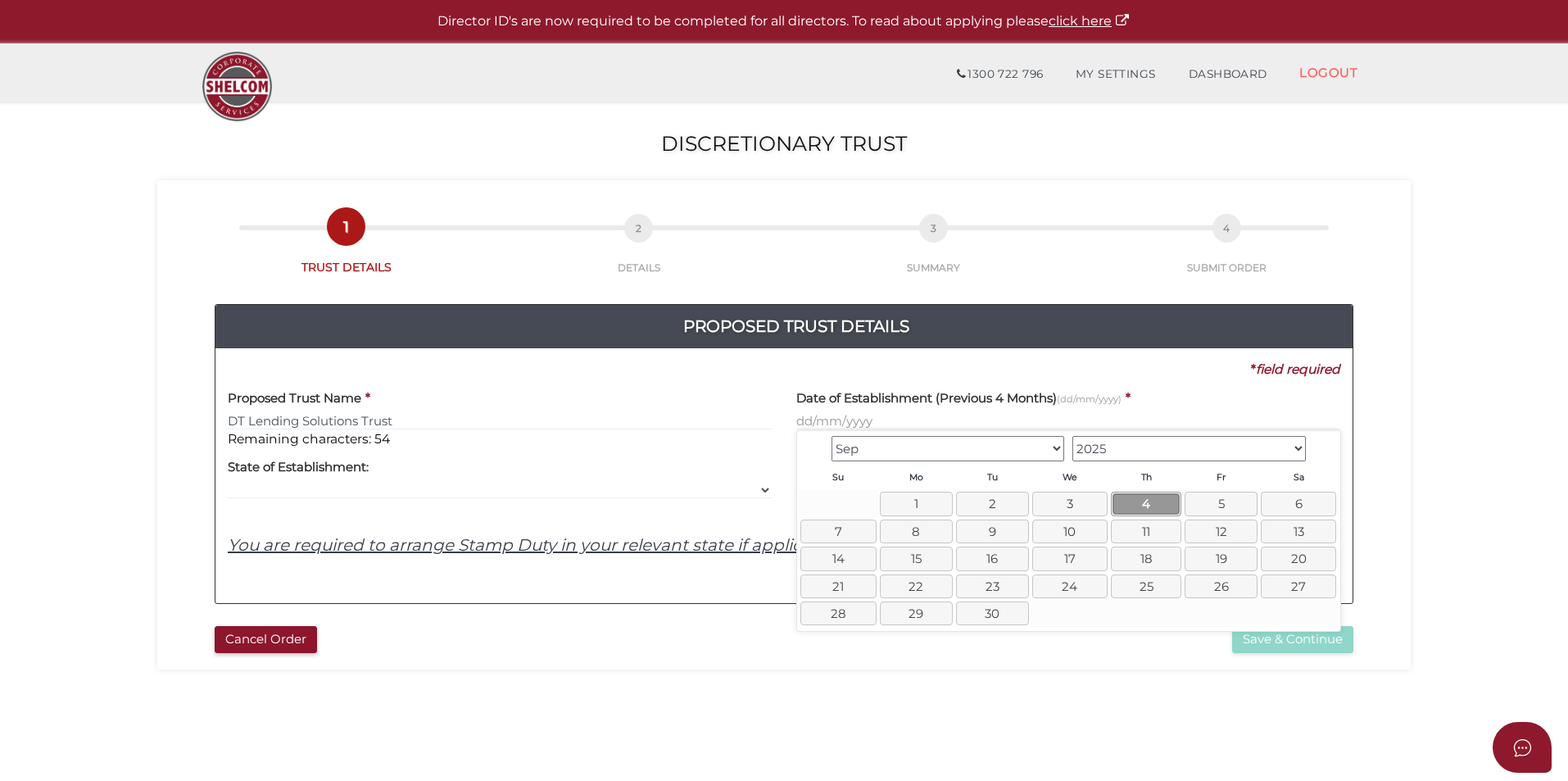
click at [1146, 500] on link "4" at bounding box center [1146, 503] width 71 height 24
type input "[DATE]"
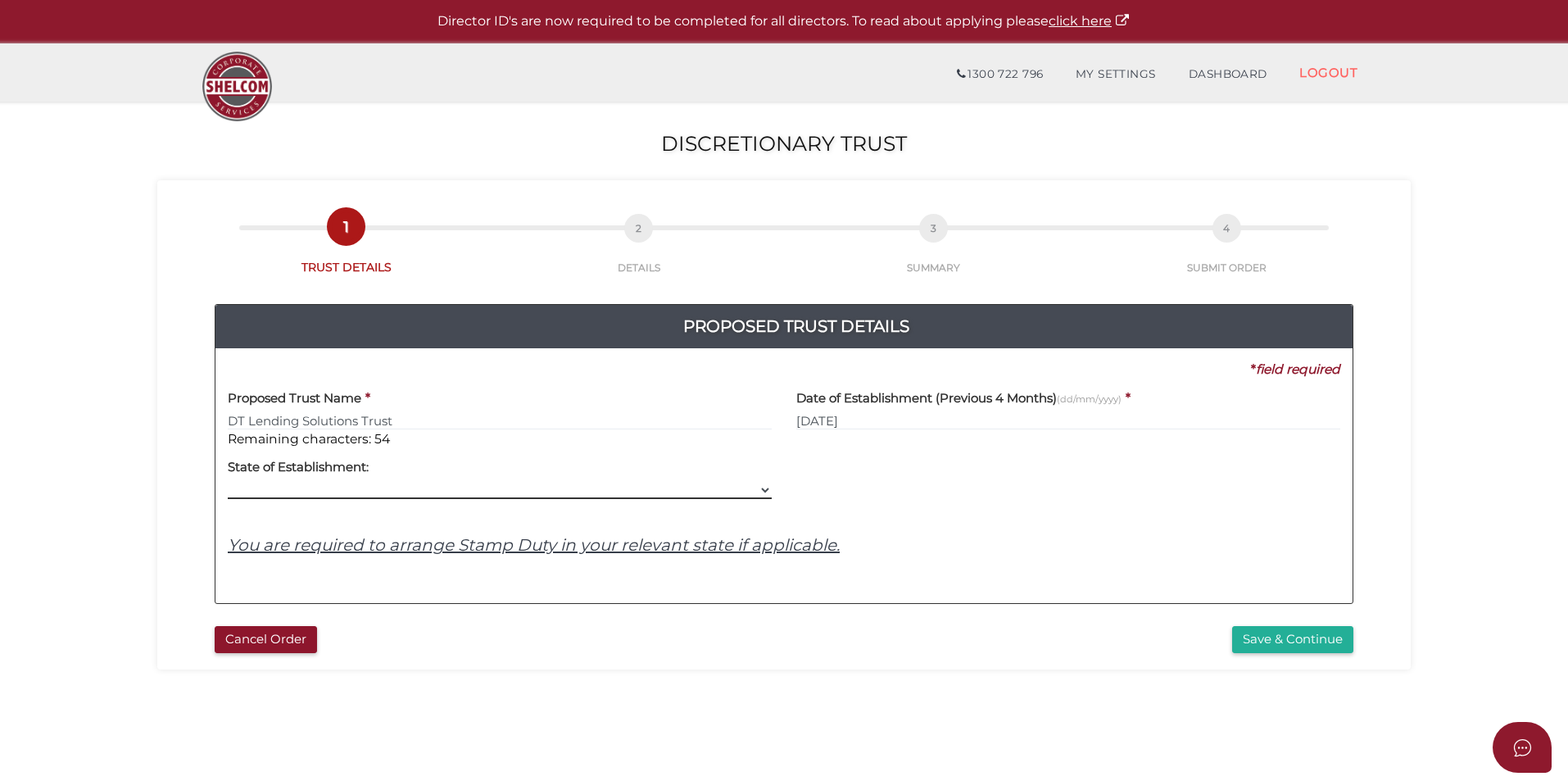
click at [491, 489] on select "VIC ACT [GEOGRAPHIC_DATA] [GEOGRAPHIC_DATA] QLD [GEOGRAPHIC_DATA] [GEOGRAPHIC_D…" at bounding box center [499, 490] width 544 height 18
select select "VIC"
click at [228, 481] on select "VIC ACT [GEOGRAPHIC_DATA] [GEOGRAPHIC_DATA] QLD [GEOGRAPHIC_DATA] [GEOGRAPHIC_D…" at bounding box center [499, 490] width 544 height 18
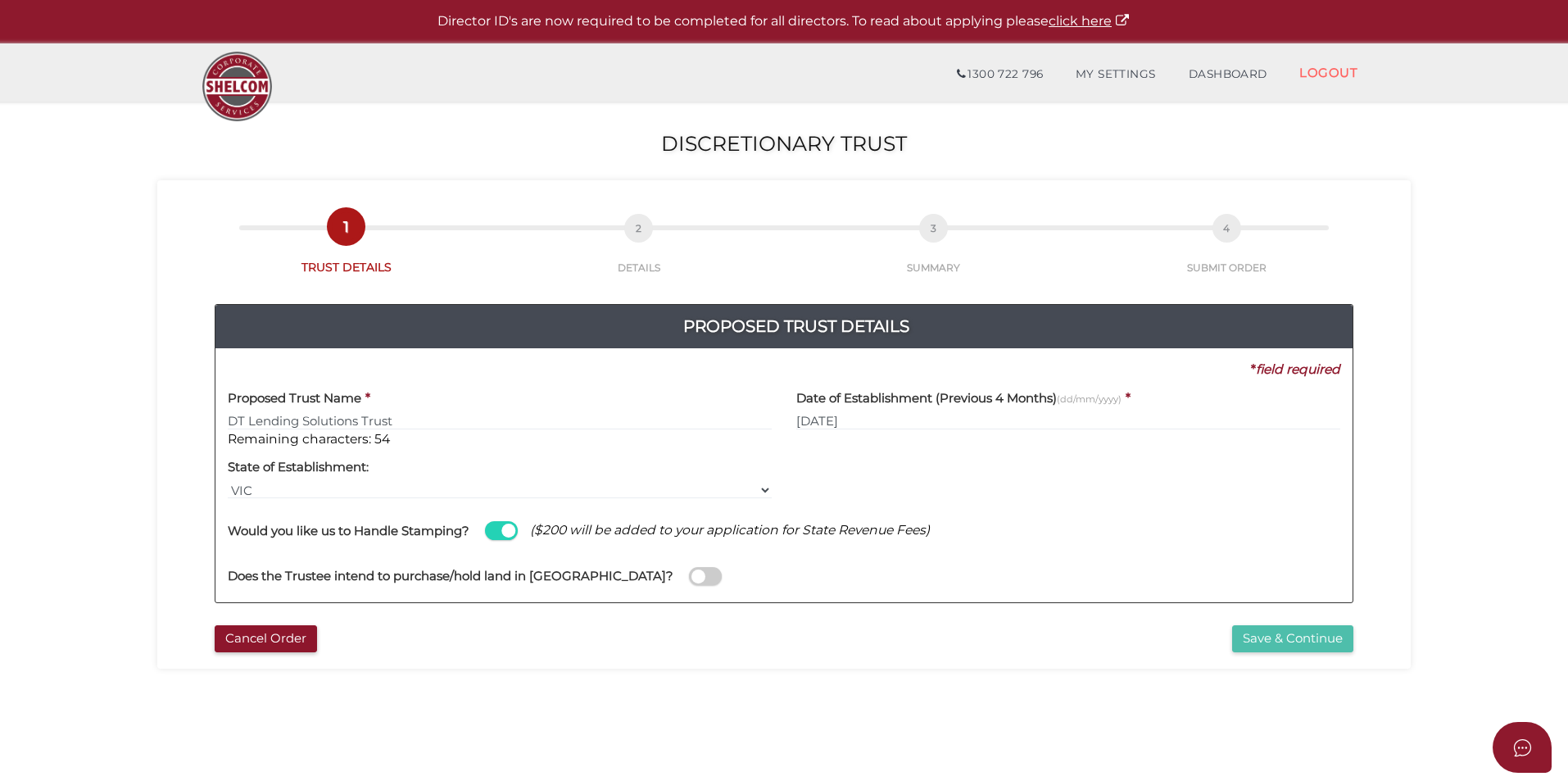
click at [1301, 634] on button "Save & Continue" at bounding box center [1292, 639] width 121 height 27
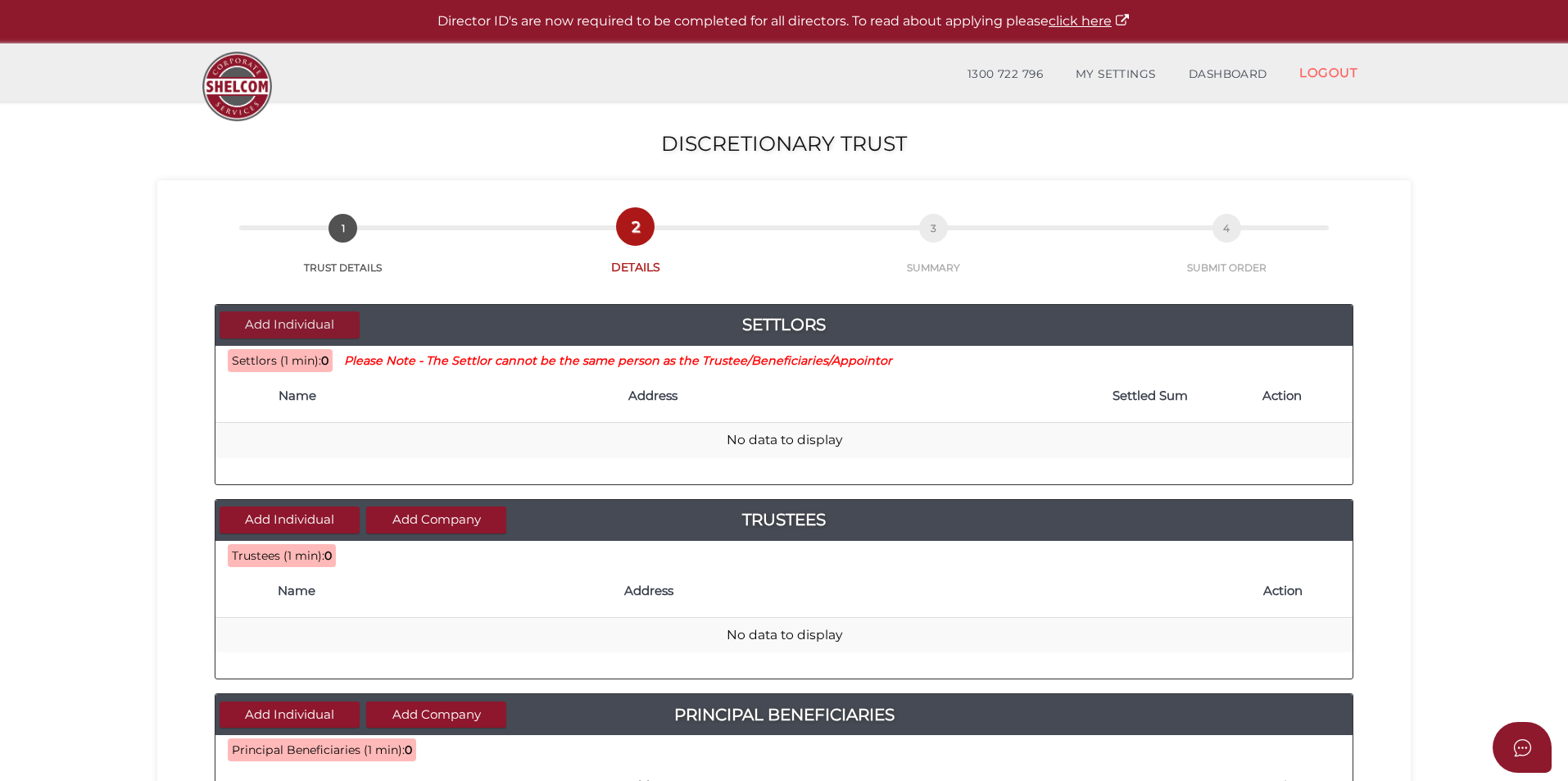
click at [310, 323] on button "Add Individual" at bounding box center [290, 324] width 140 height 27
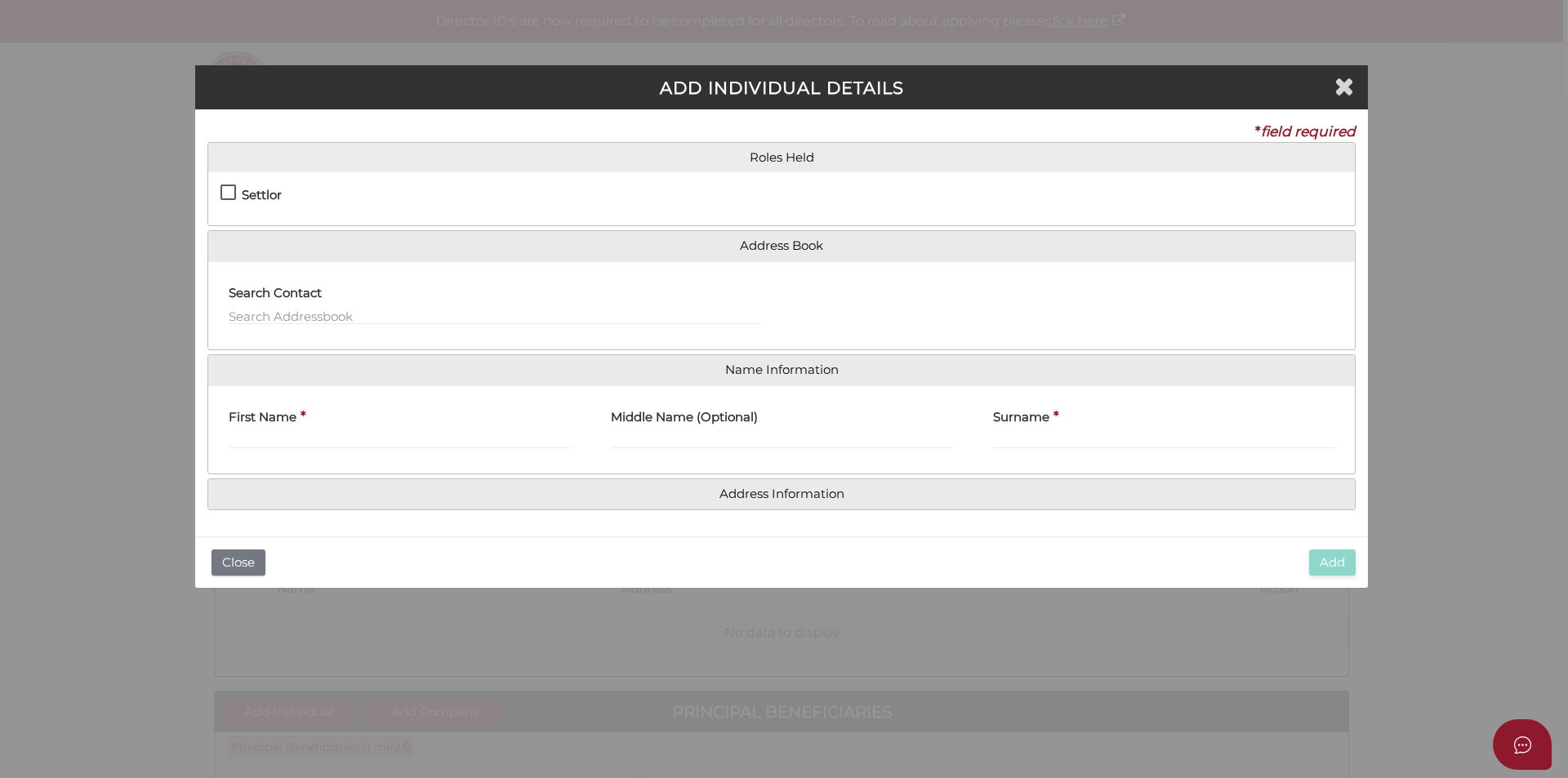
click at [262, 195] on h4 "Settlor" at bounding box center [262, 195] width 40 height 14
checkbox input "true"
type input "10"
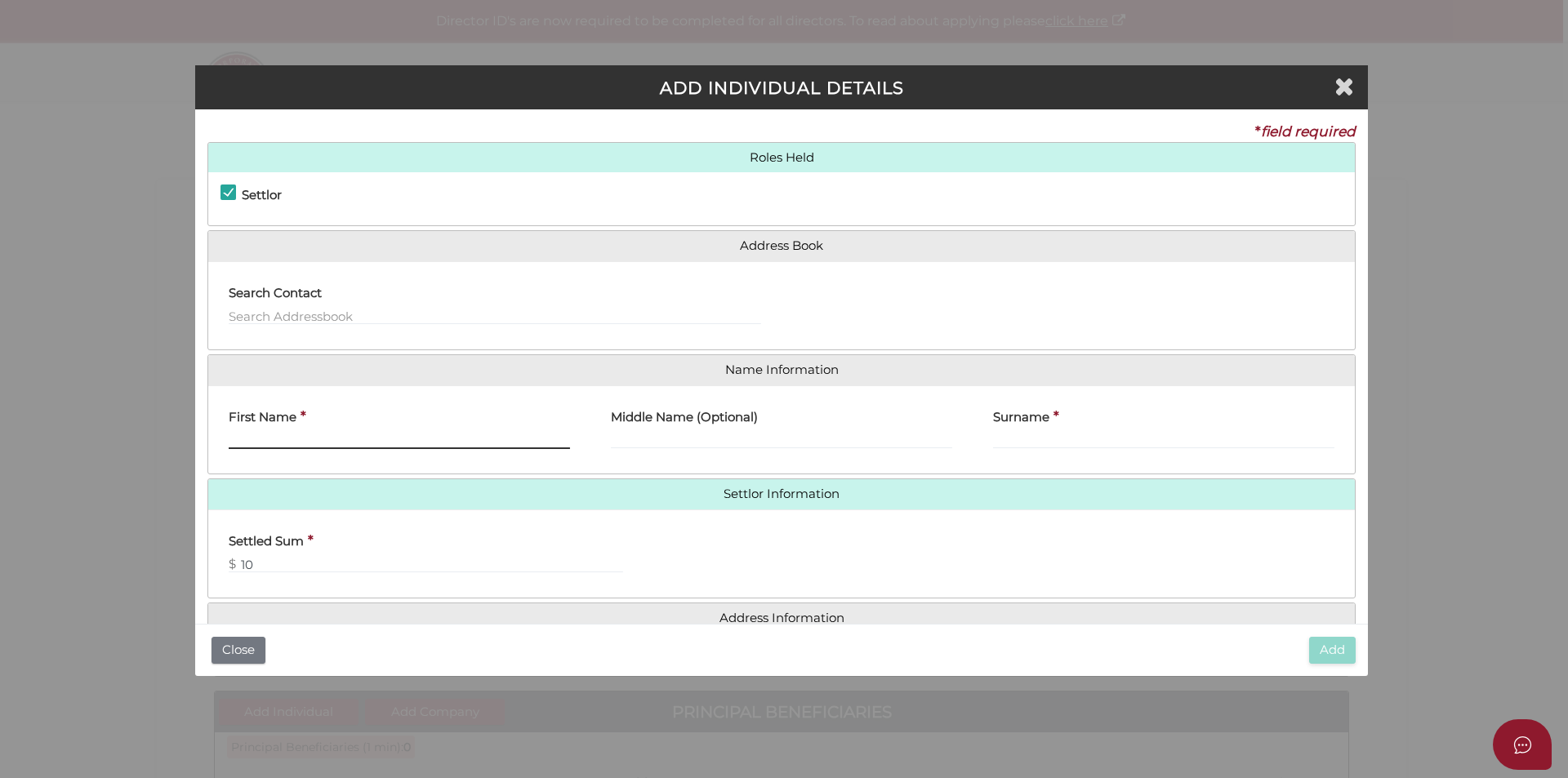
click at [299, 440] on input "First Name" at bounding box center [399, 440] width 341 height 18
type input "[PERSON_NAME]"
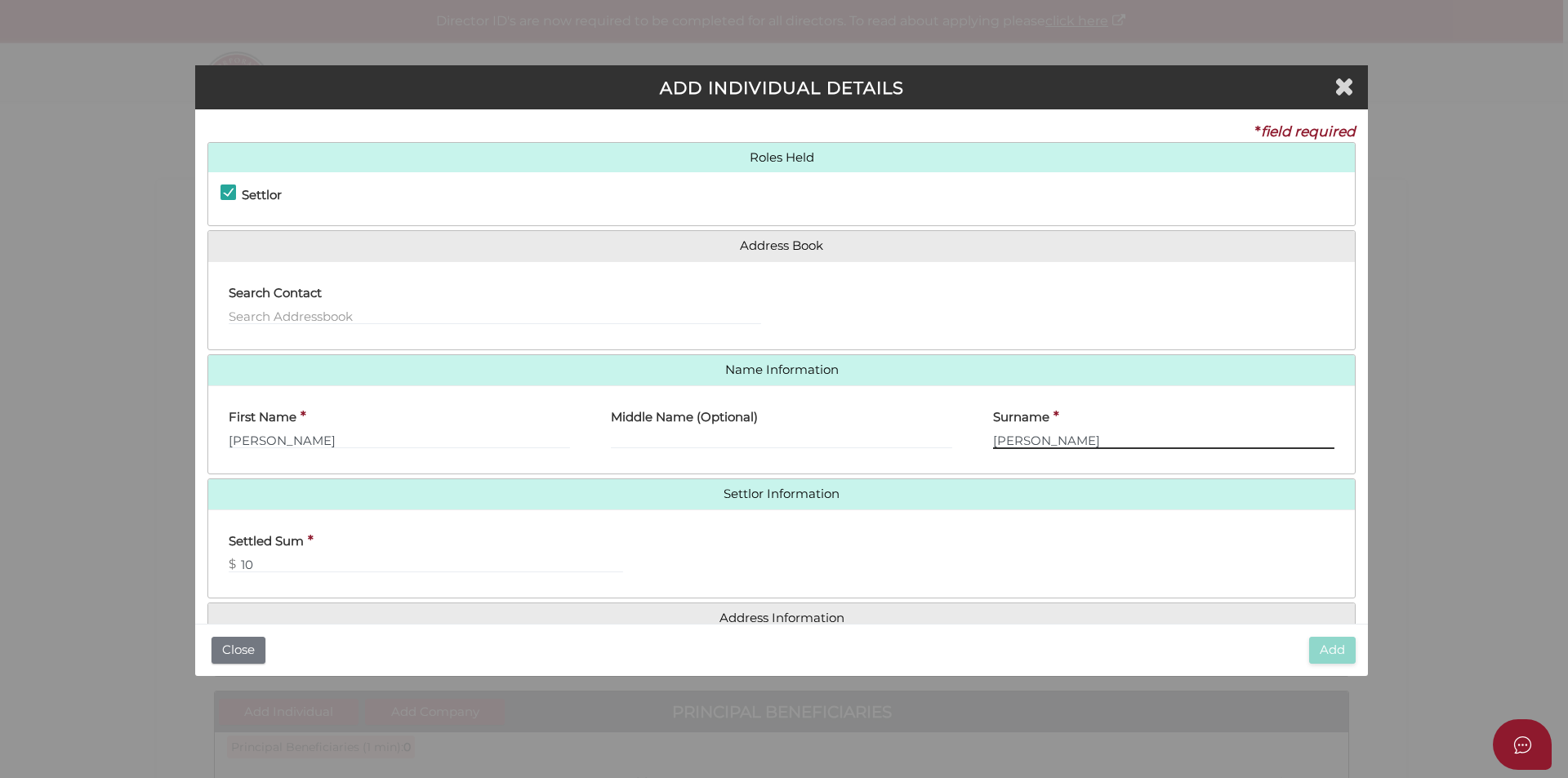
type input "Ervin"
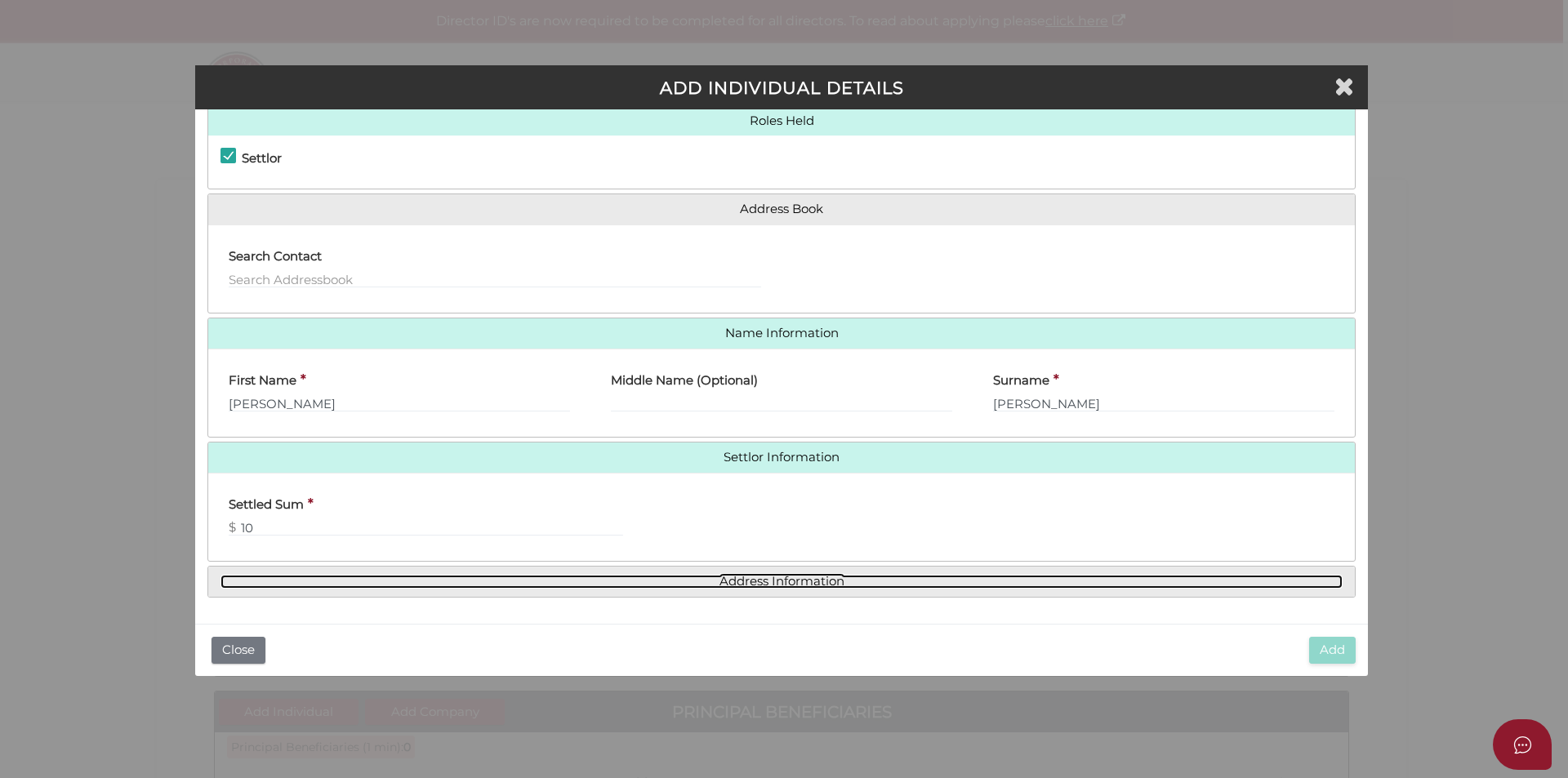
click at [773, 580] on link "Address Information" at bounding box center [782, 581] width 1122 height 14
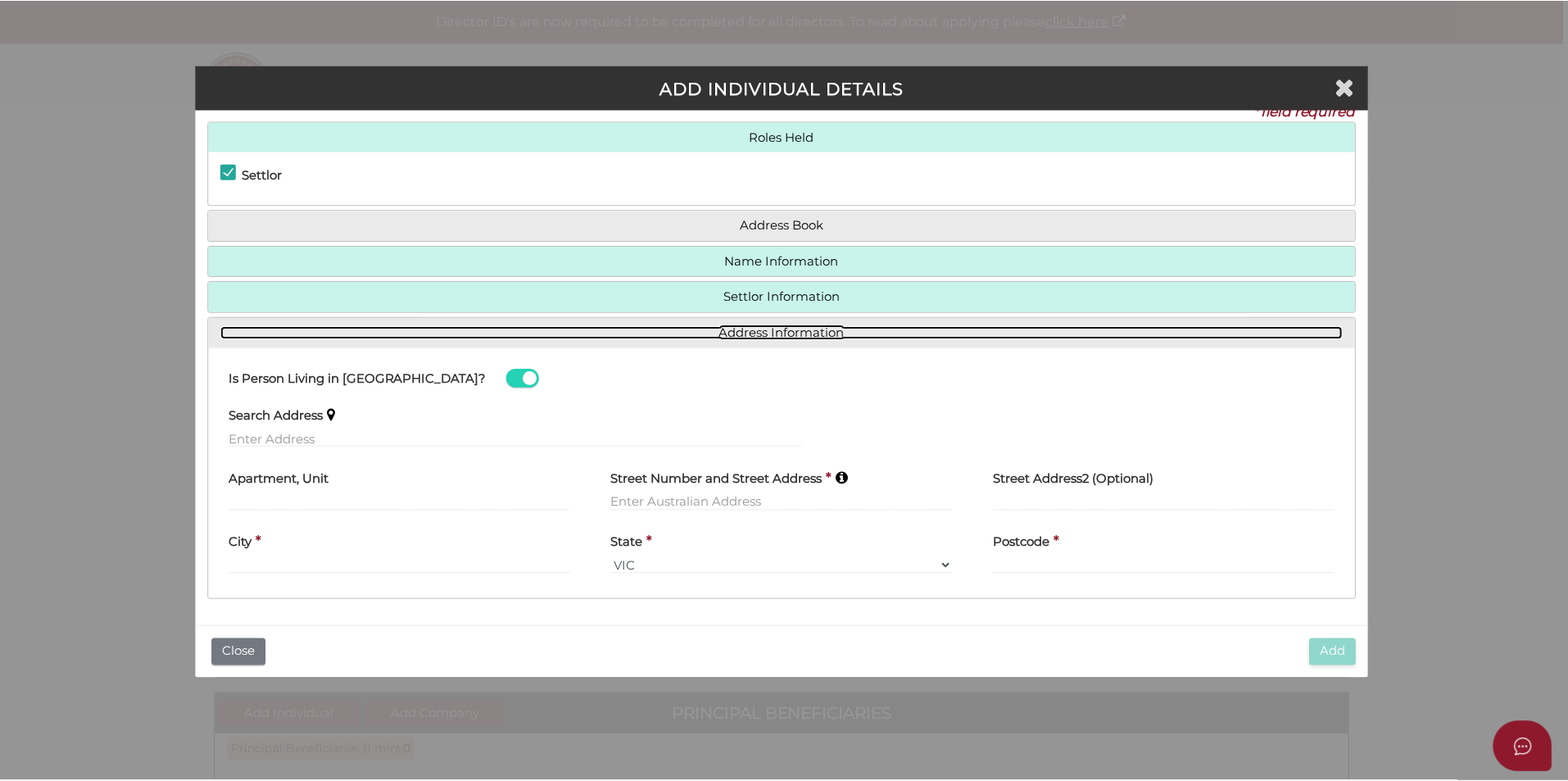
scroll to position [21, 0]
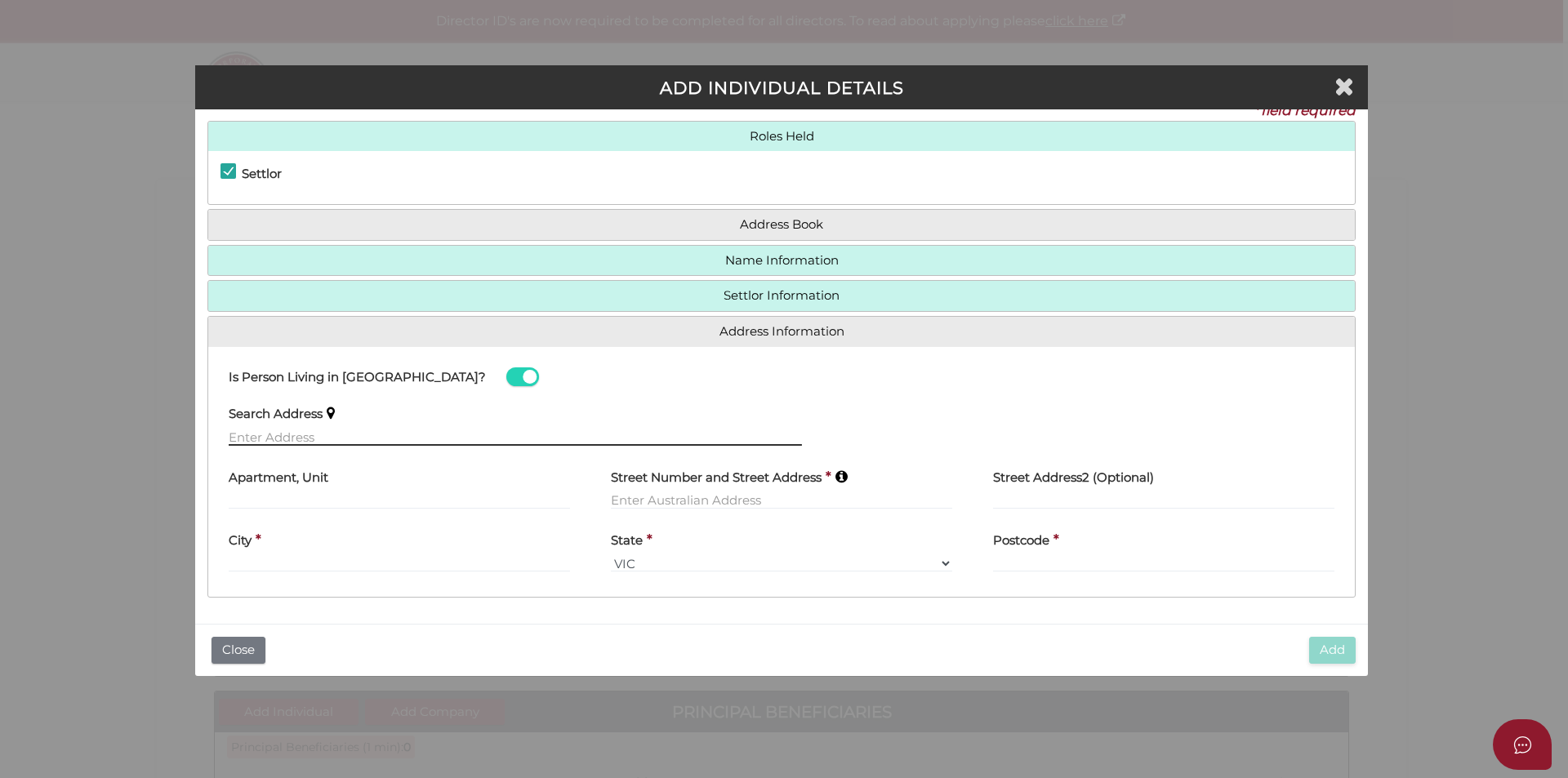
click at [420, 442] on input "text" at bounding box center [515, 437] width 573 height 18
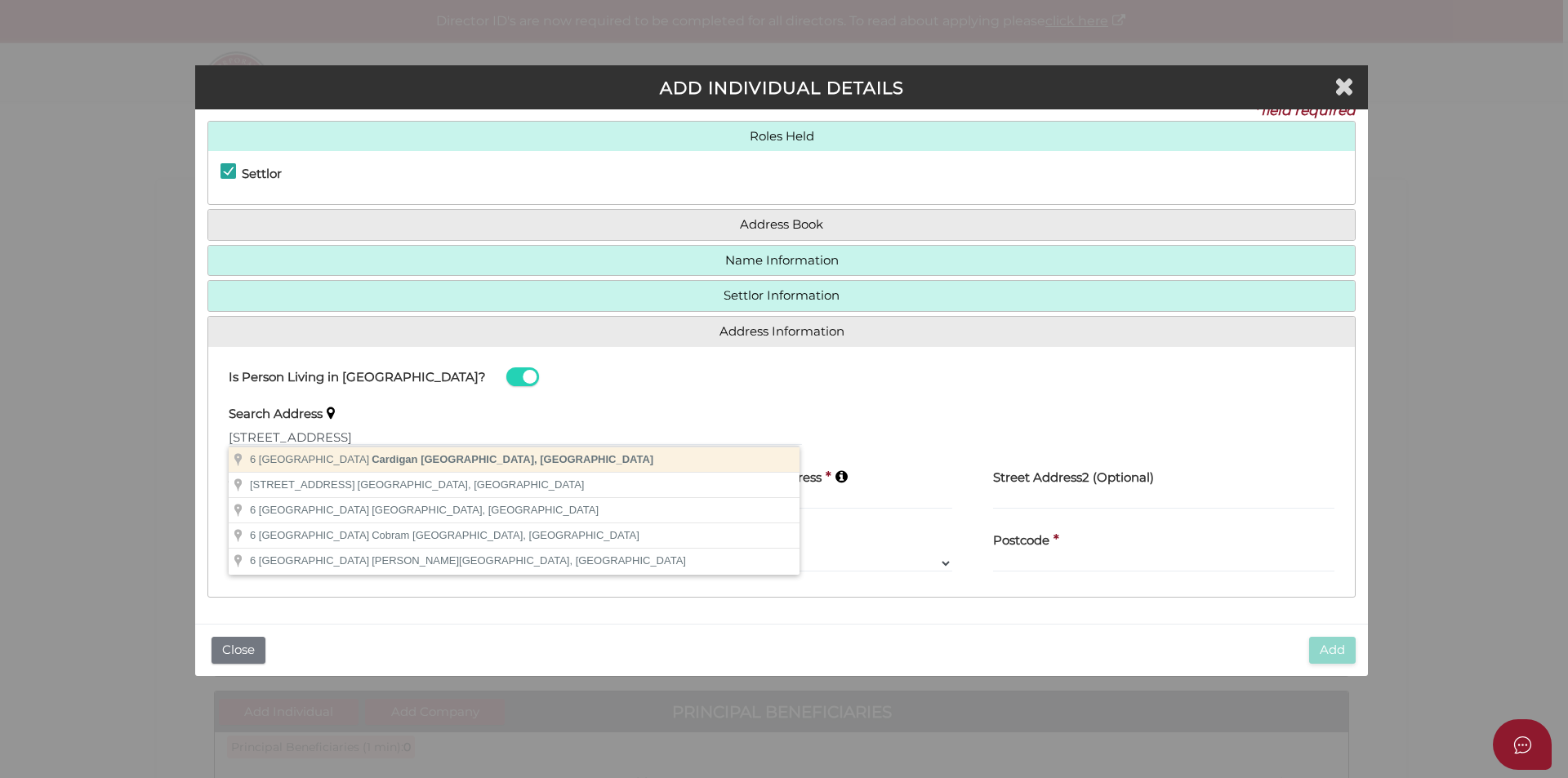
type input "6 Wallowa Road, Cardigan VIC, Australia"
type input "6 Wallowa Road"
type input "Cardigan"
select select "VIC"
type input "3352"
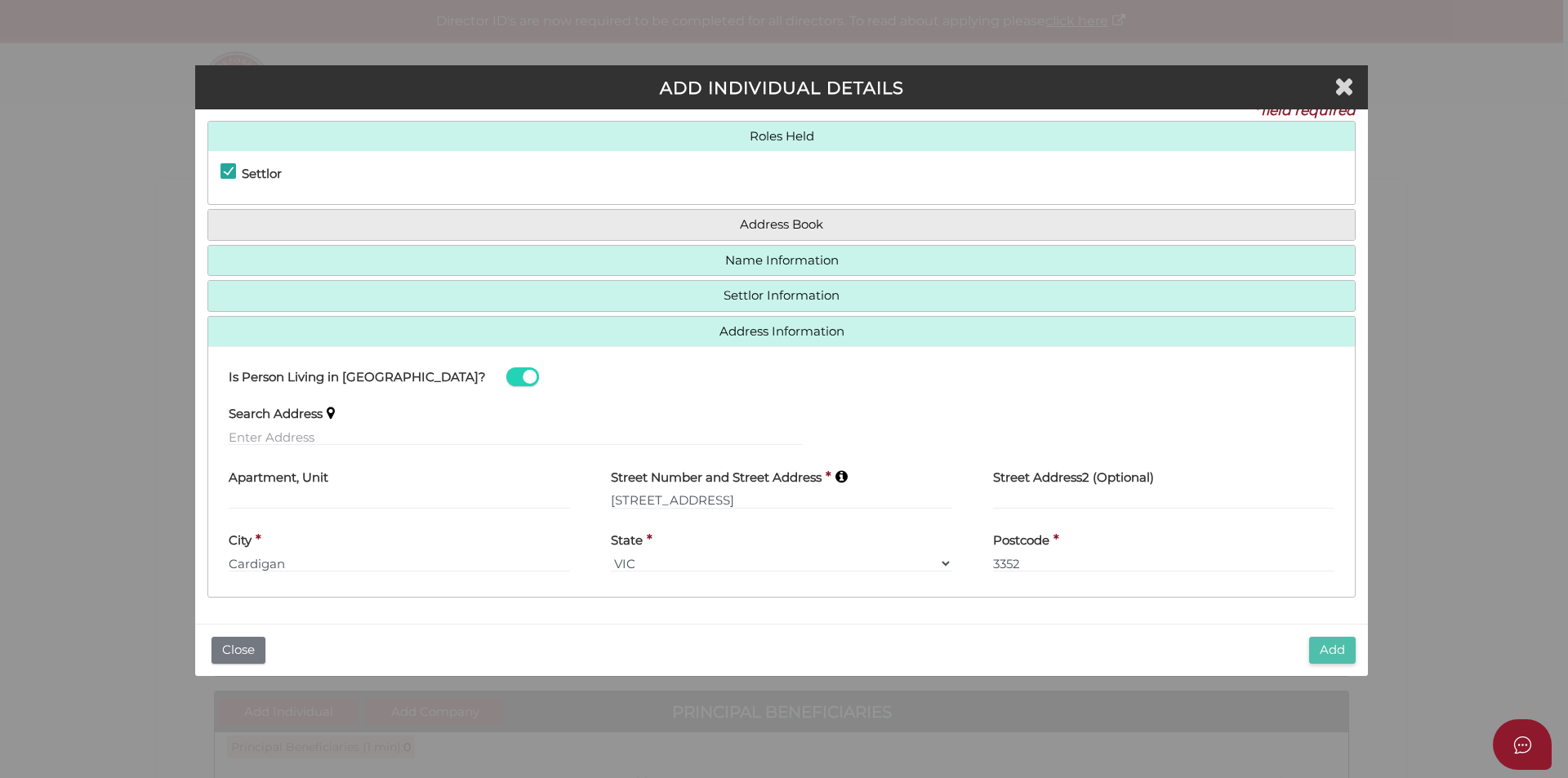
click at [1321, 654] on button "Add" at bounding box center [1332, 650] width 47 height 27
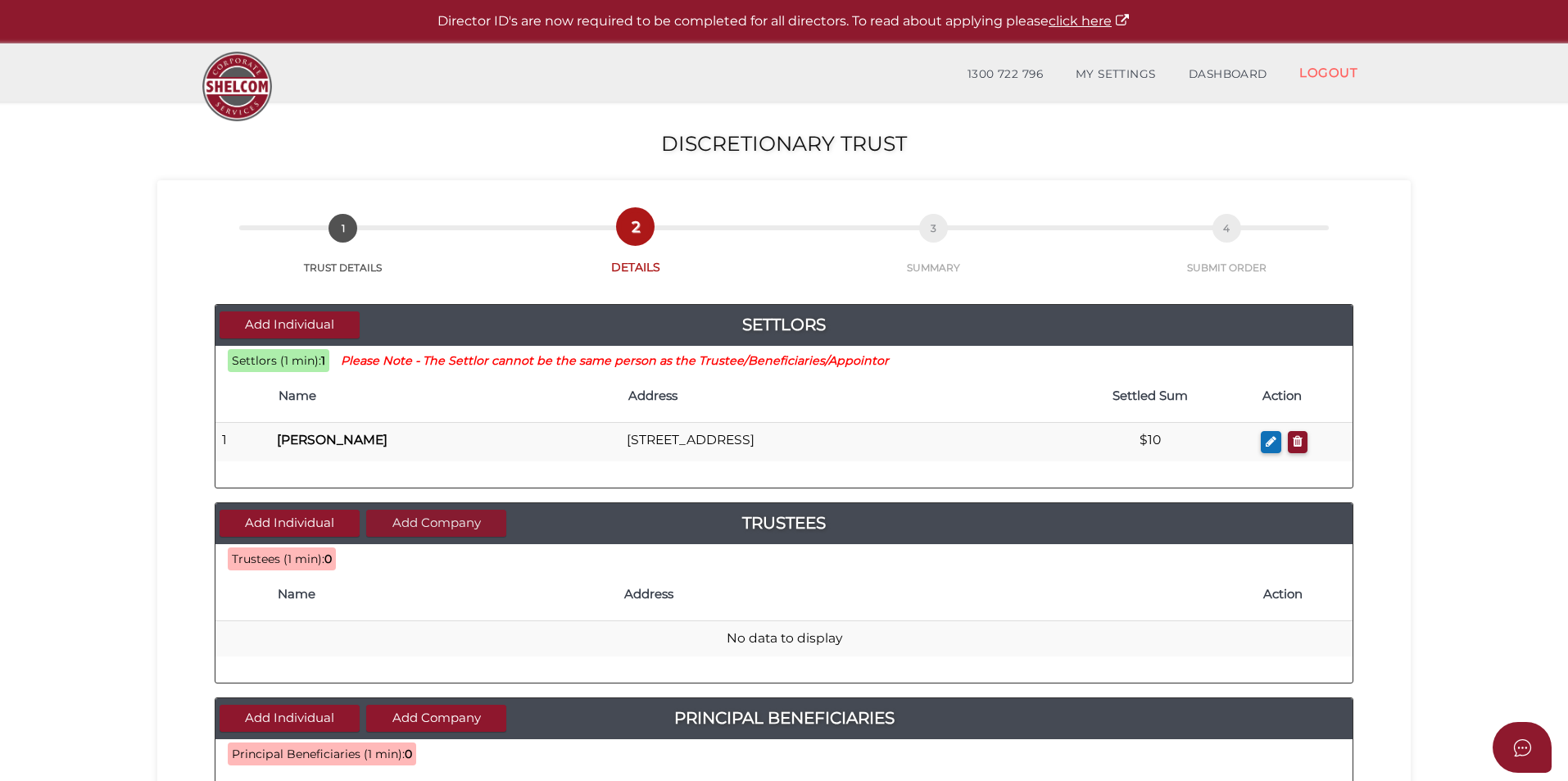
click at [411, 524] on button "Add Company" at bounding box center [436, 523] width 140 height 27
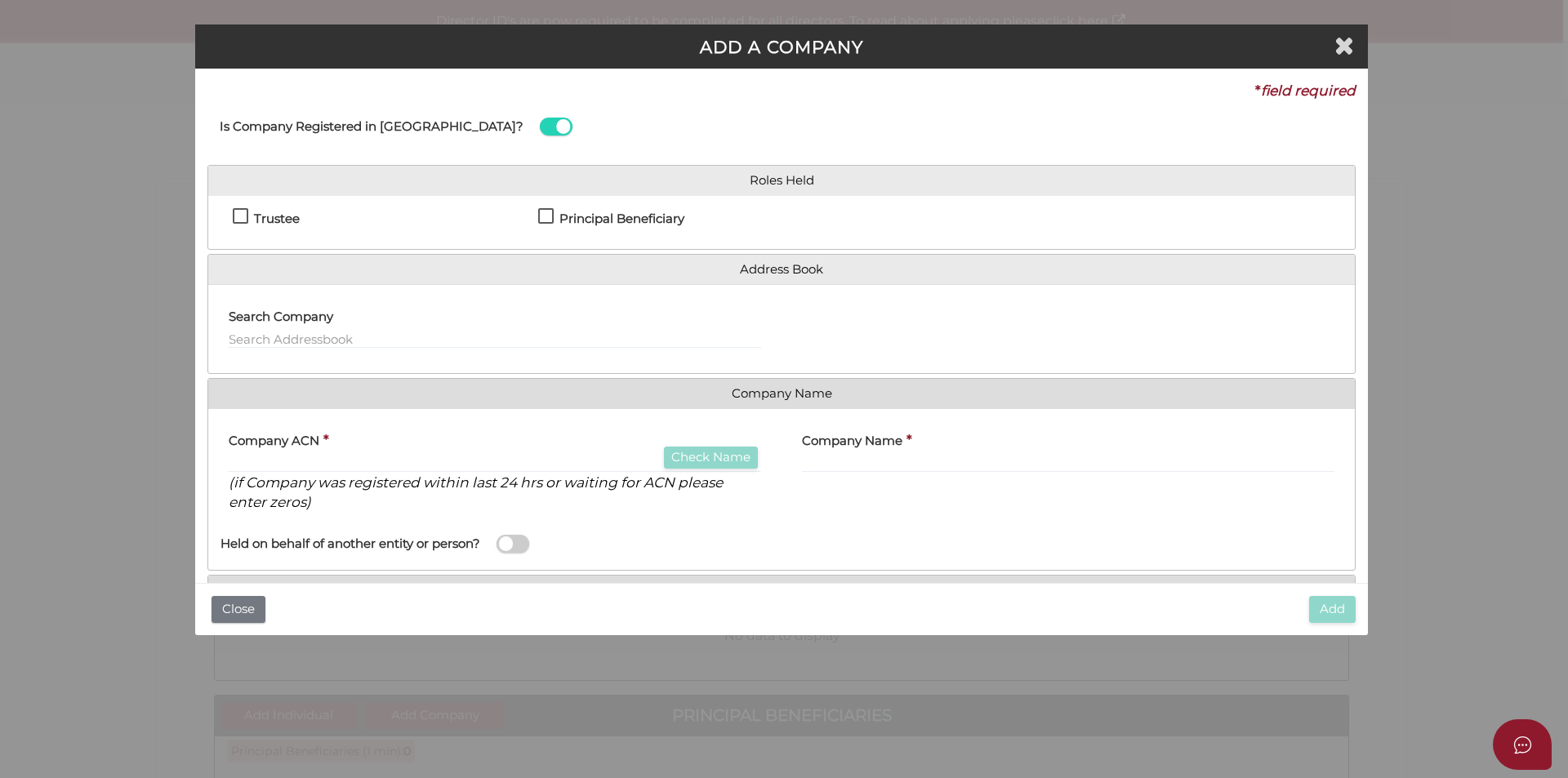
click at [249, 219] on label "Trustee" at bounding box center [267, 222] width 67 height 20
checkbox input "true"
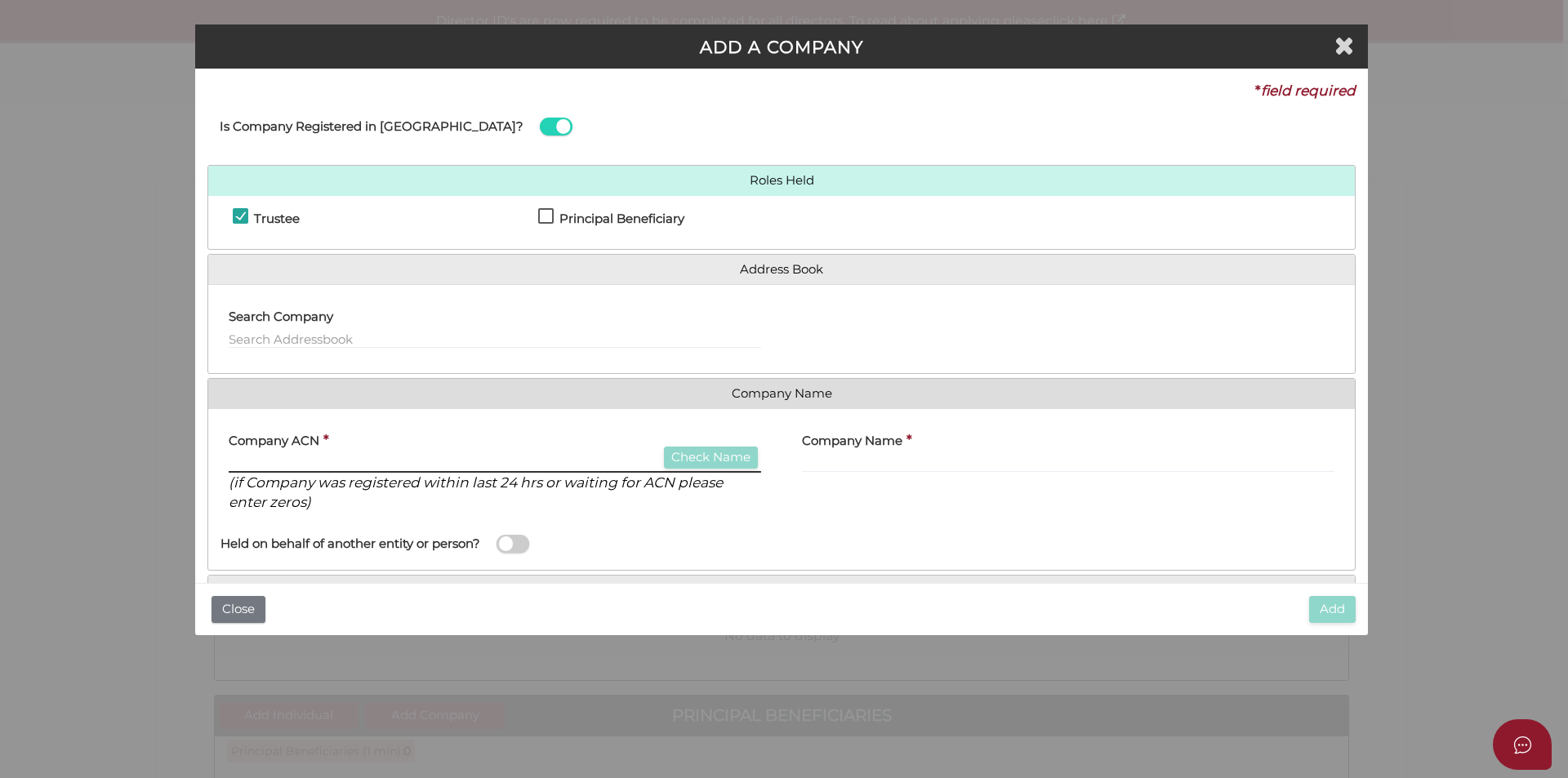
click at [308, 469] on input "text" at bounding box center [495, 464] width 532 height 18
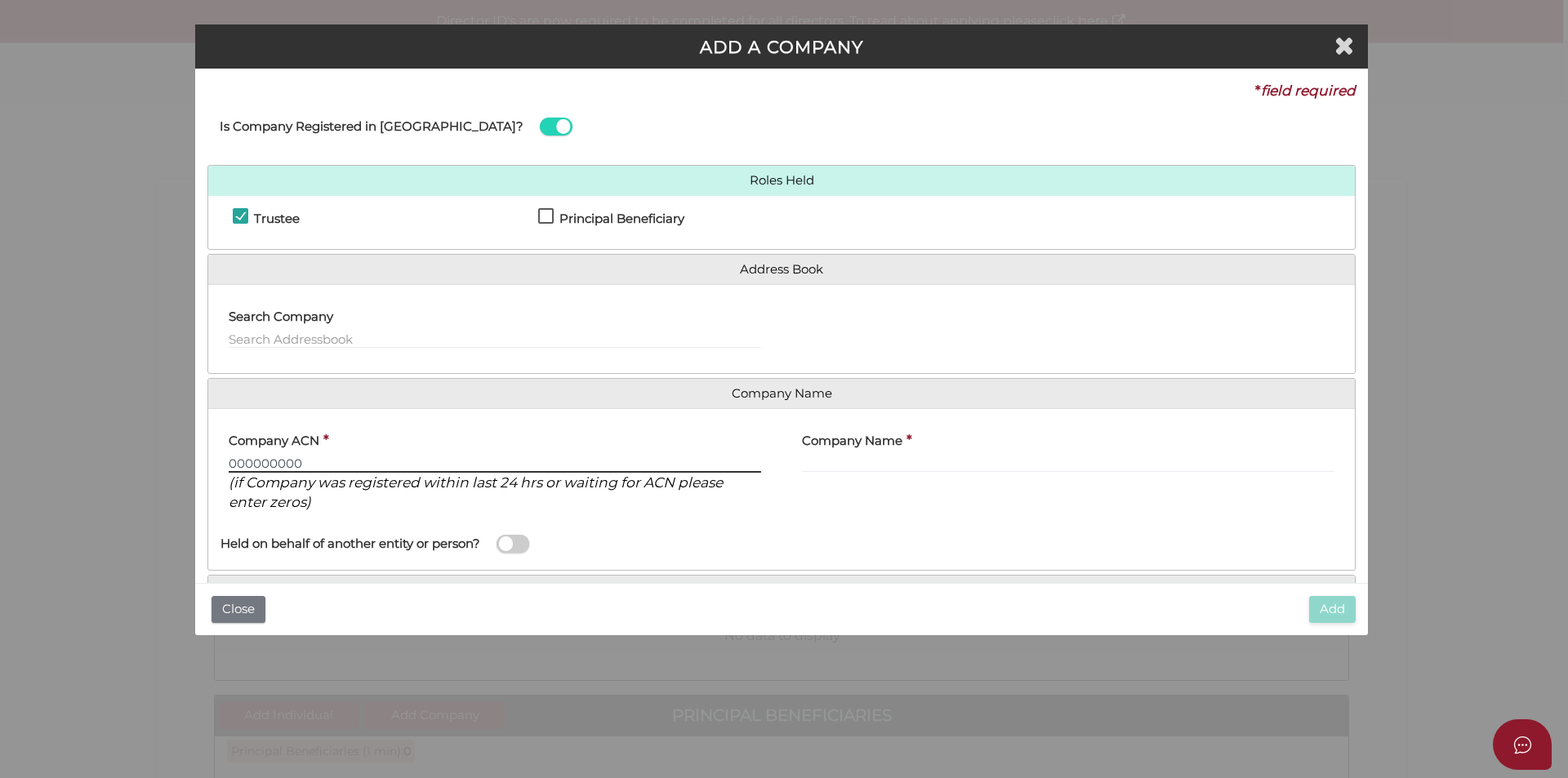
type input "000000000"
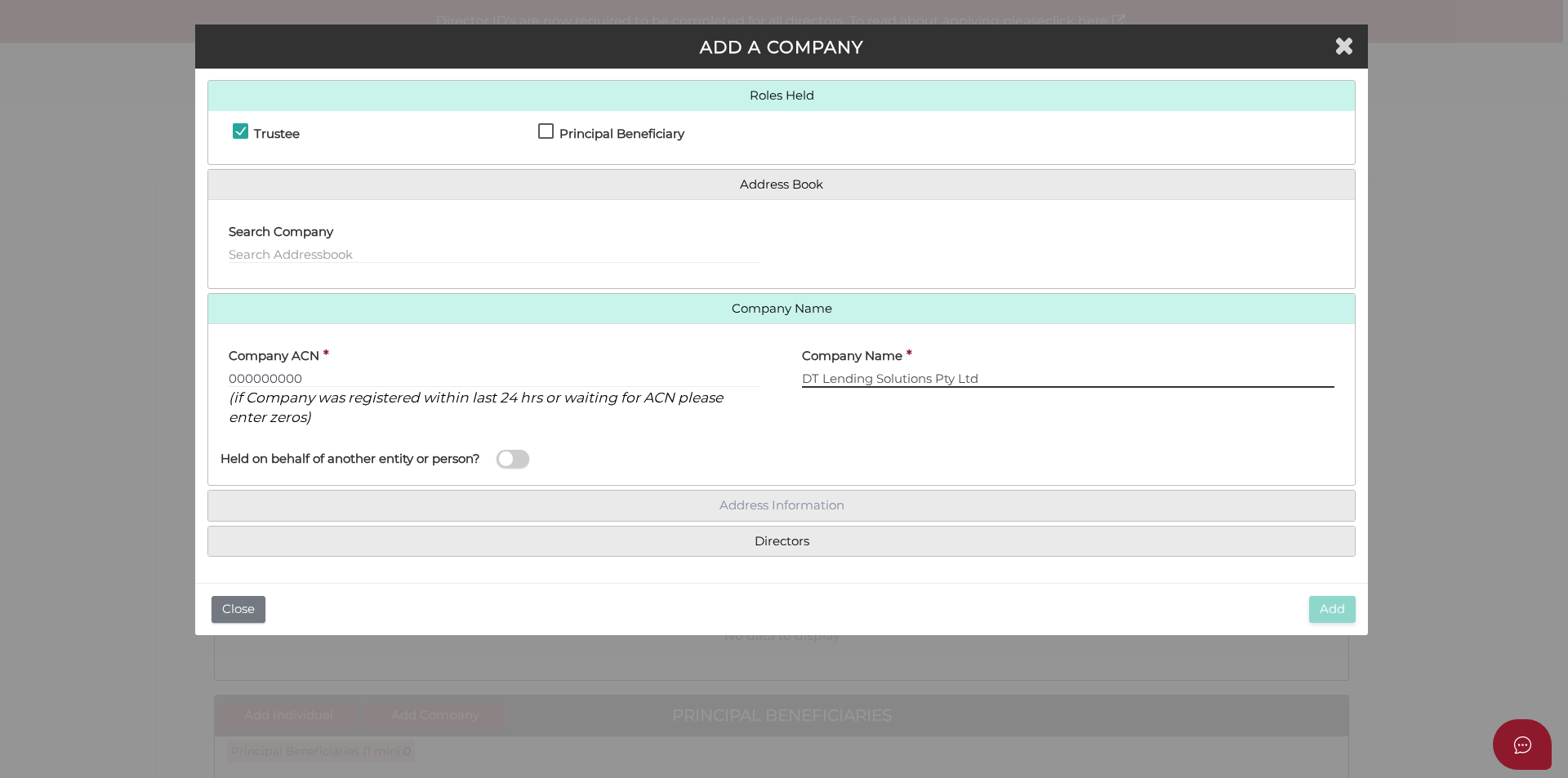
type input "DT Lending Solutions Pty Ltd"
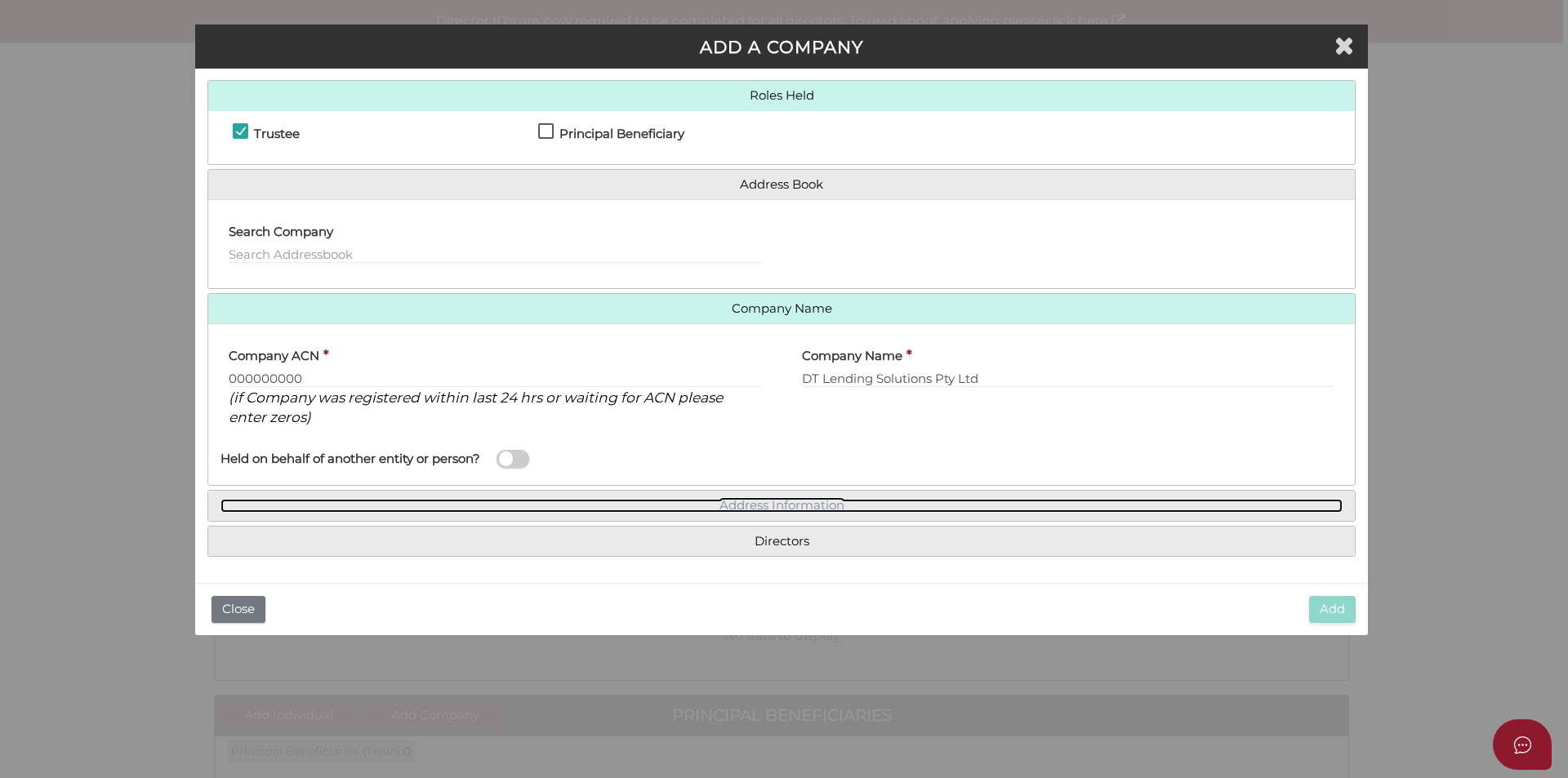
click at [762, 506] on link "Address Information" at bounding box center [782, 505] width 1122 height 14
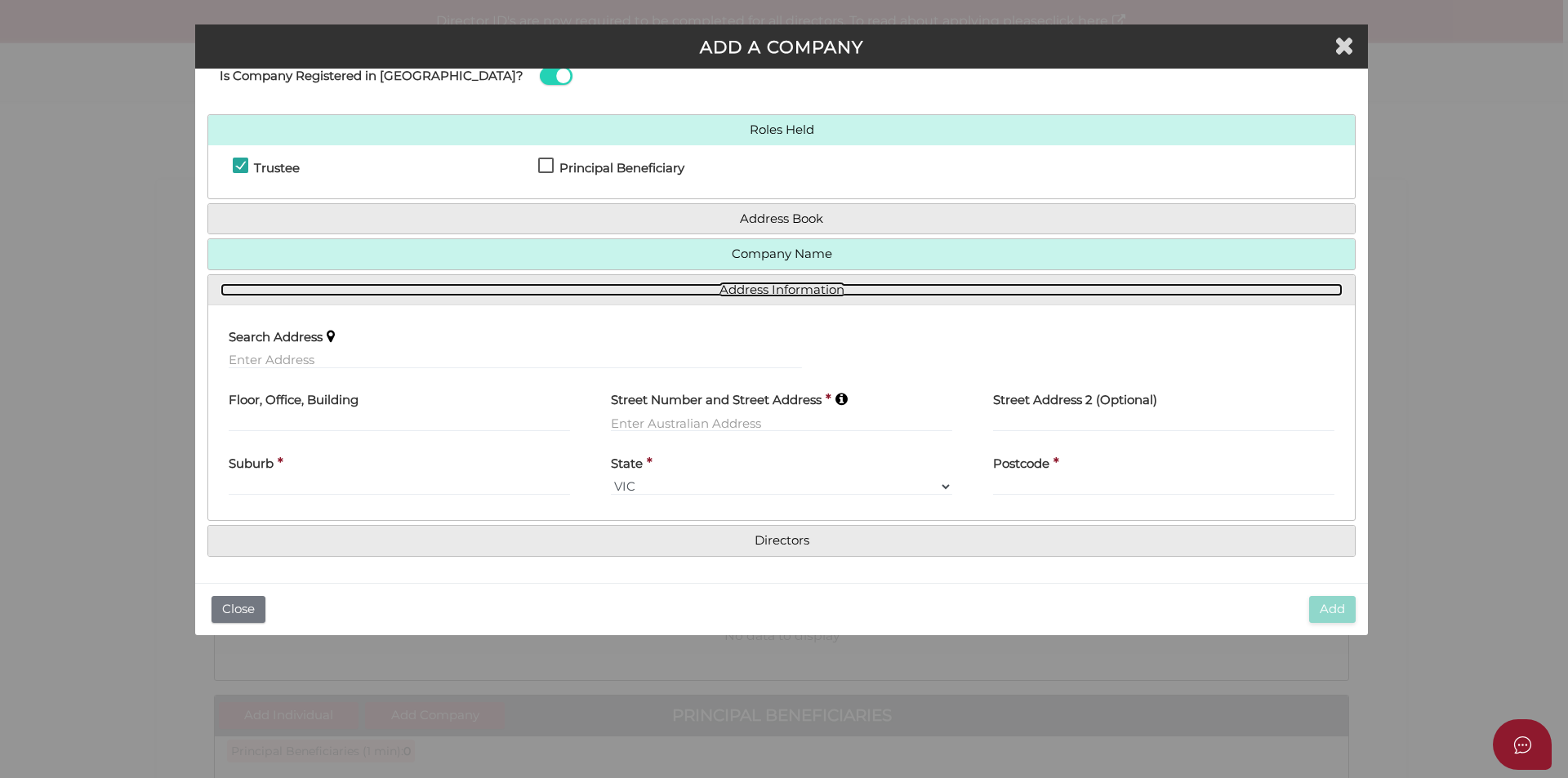
scroll to position [50, 0]
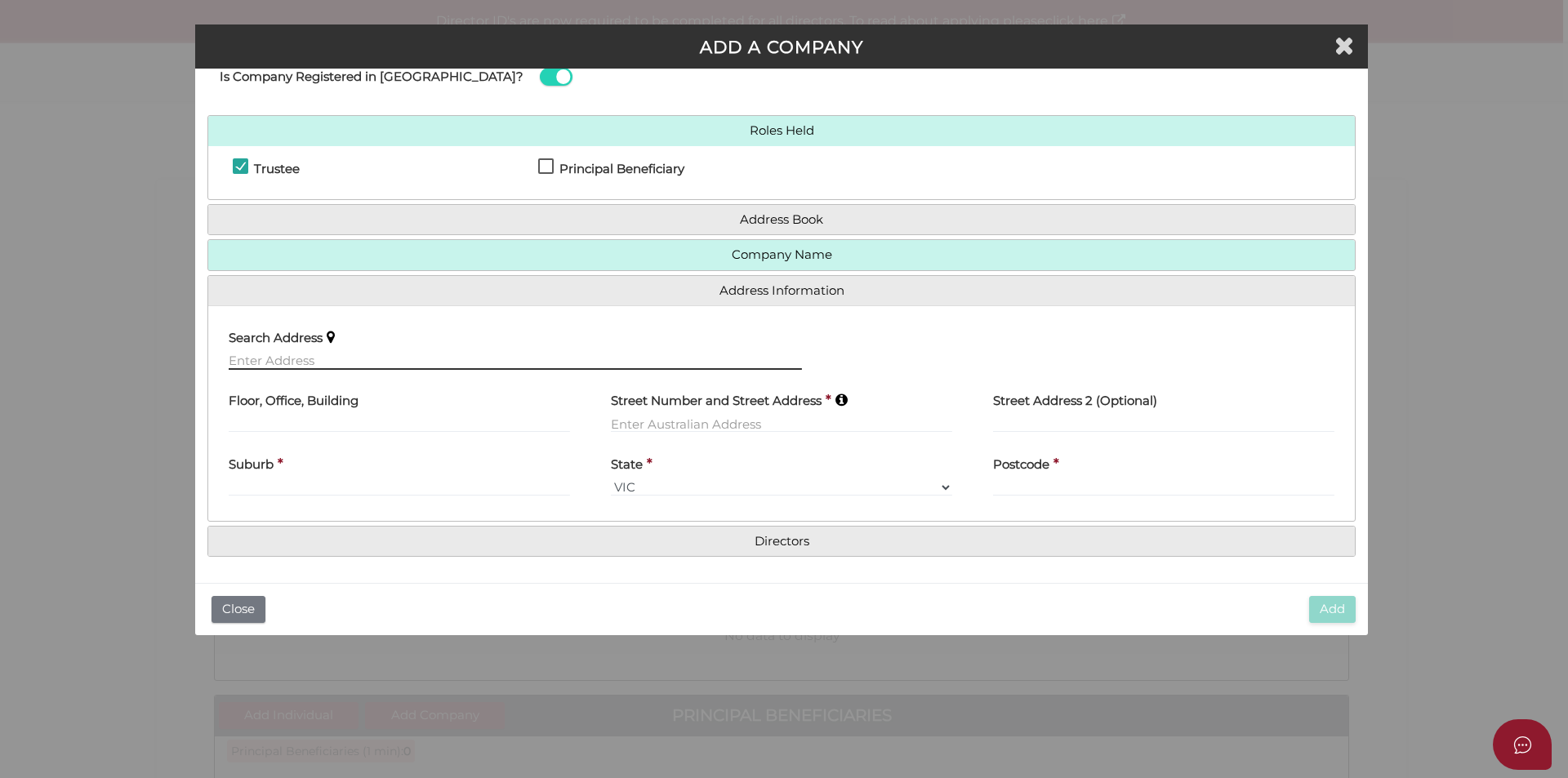
click at [307, 367] on input "text" at bounding box center [515, 361] width 573 height 18
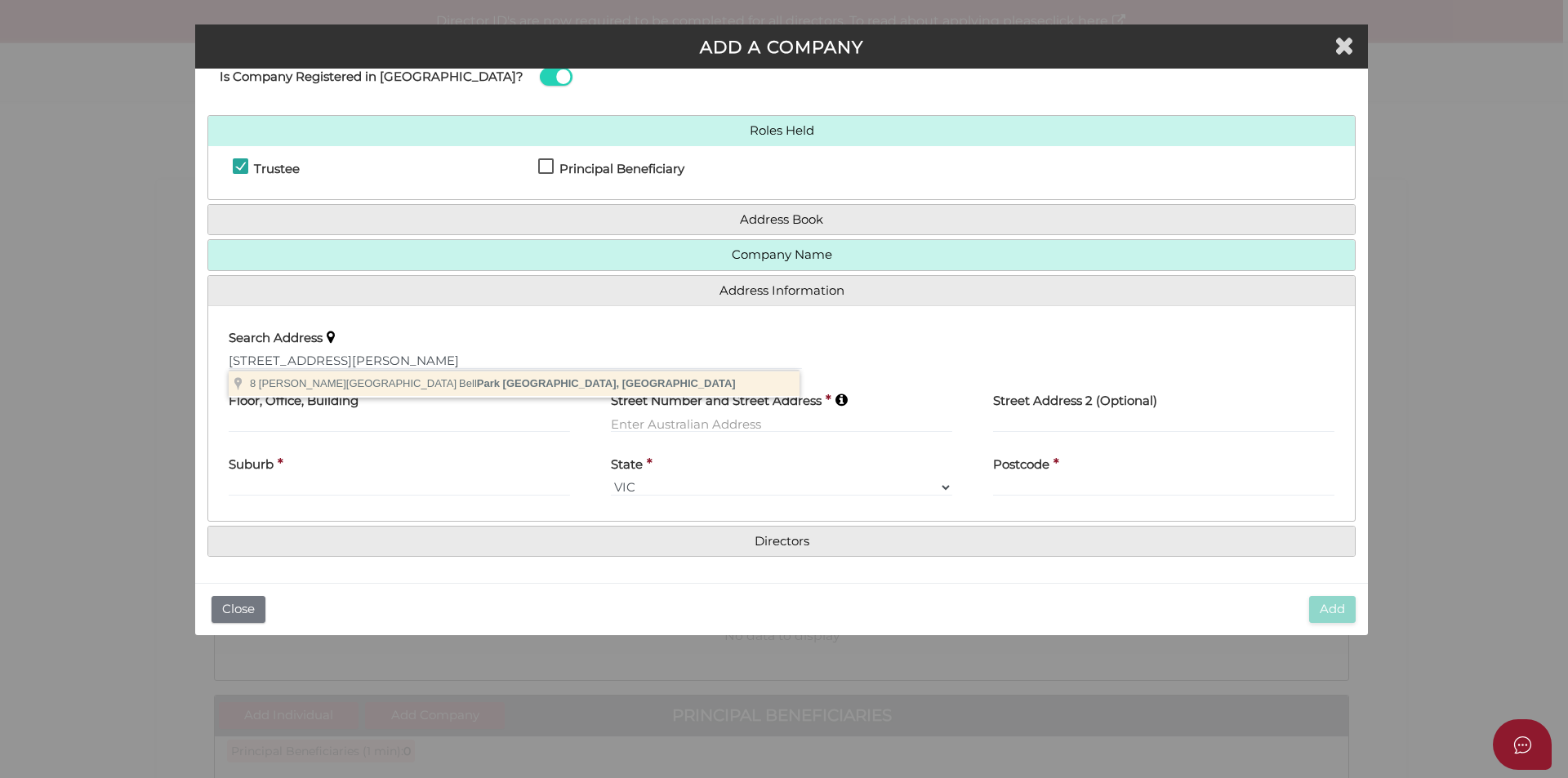
type input "8 Abele Street, Bell Park VIC, Australia"
type input "8 Abele Street"
type input "Bell Park"
select select "VIC"
type input "3215"
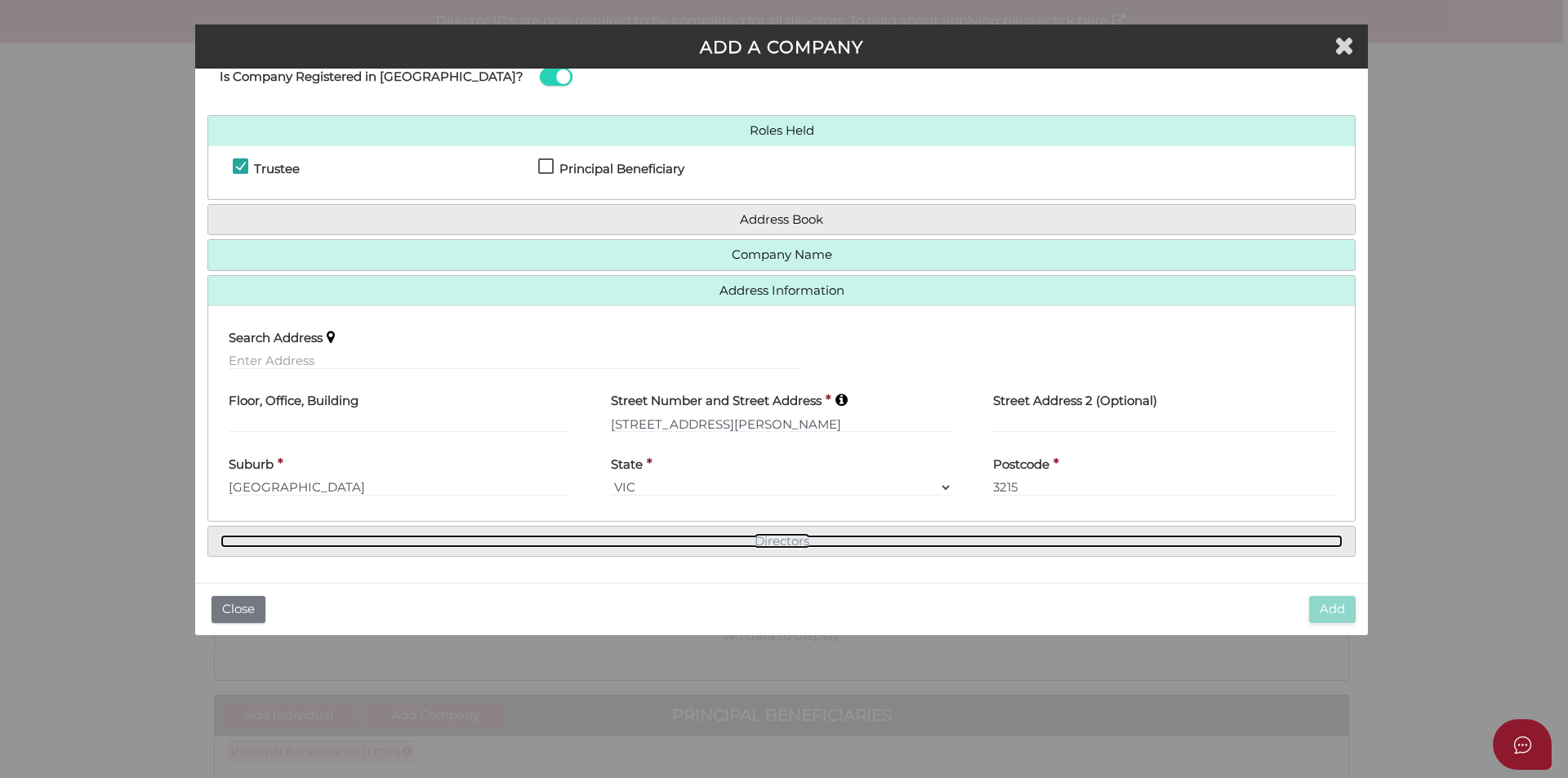
click at [611, 546] on link "Directors" at bounding box center [782, 541] width 1122 height 14
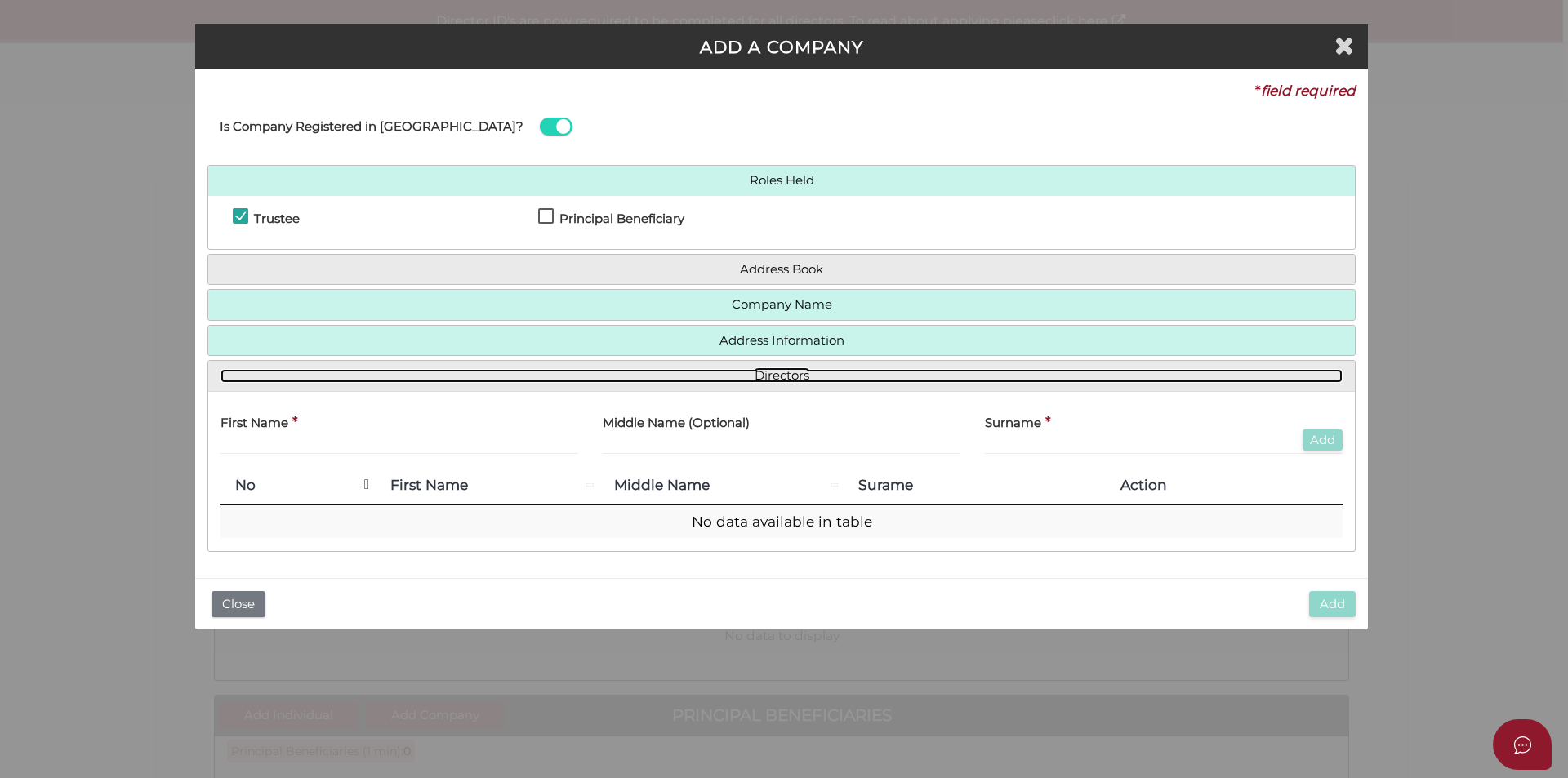
scroll to position [0, 0]
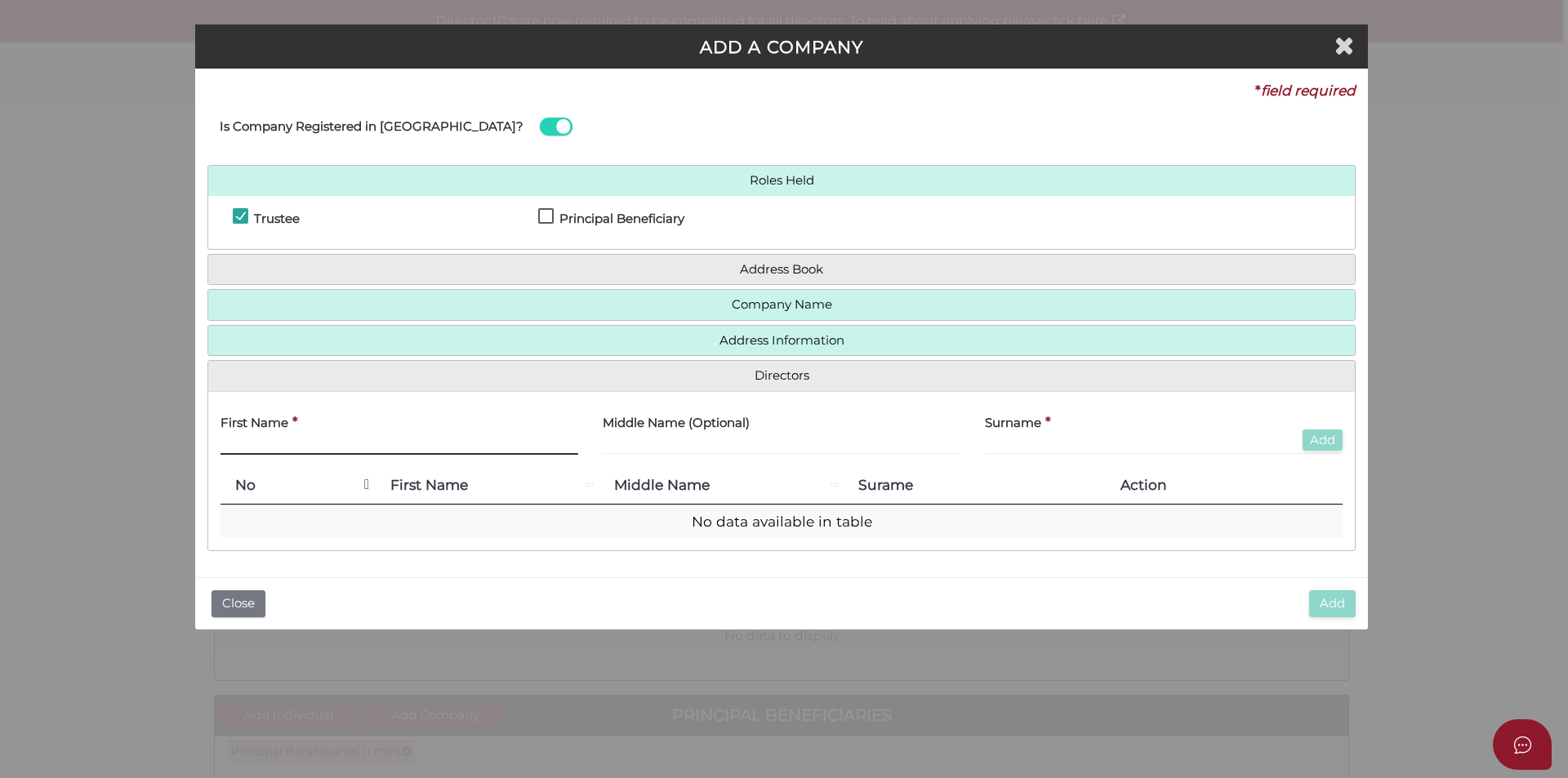
click at [291, 446] on input "text" at bounding box center [399, 446] width 358 height 18
type input "Dario"
type input "Trogrlic"
click at [1313, 439] on button "Add" at bounding box center [1322, 440] width 40 height 22
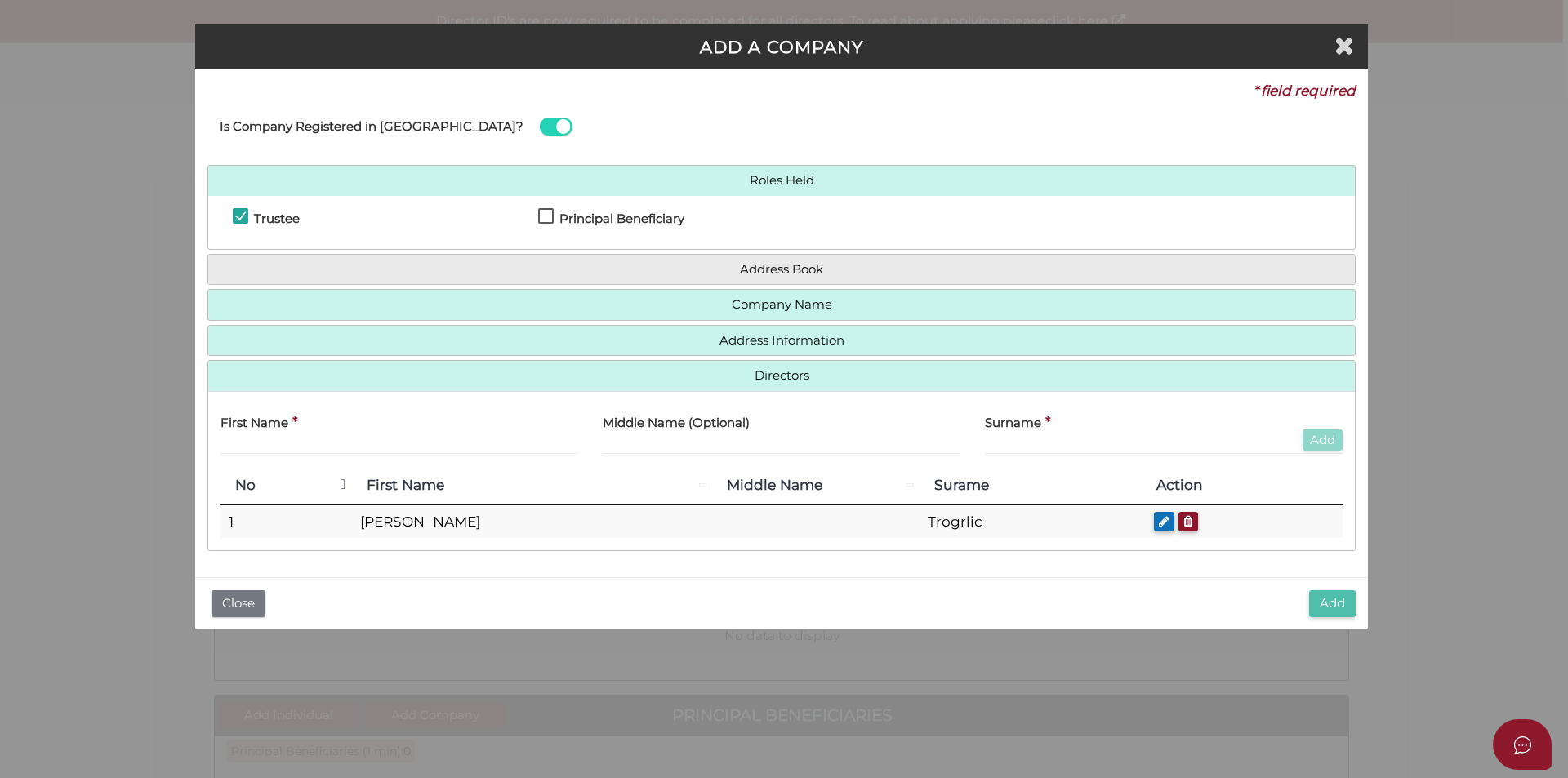
click at [1326, 603] on button "Add" at bounding box center [1332, 603] width 47 height 27
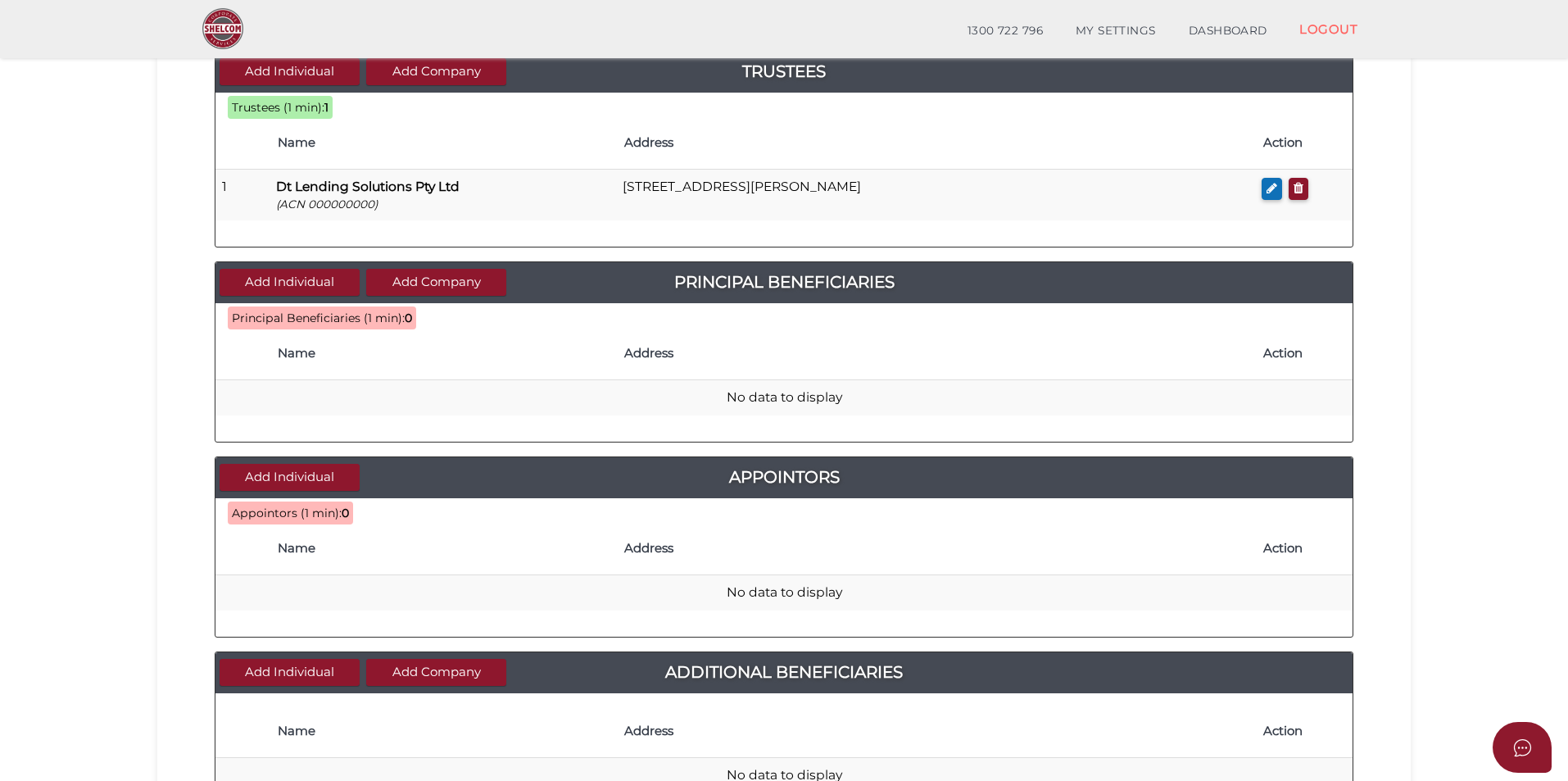
scroll to position [410, 0]
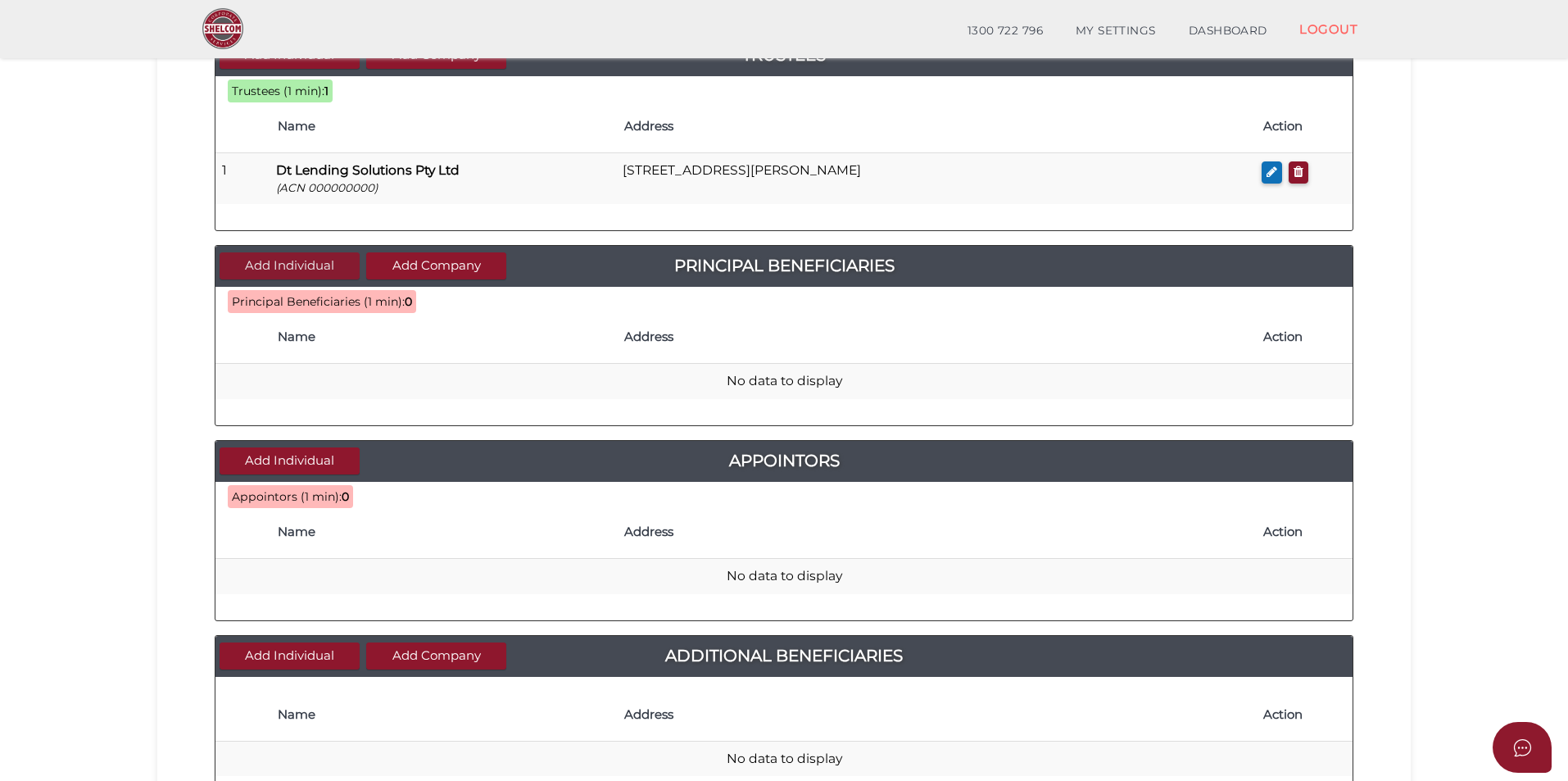
click at [293, 266] on button "Add Individual" at bounding box center [290, 266] width 140 height 27
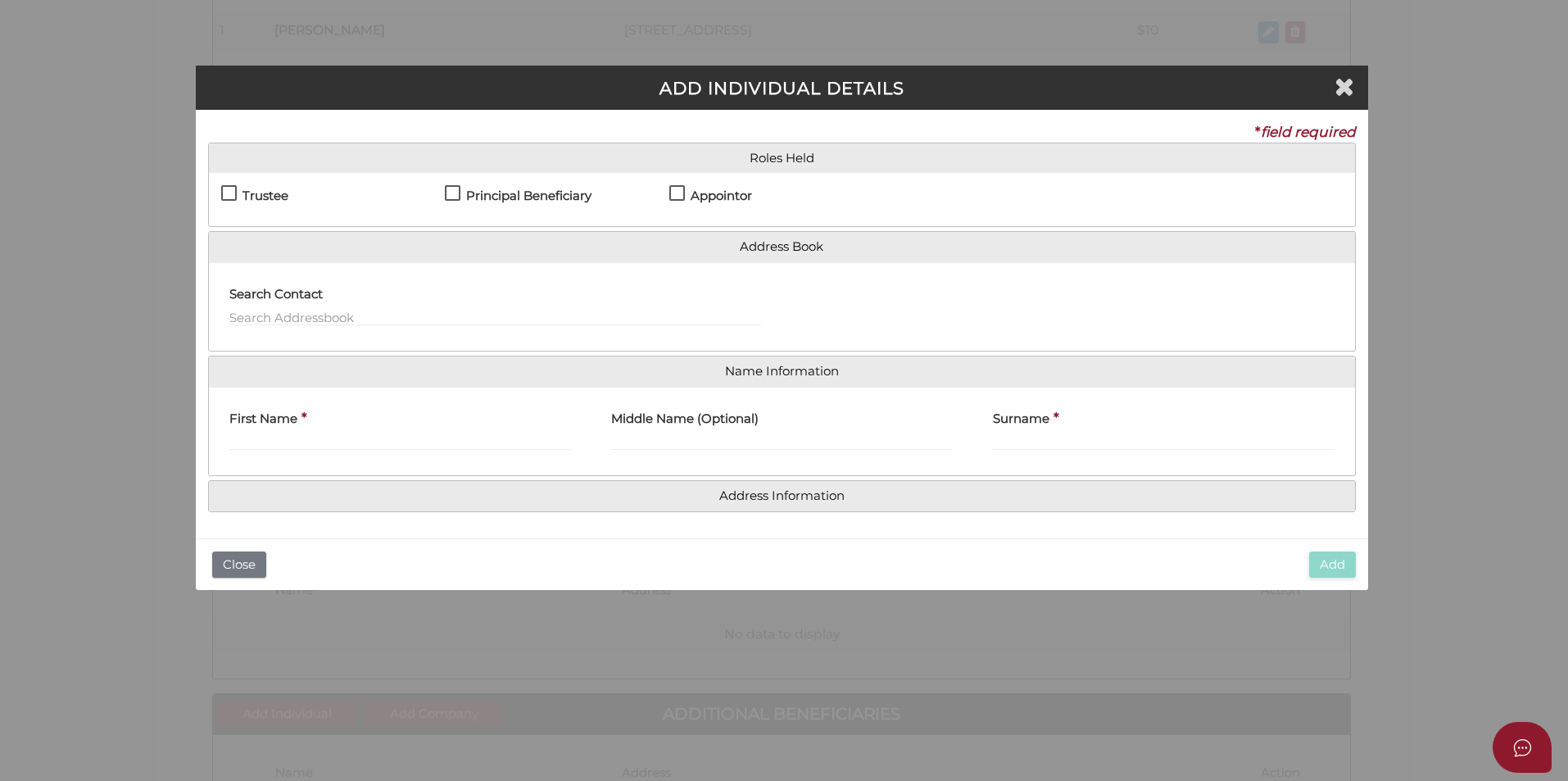
scroll to position [0, 0]
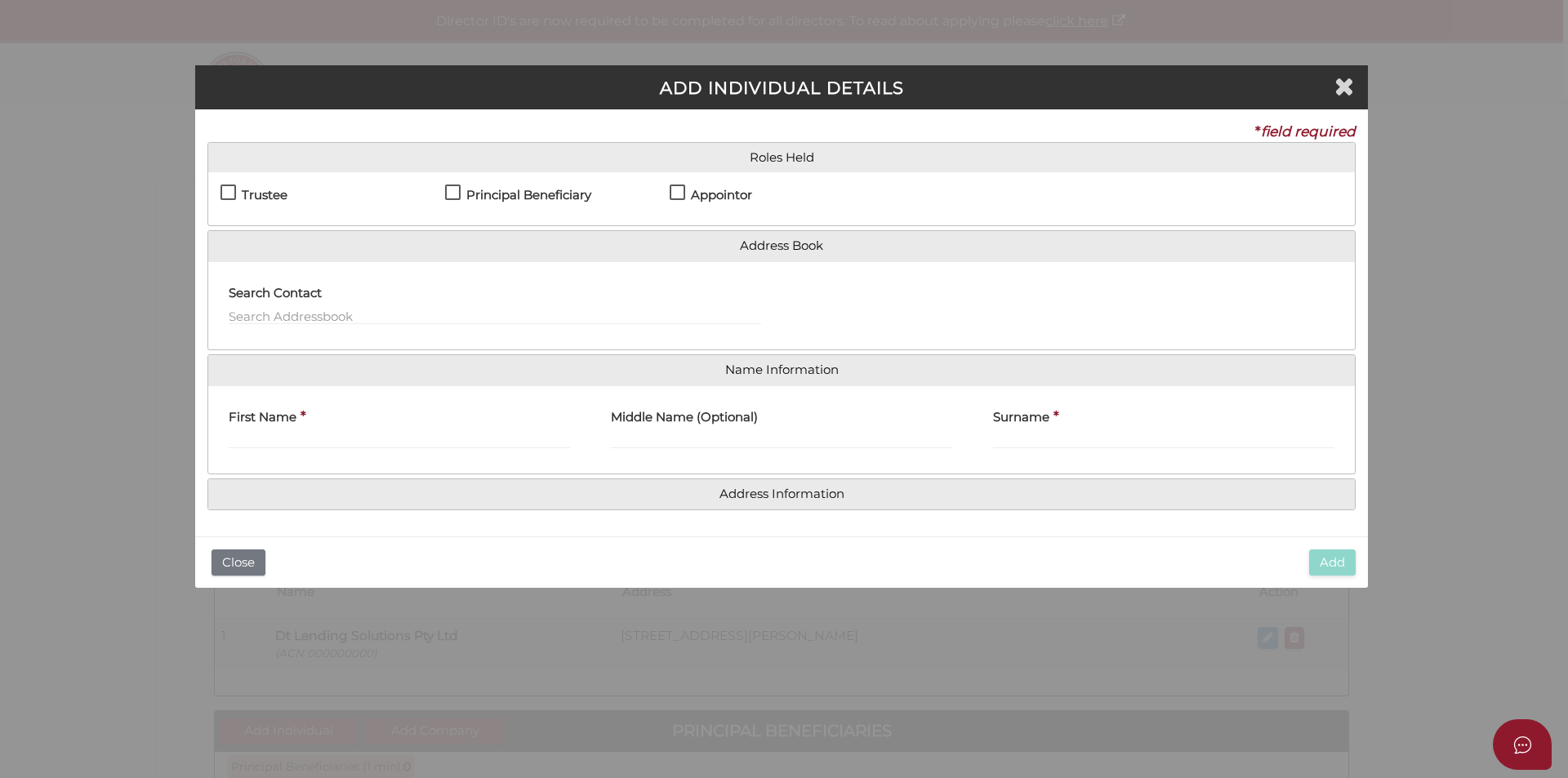
click at [499, 184] on div "Settlor Trustee Principal Beneficiary Appointor Additional Beneficiary" at bounding box center [782, 198] width 1146 height 53
click at [504, 202] on h4 "Principal Beneficiary" at bounding box center [528, 195] width 125 height 14
checkbox input "true"
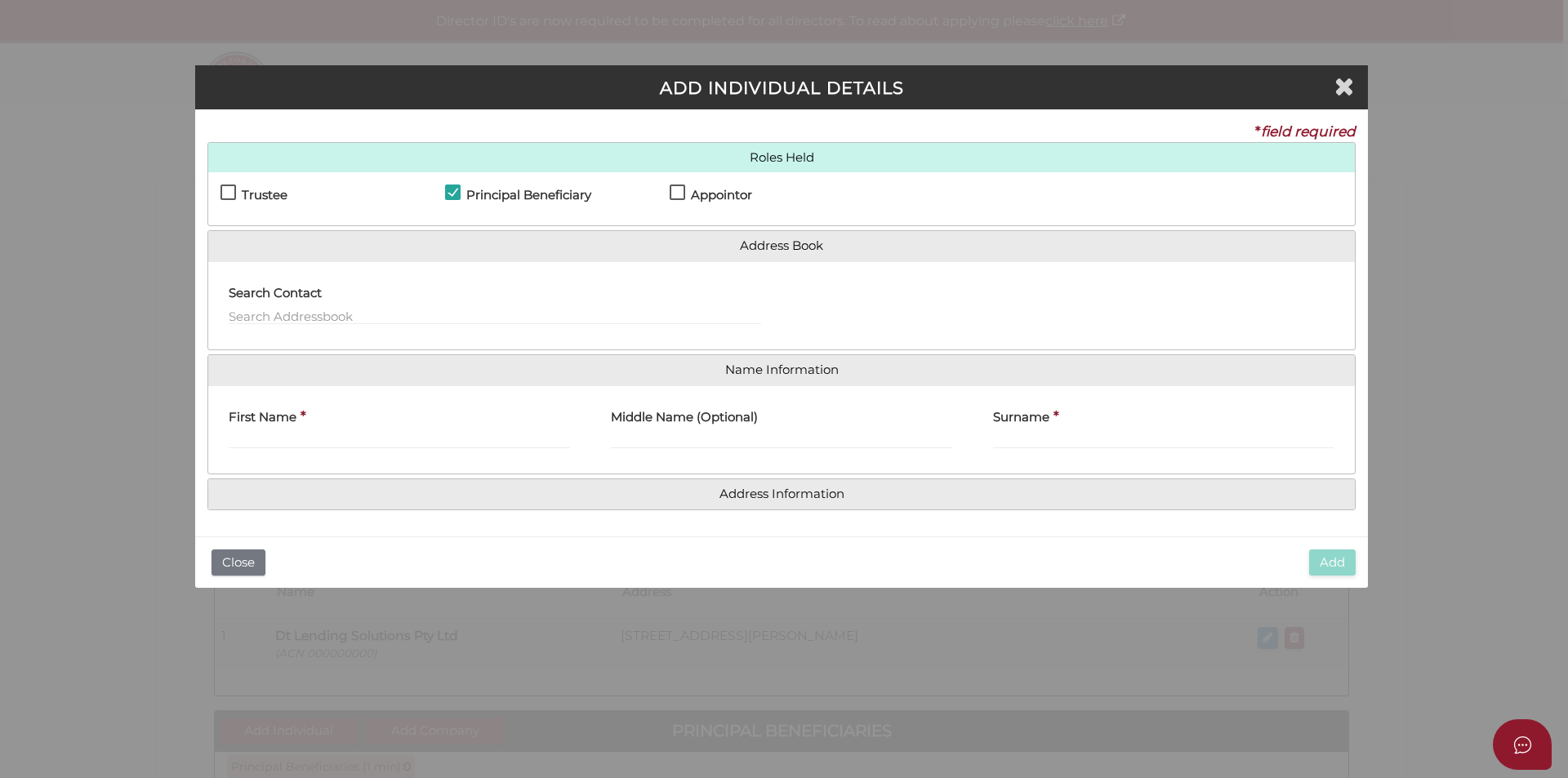
click at [676, 194] on label "Appointor" at bounding box center [710, 198] width 83 height 20
checkbox input "true"
click at [385, 441] on input "First Name" at bounding box center [399, 440] width 341 height 18
type input "Dario"
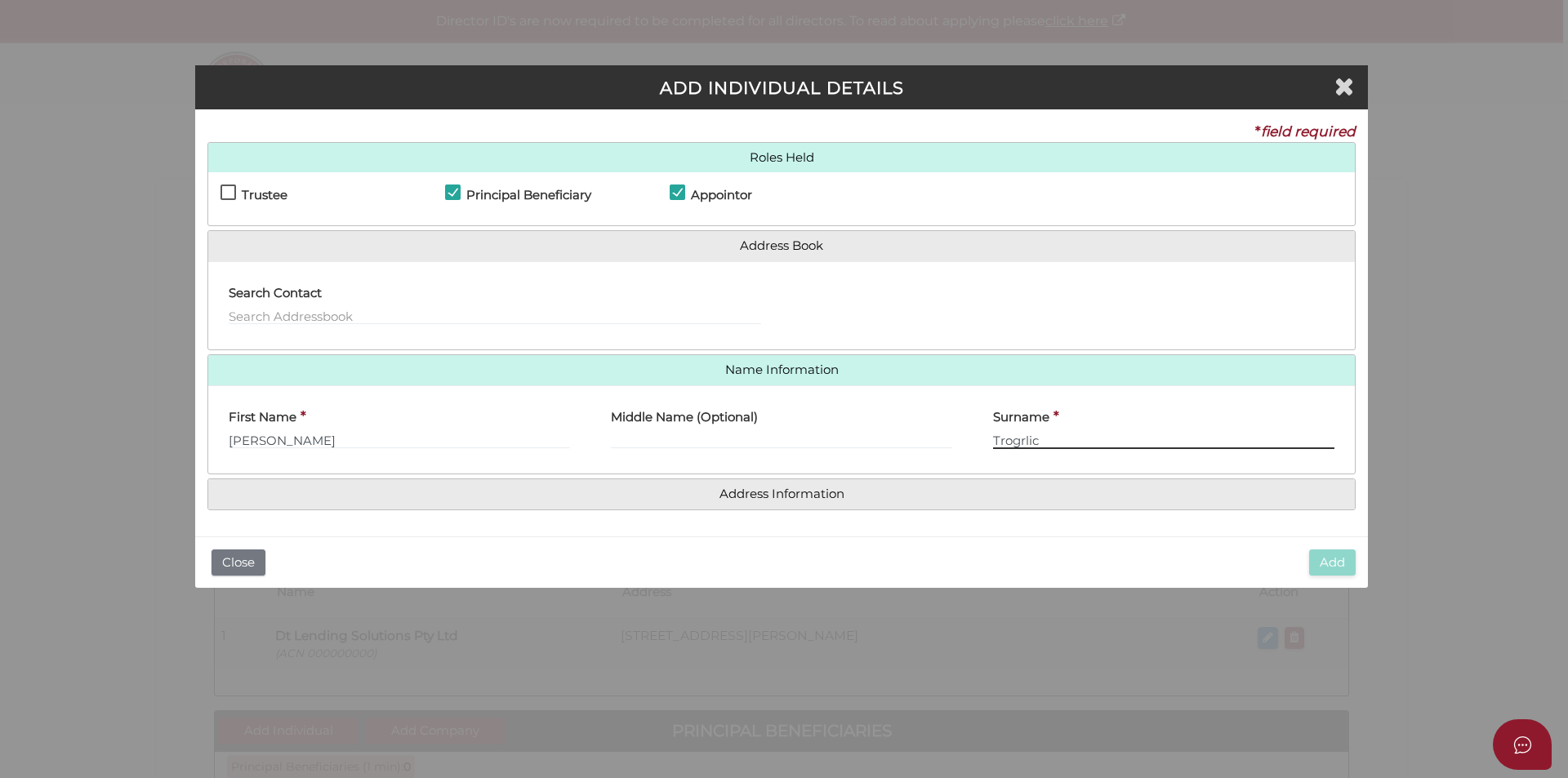
type input "Trogrlic"
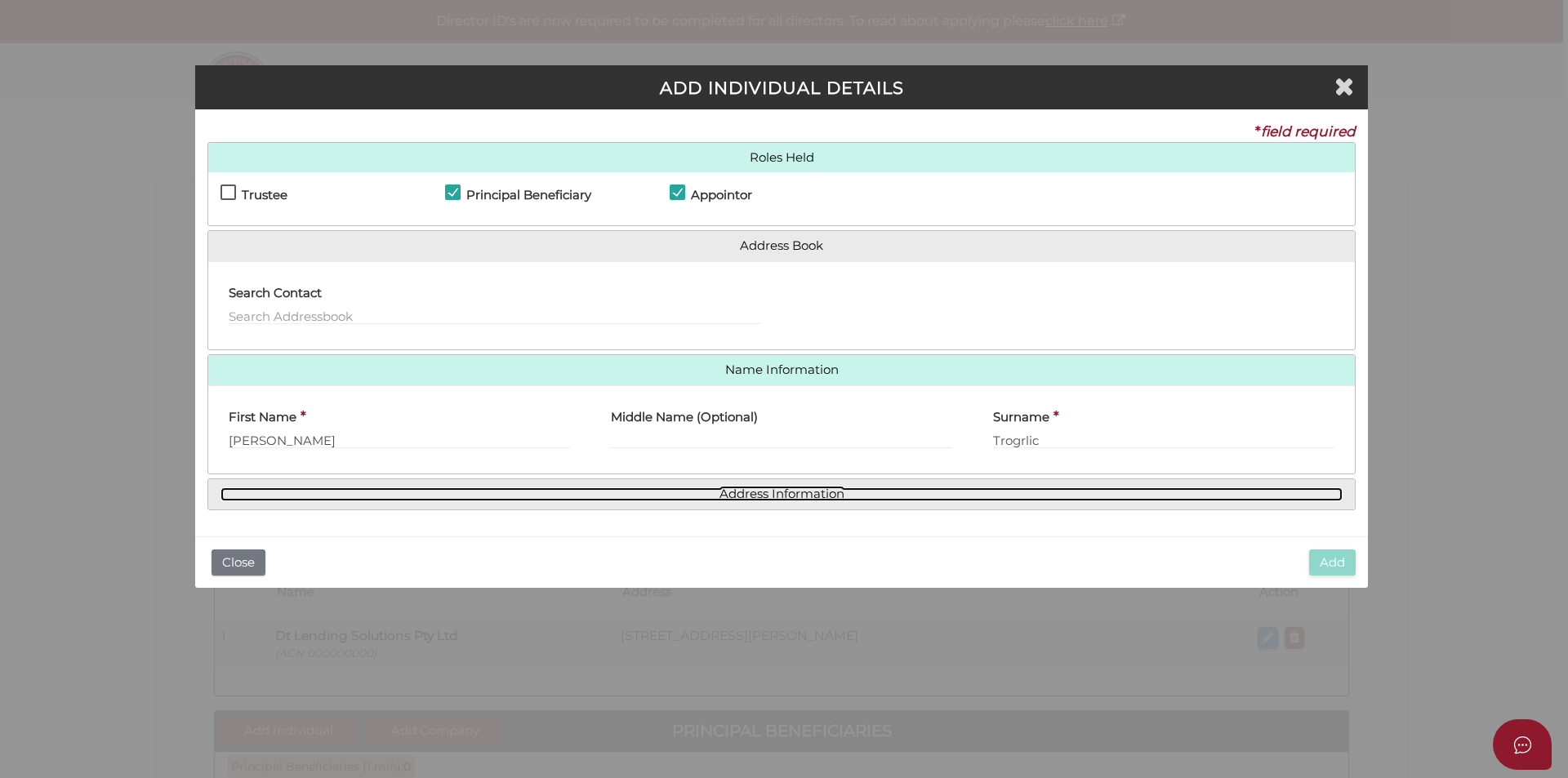
click at [718, 494] on link "Address Information" at bounding box center [782, 494] width 1122 height 14
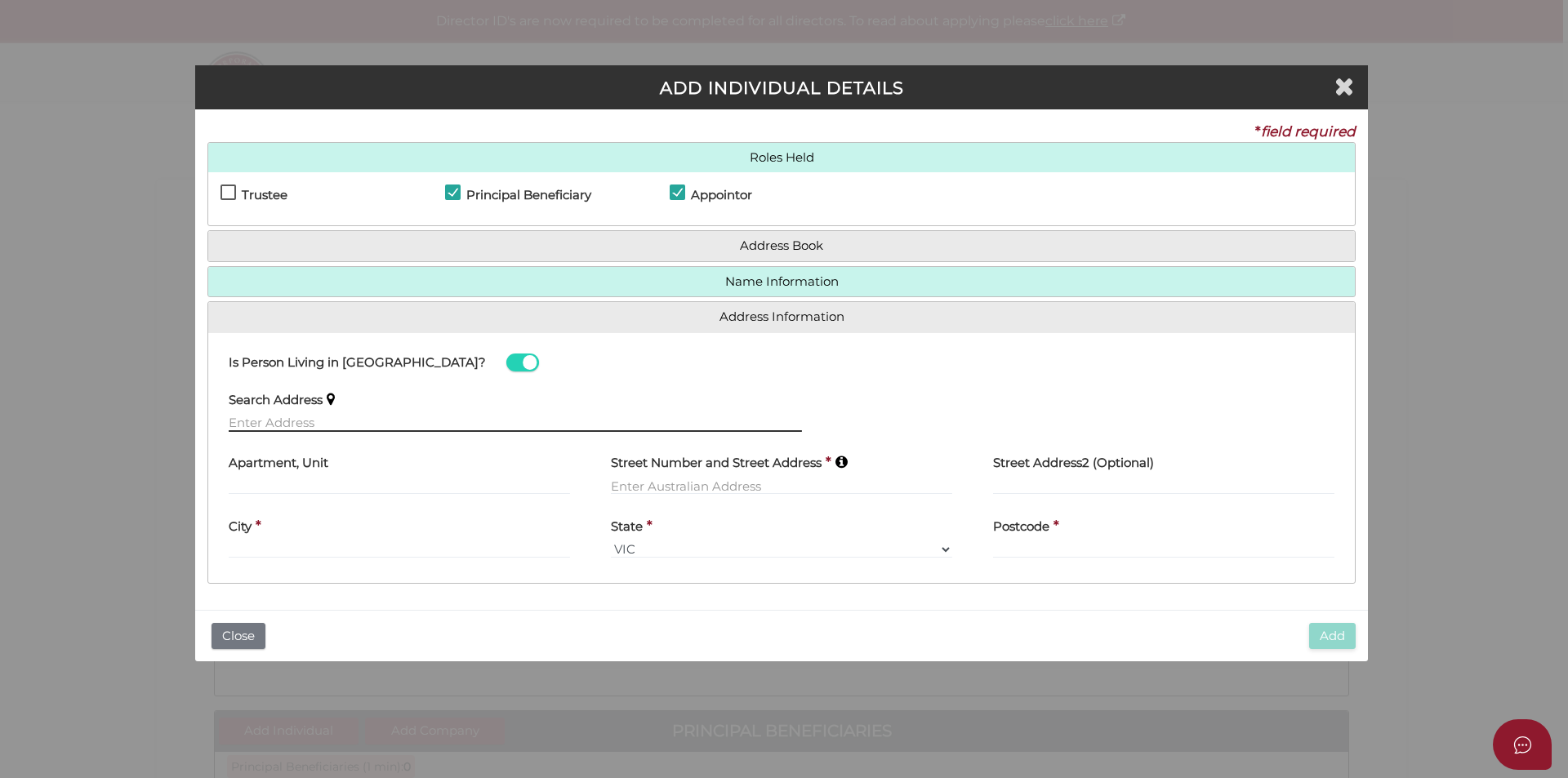
click at [353, 423] on input "text" at bounding box center [515, 423] width 573 height 18
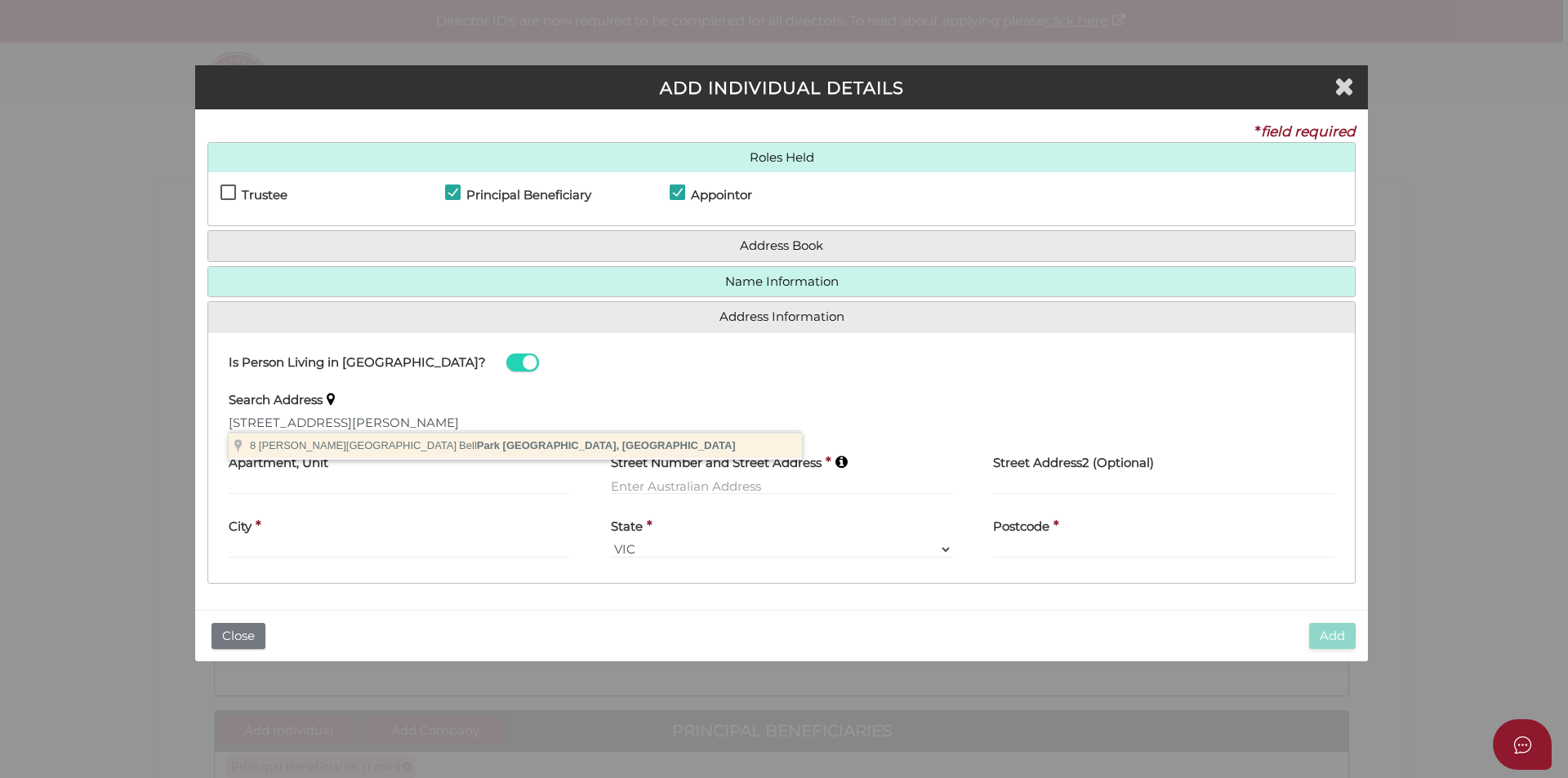
type input "8 Abele Street, Bell Park VIC, Australia"
type input "8 Abele Street"
type input "Bell Park"
select select "VIC"
type input "3215"
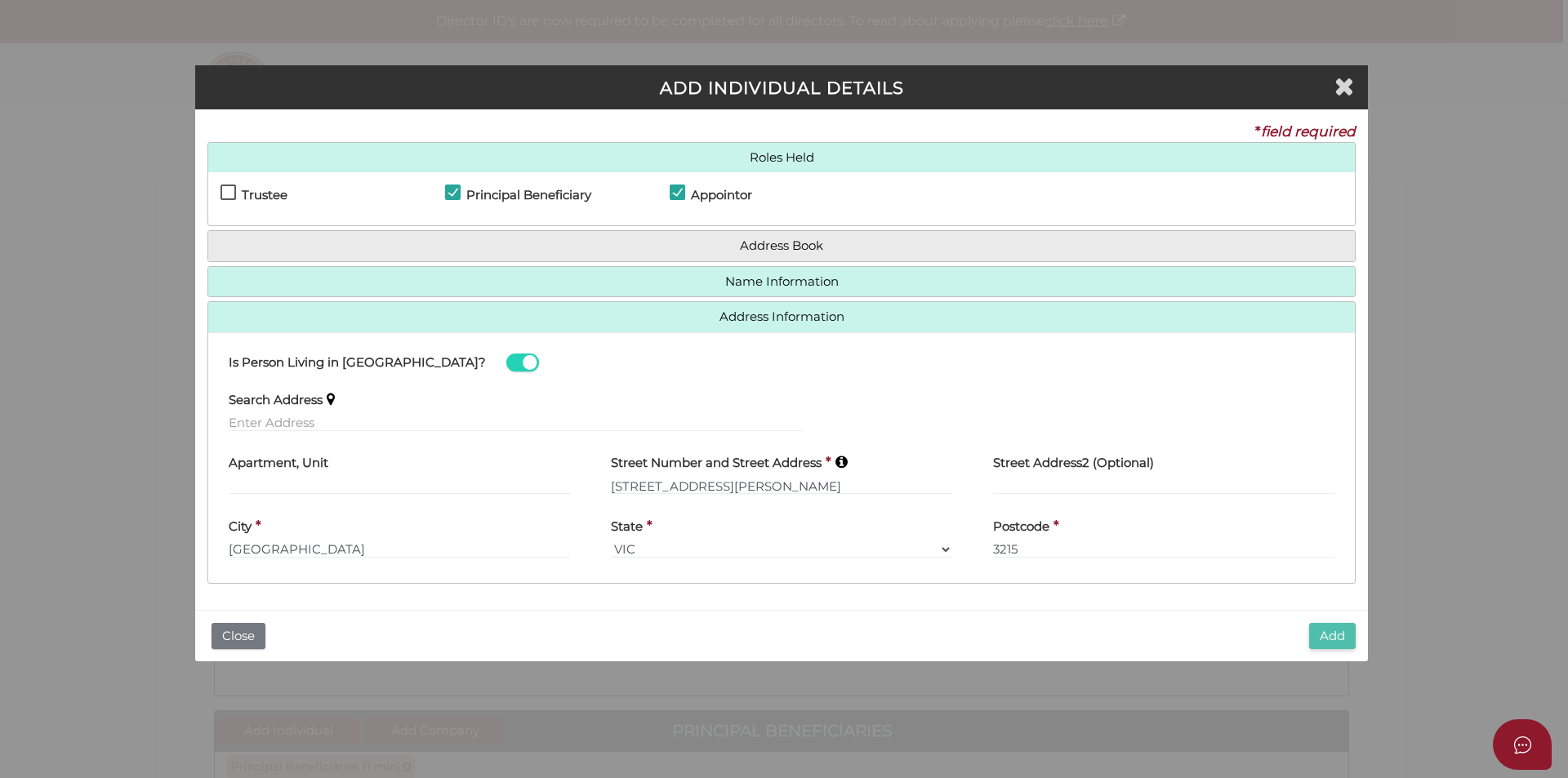
click at [1327, 636] on button "Add" at bounding box center [1332, 636] width 47 height 27
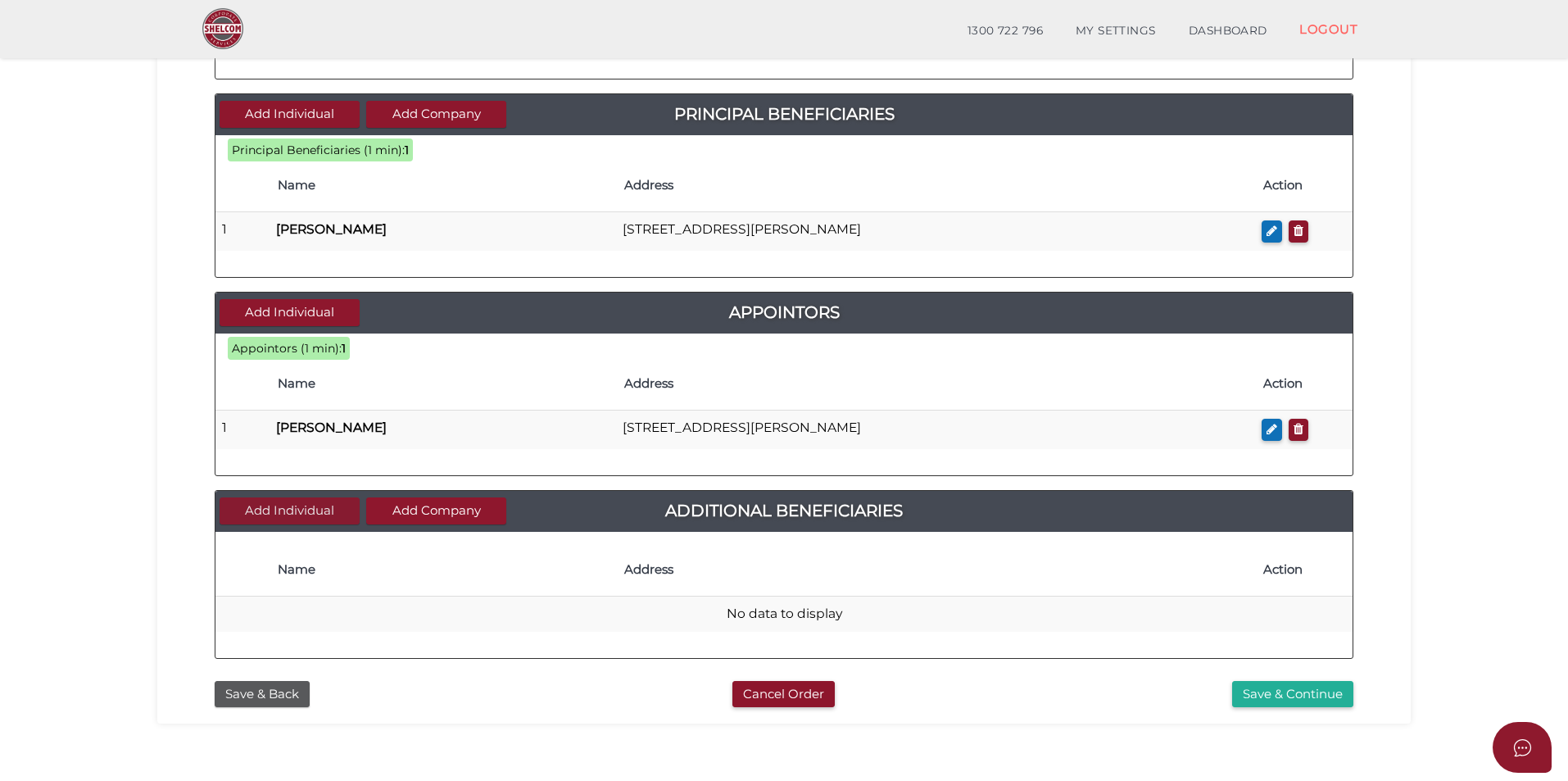
scroll to position [574, 0]
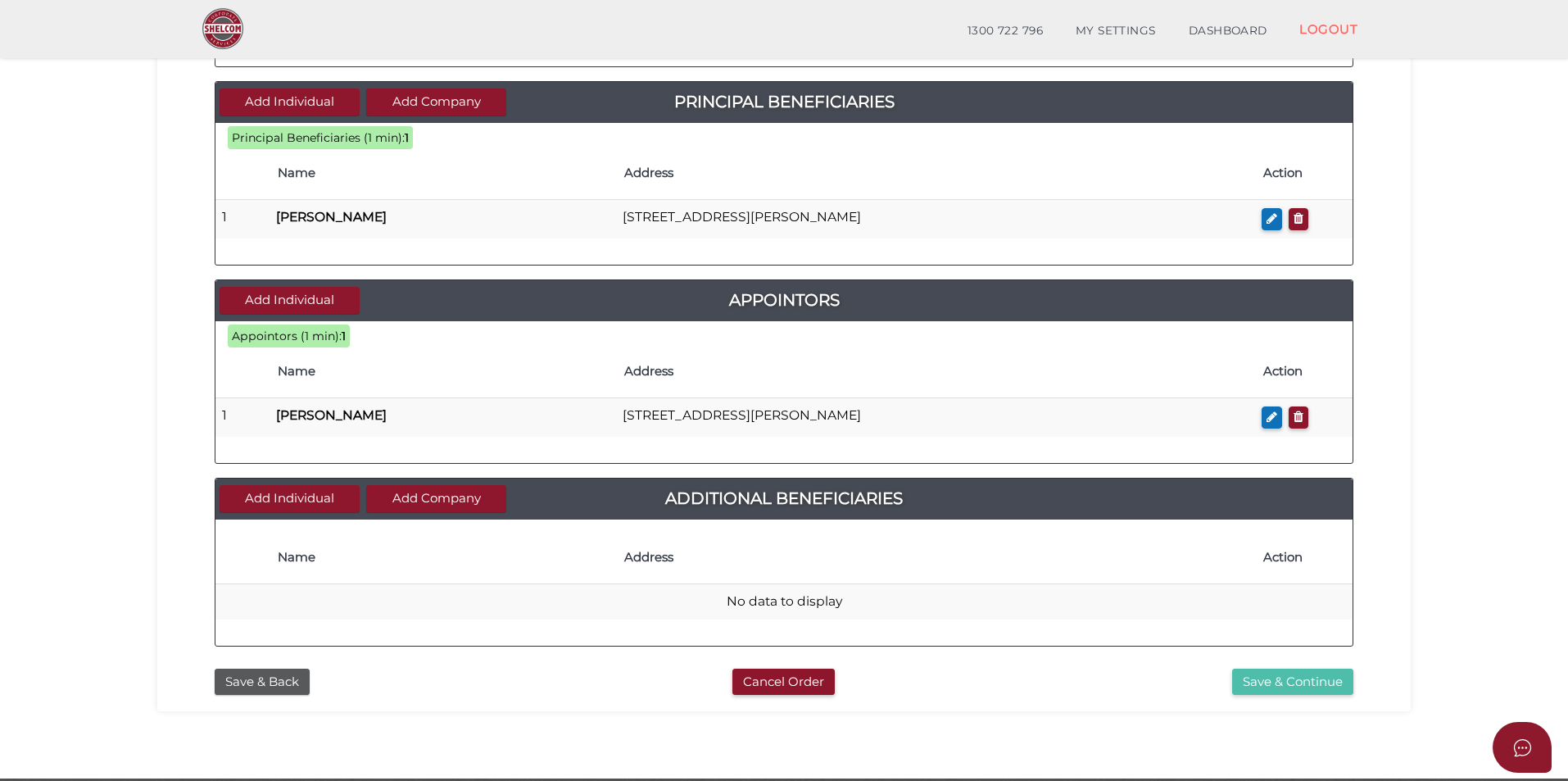
click at [1255, 681] on button "Save & Continue" at bounding box center [1292, 681] width 121 height 27
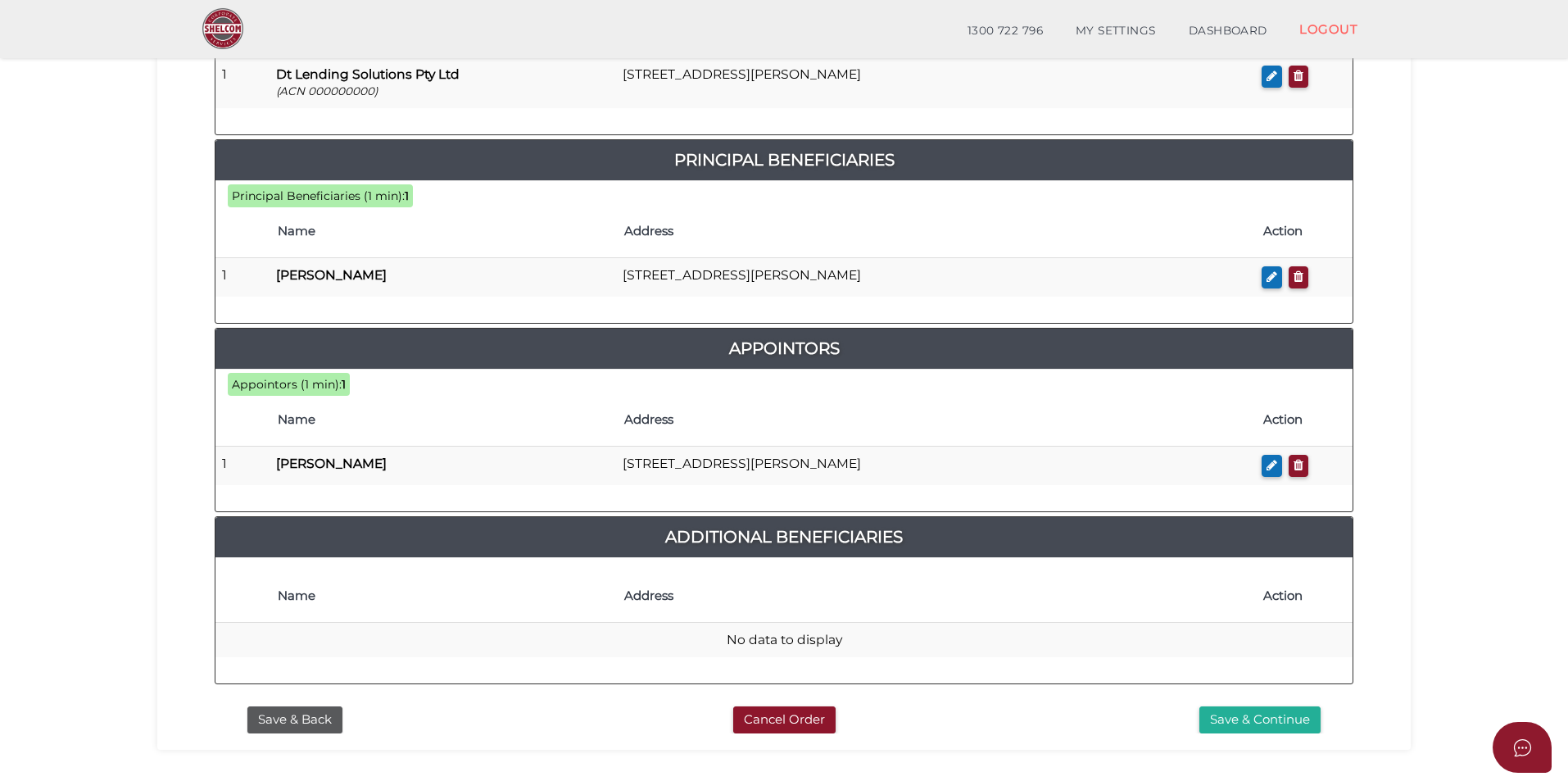
scroll to position [797, 0]
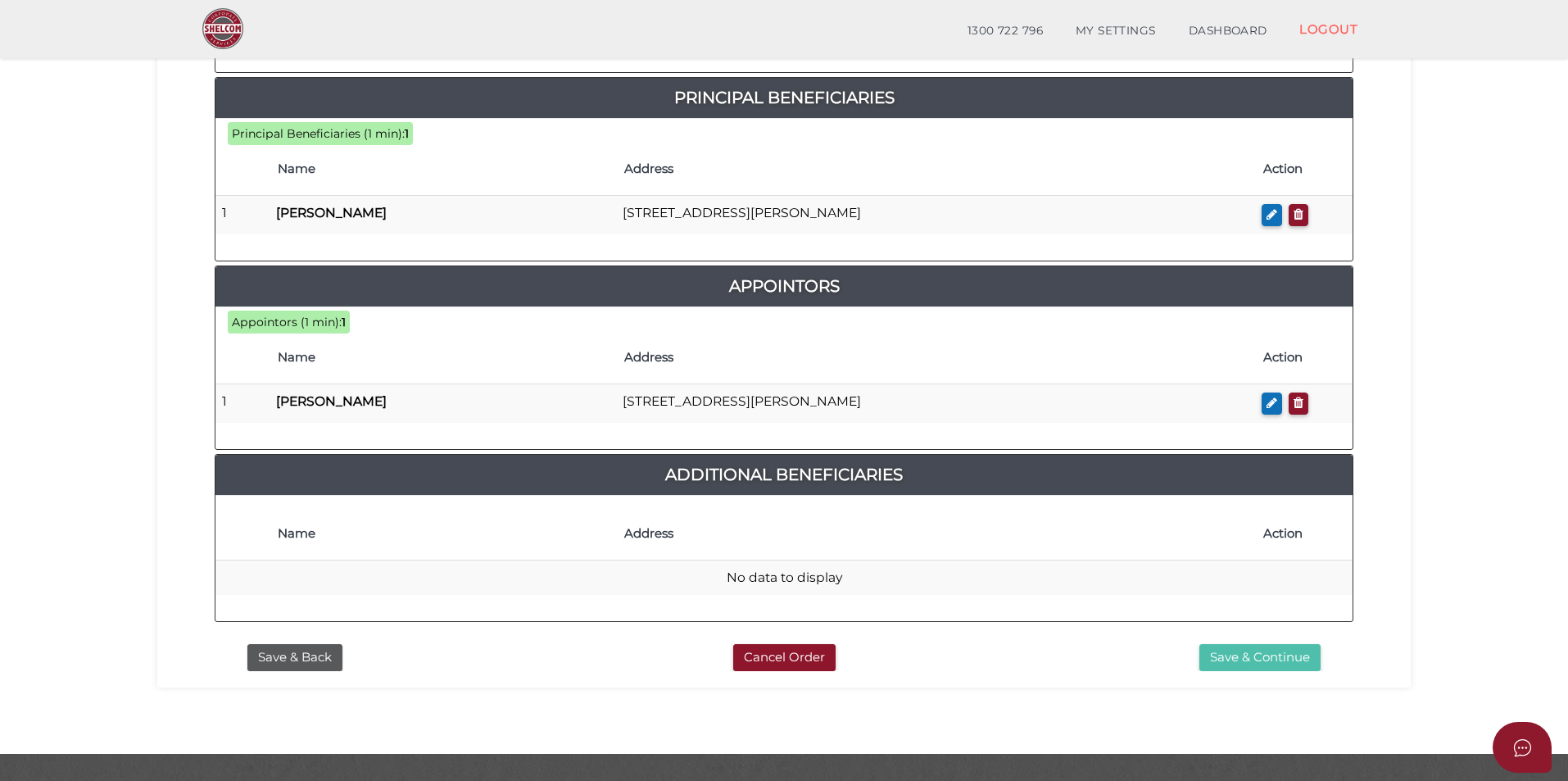
click at [1229, 644] on button "Save & Continue" at bounding box center [1260, 658] width 121 height 27
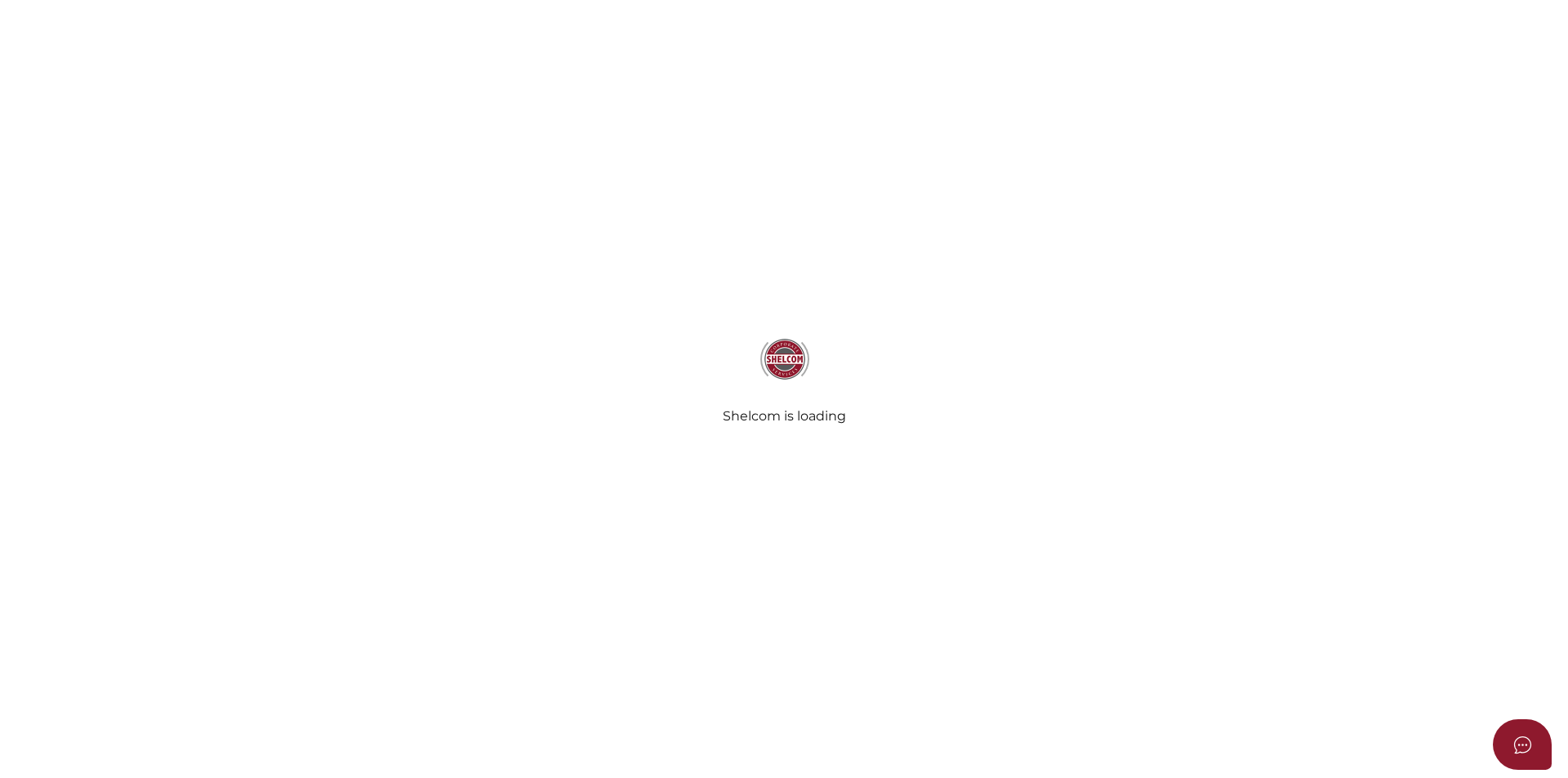
select select "Comb Binding"
radio input "true"
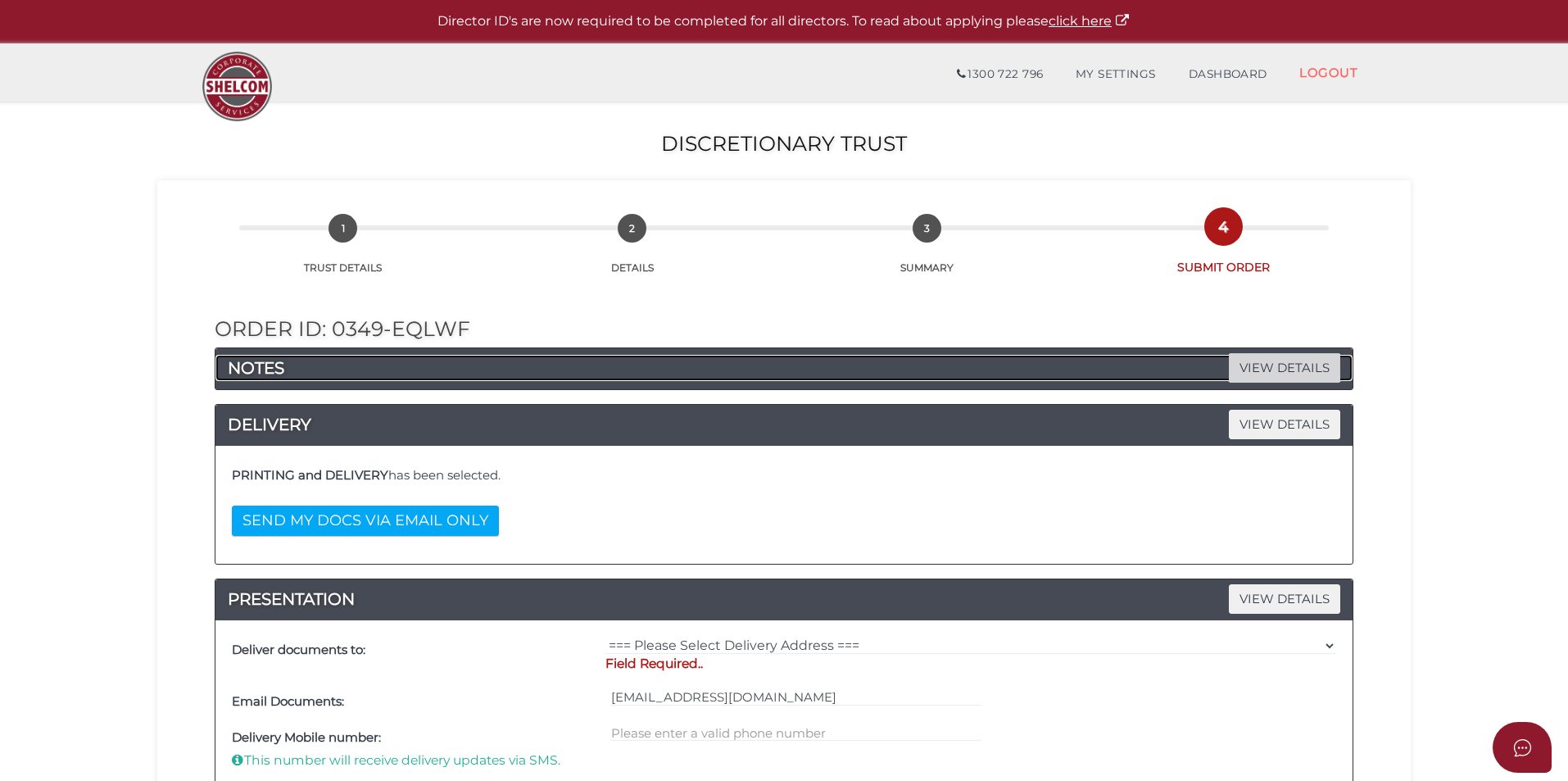
click at [1274, 360] on span "VIEW DETAILS" at bounding box center [1283, 367] width 111 height 29
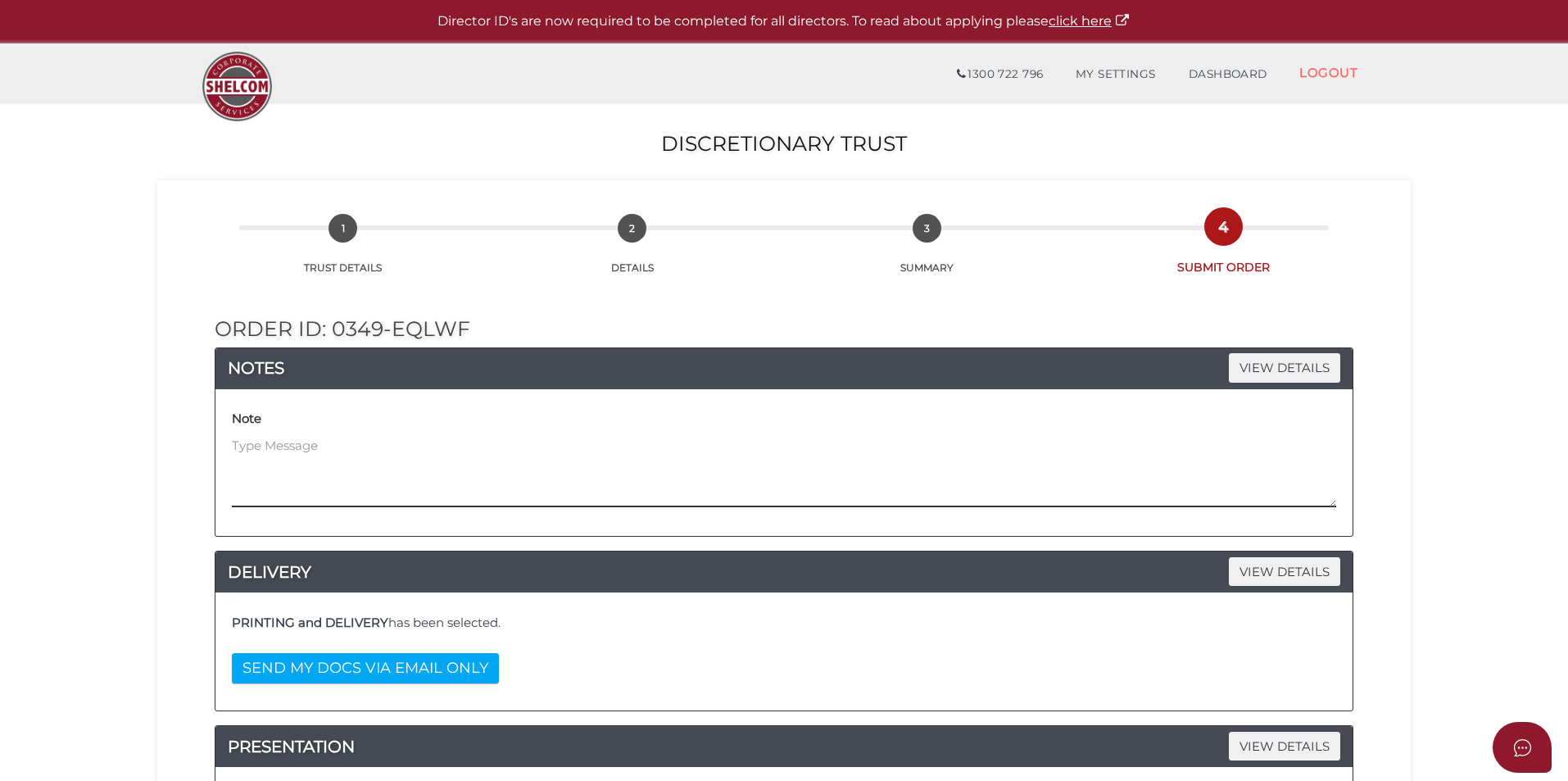
click at [710, 486] on textarea at bounding box center [784, 472] width 1104 height 71
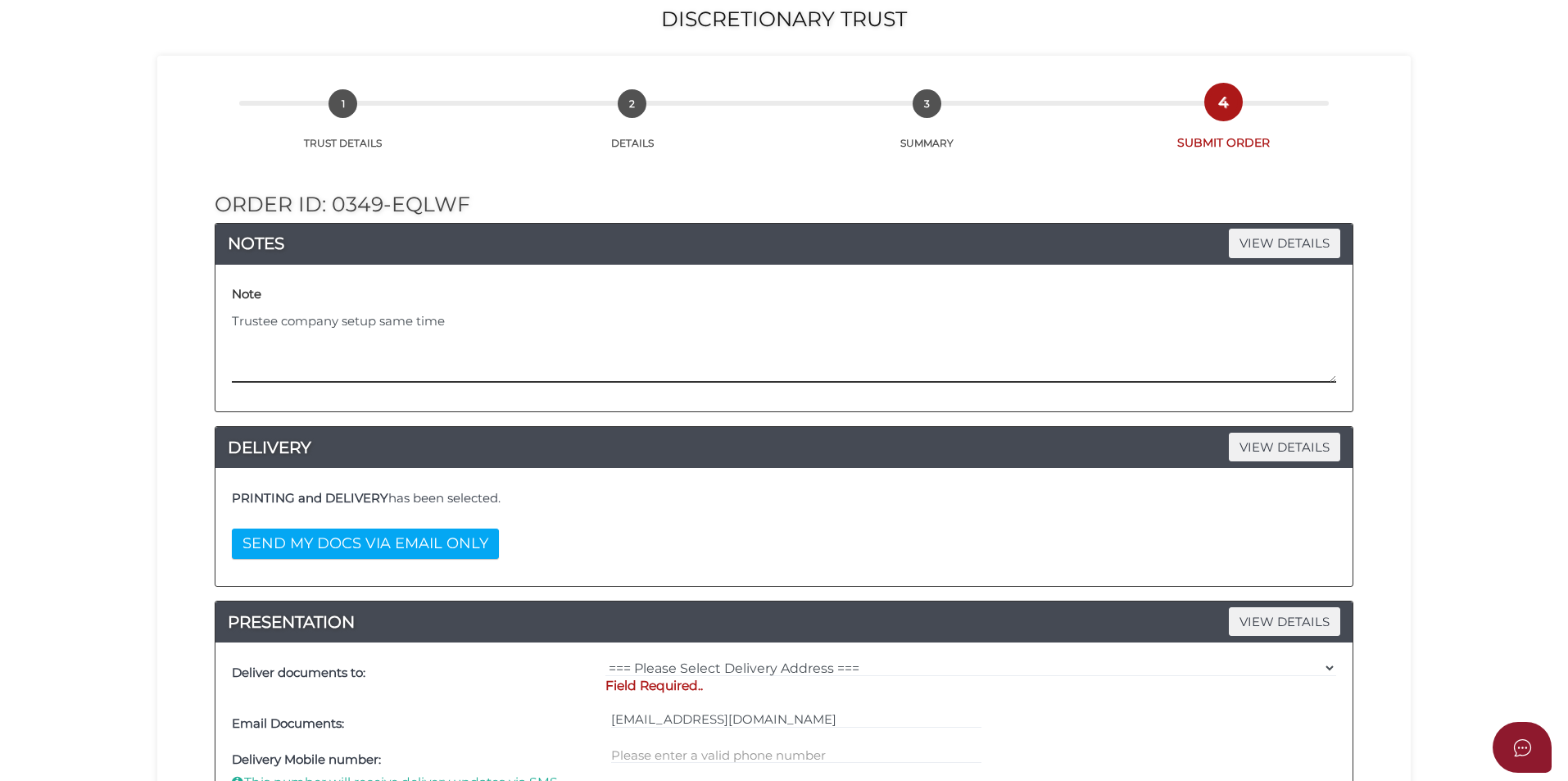
scroll to position [246, 0]
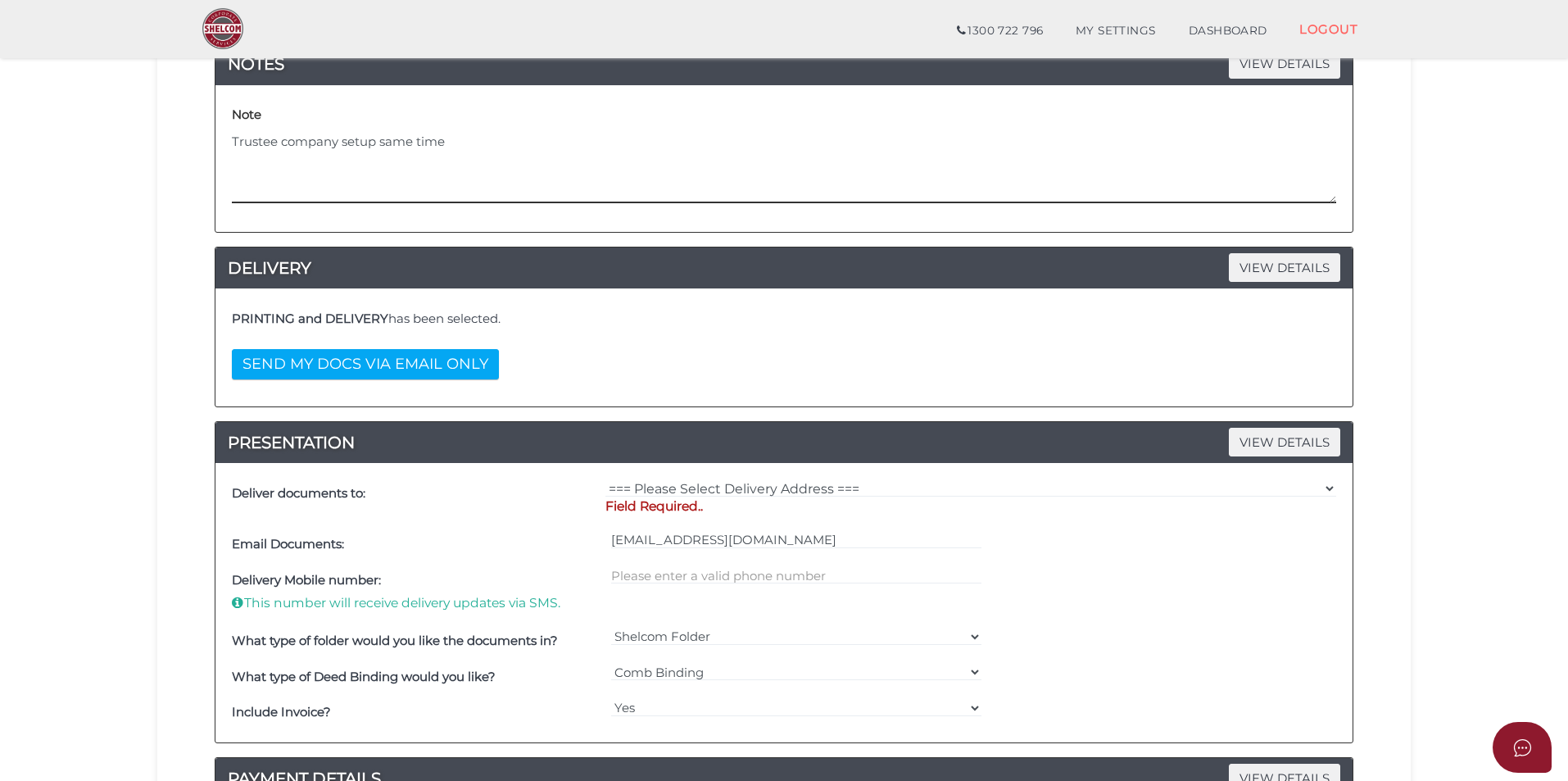
type textarea "Trustee company setup same time"
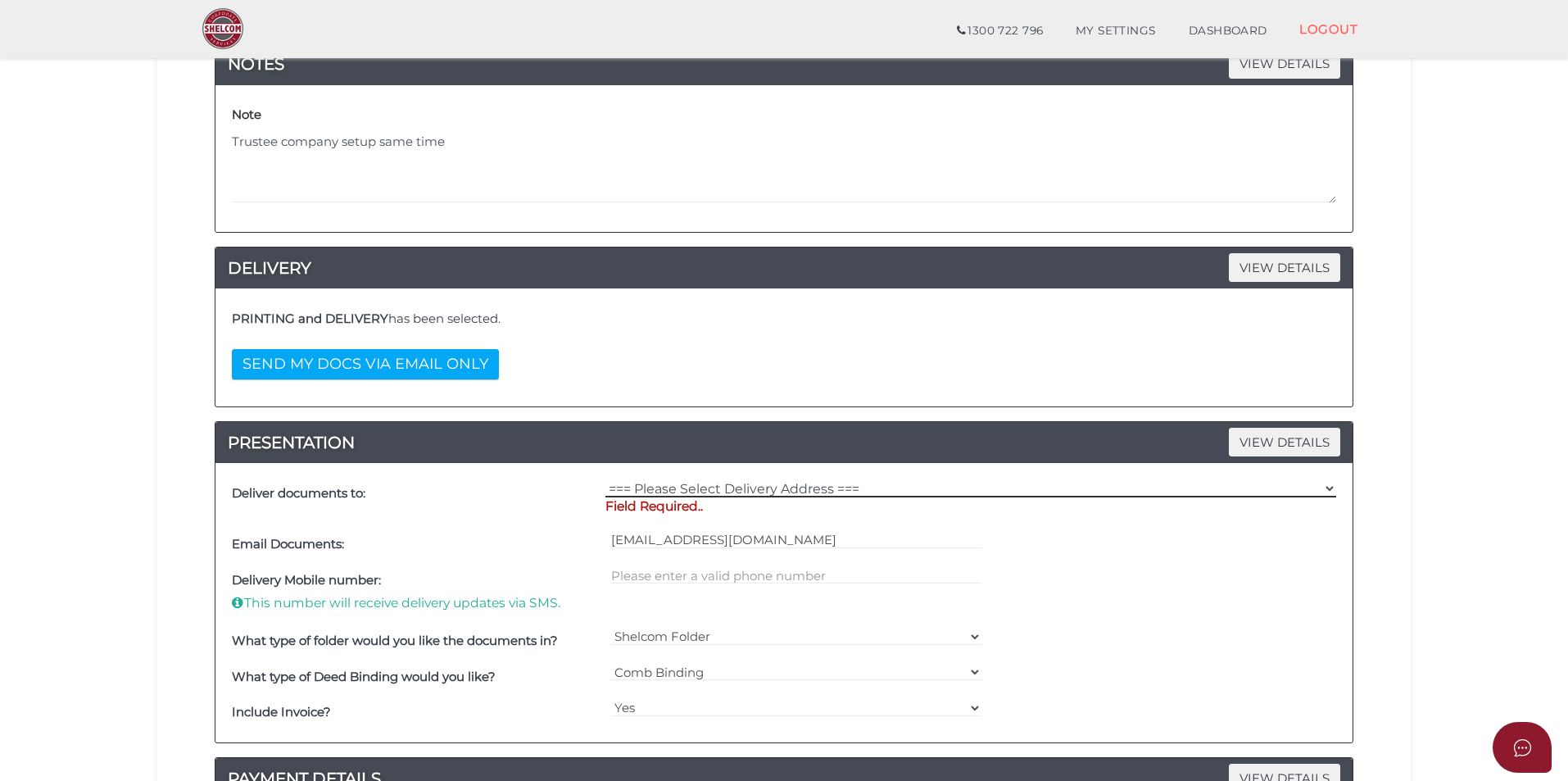
click at [829, 485] on select "=== Please Select Delivery Address === (User Address - [PERSON_NAME]) [STREET_A…" at bounding box center [971, 488] width 731 height 18
select select "0"
click at [605, 479] on select "=== Please Select Delivery Address === (User Address - [PERSON_NAME]) [STREET_A…" at bounding box center [971, 488] width 731 height 18
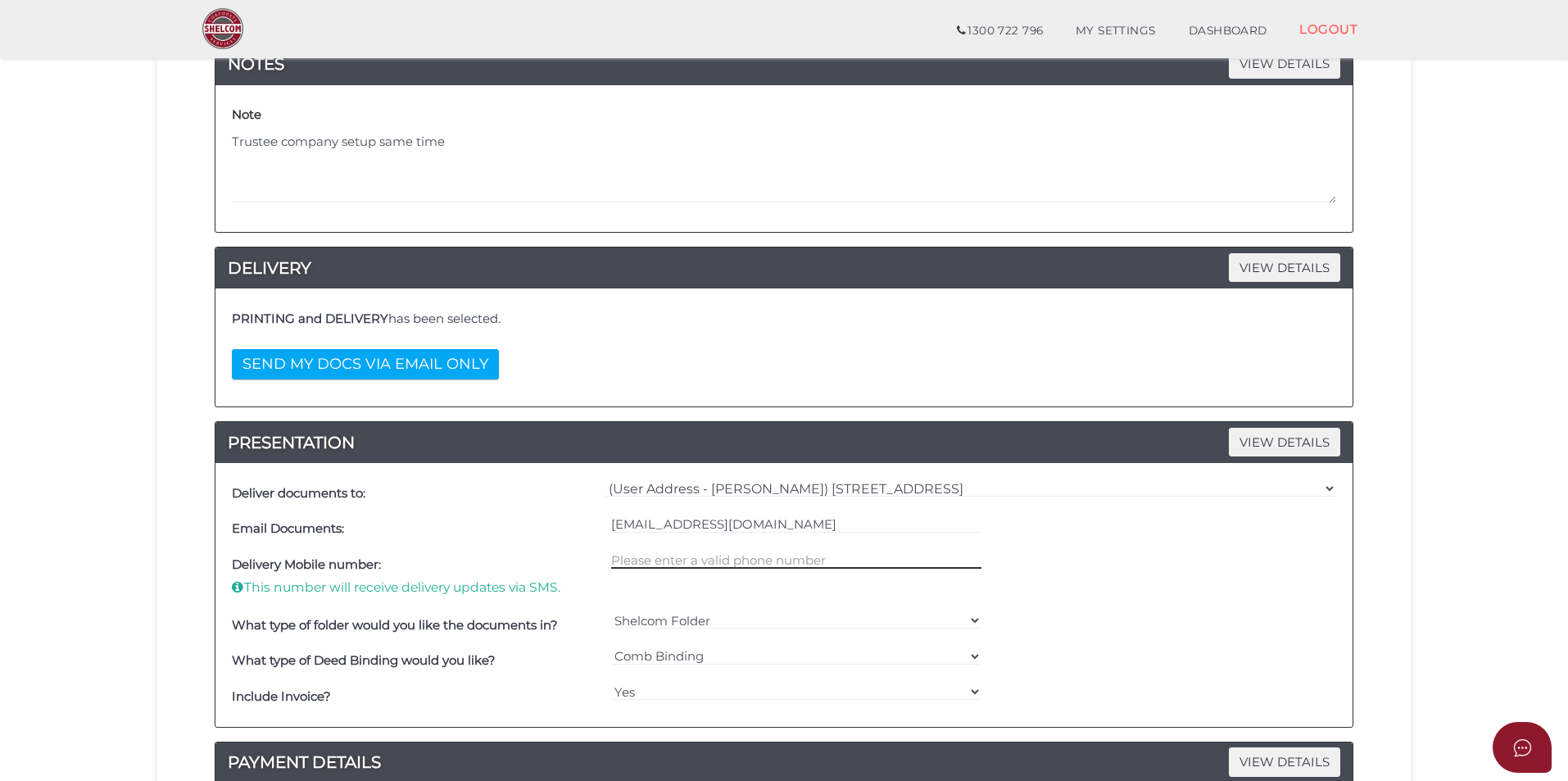
click at [723, 557] on input "text" at bounding box center [796, 560] width 371 height 18
type input "0409217062"
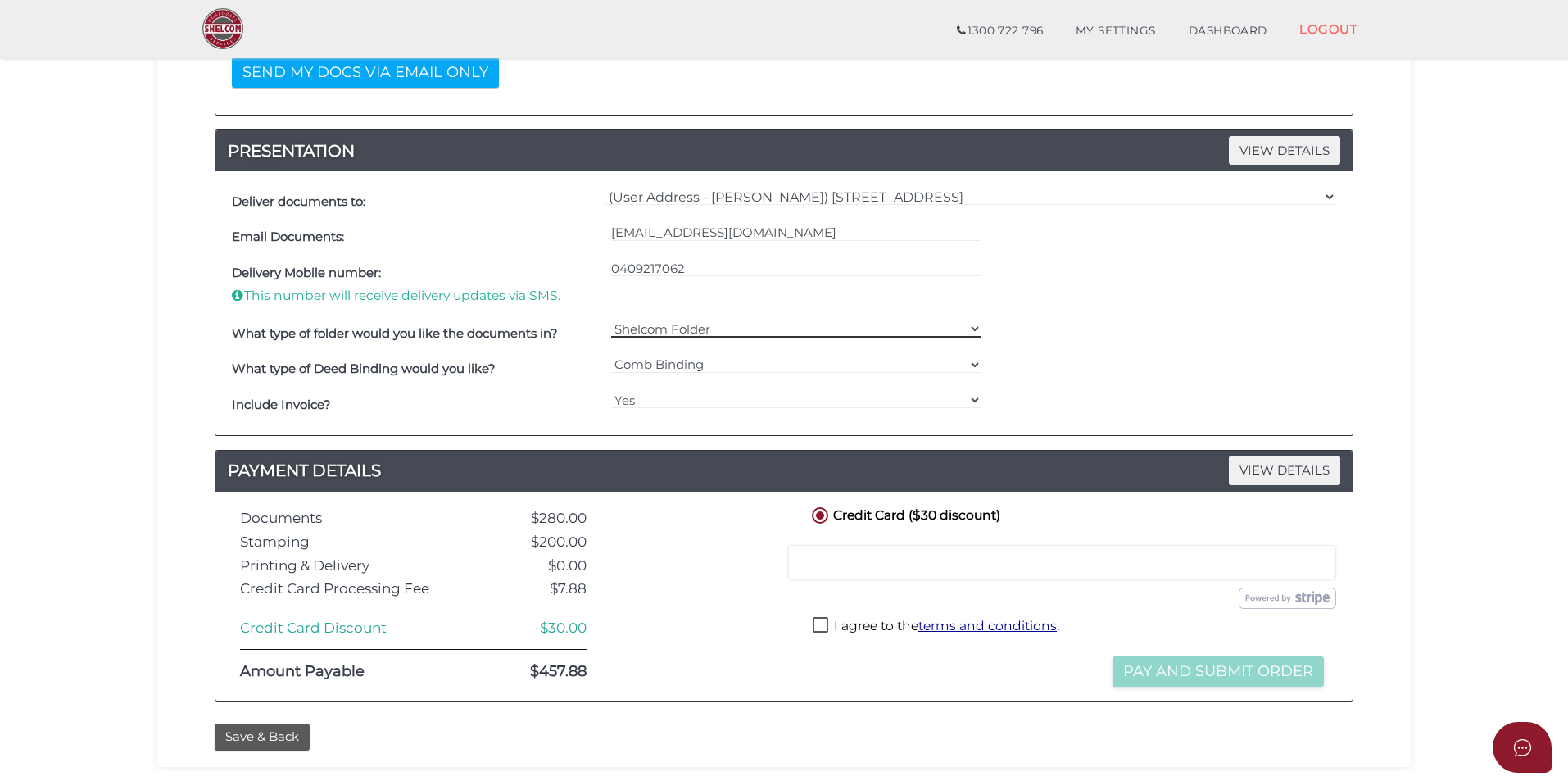
scroll to position [574, 0]
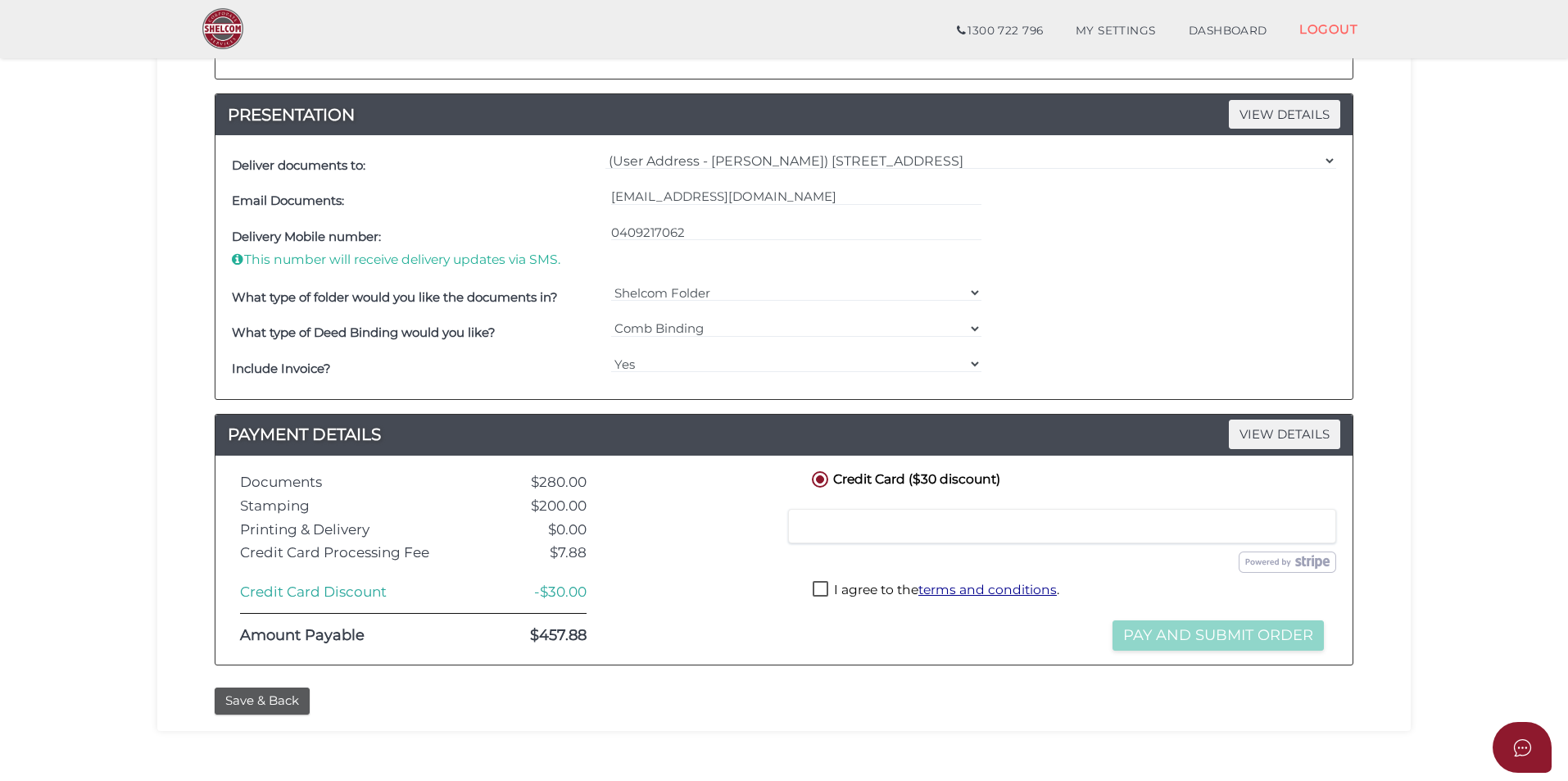
click at [879, 583] on label "I agree to the terms and conditions ." at bounding box center [936, 591] width 247 height 21
checkbox input "true"
click at [1127, 623] on button "Pay and Submit Order" at bounding box center [1218, 635] width 211 height 30
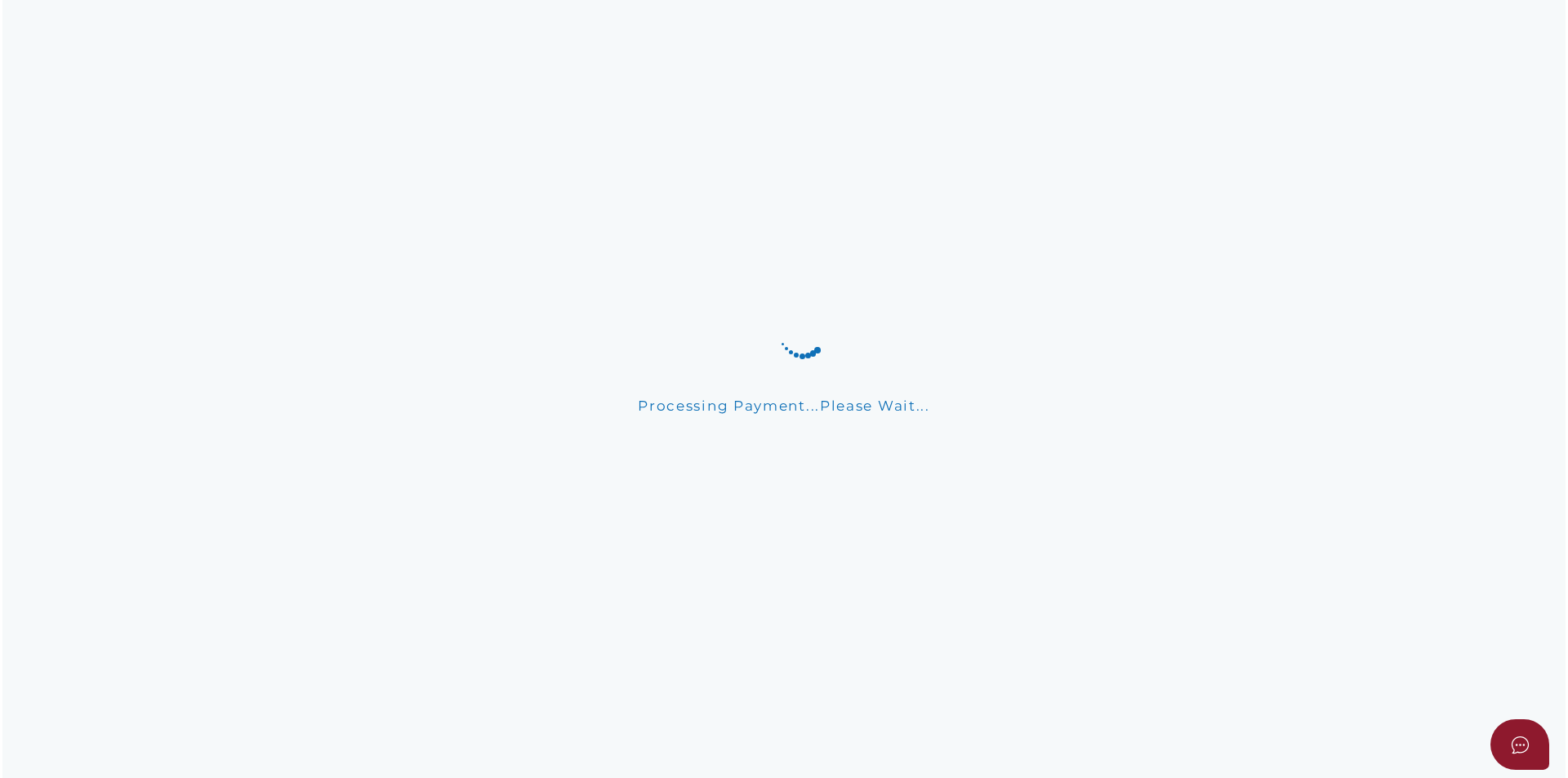
scroll to position [0, 0]
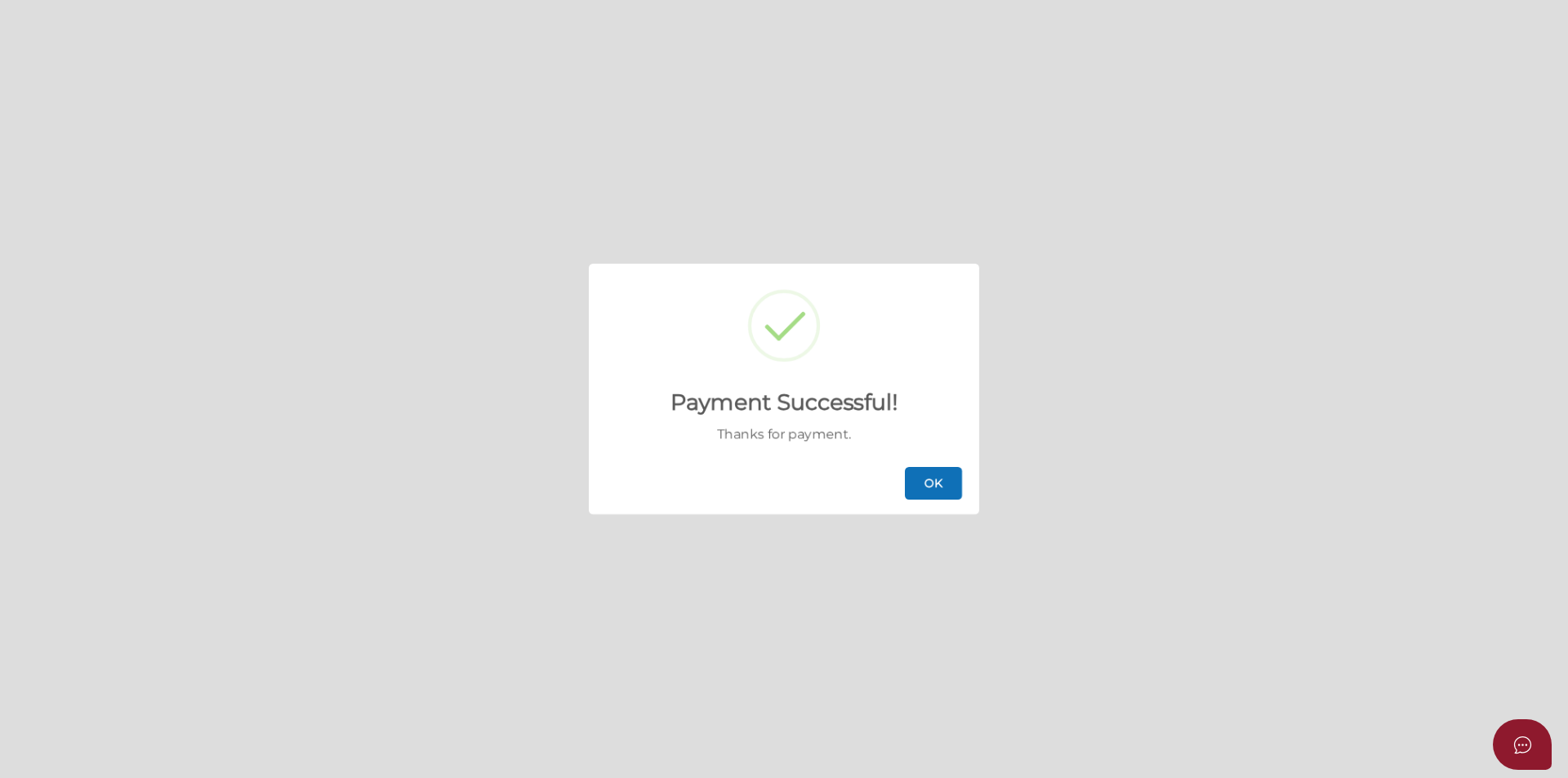
click at [955, 476] on button "OK" at bounding box center [933, 483] width 57 height 33
